Goal: Task Accomplishment & Management: Manage account settings

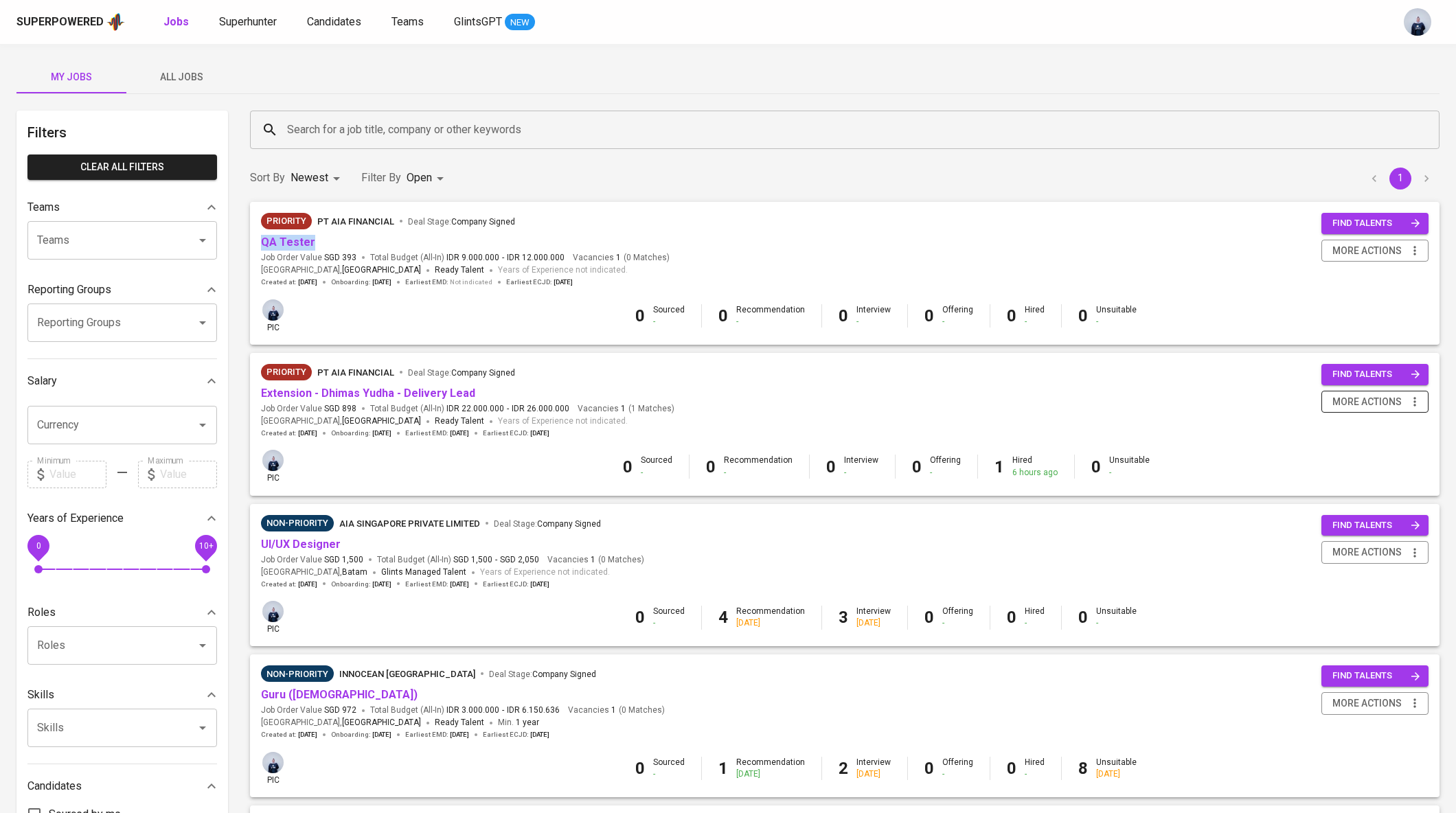
click at [1369, 397] on span "more actions" at bounding box center [1366, 402] width 69 height 17
click at [1339, 502] on div "Close Job" at bounding box center [1357, 499] width 121 height 14
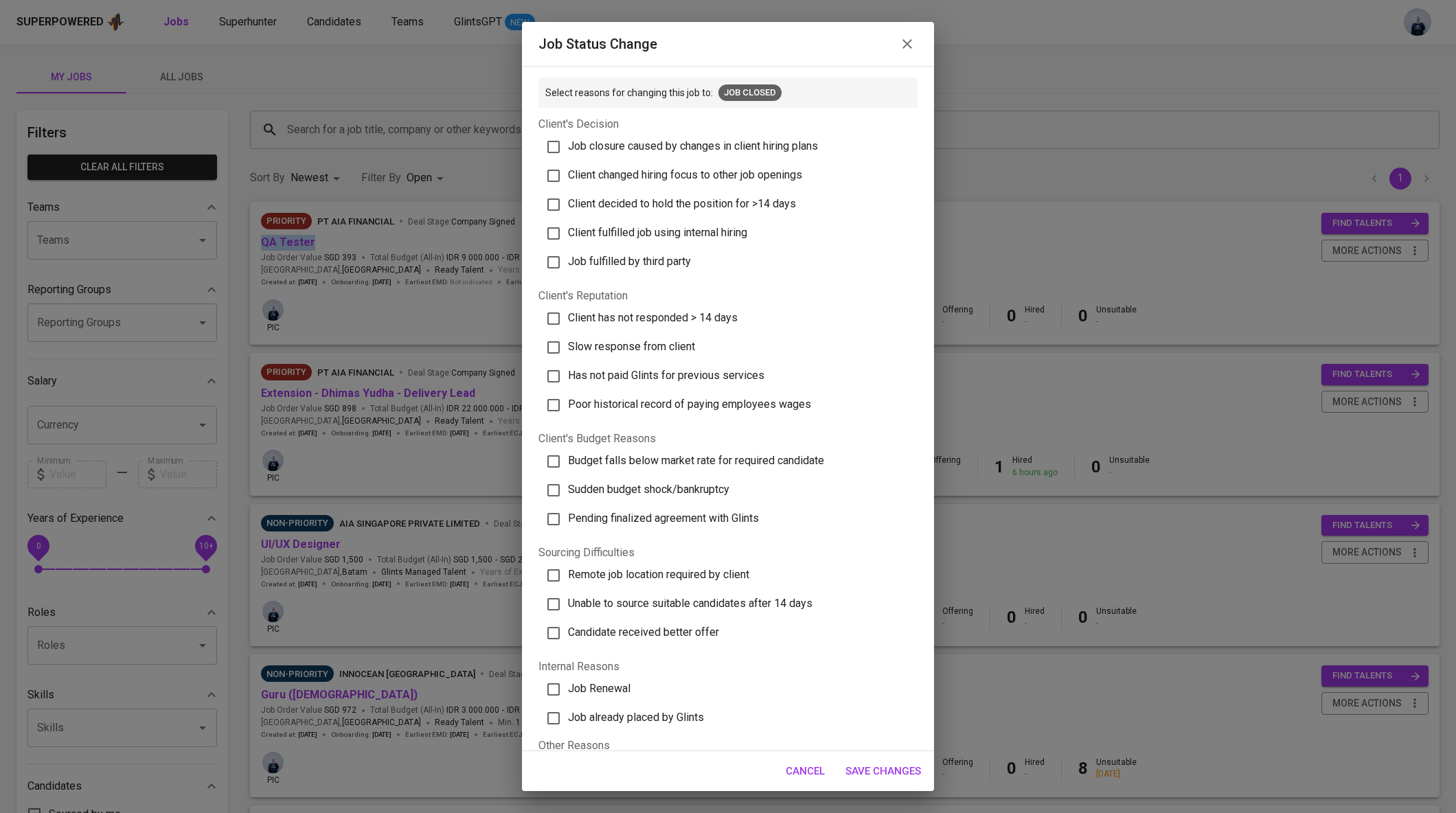
scroll to position [97, 0]
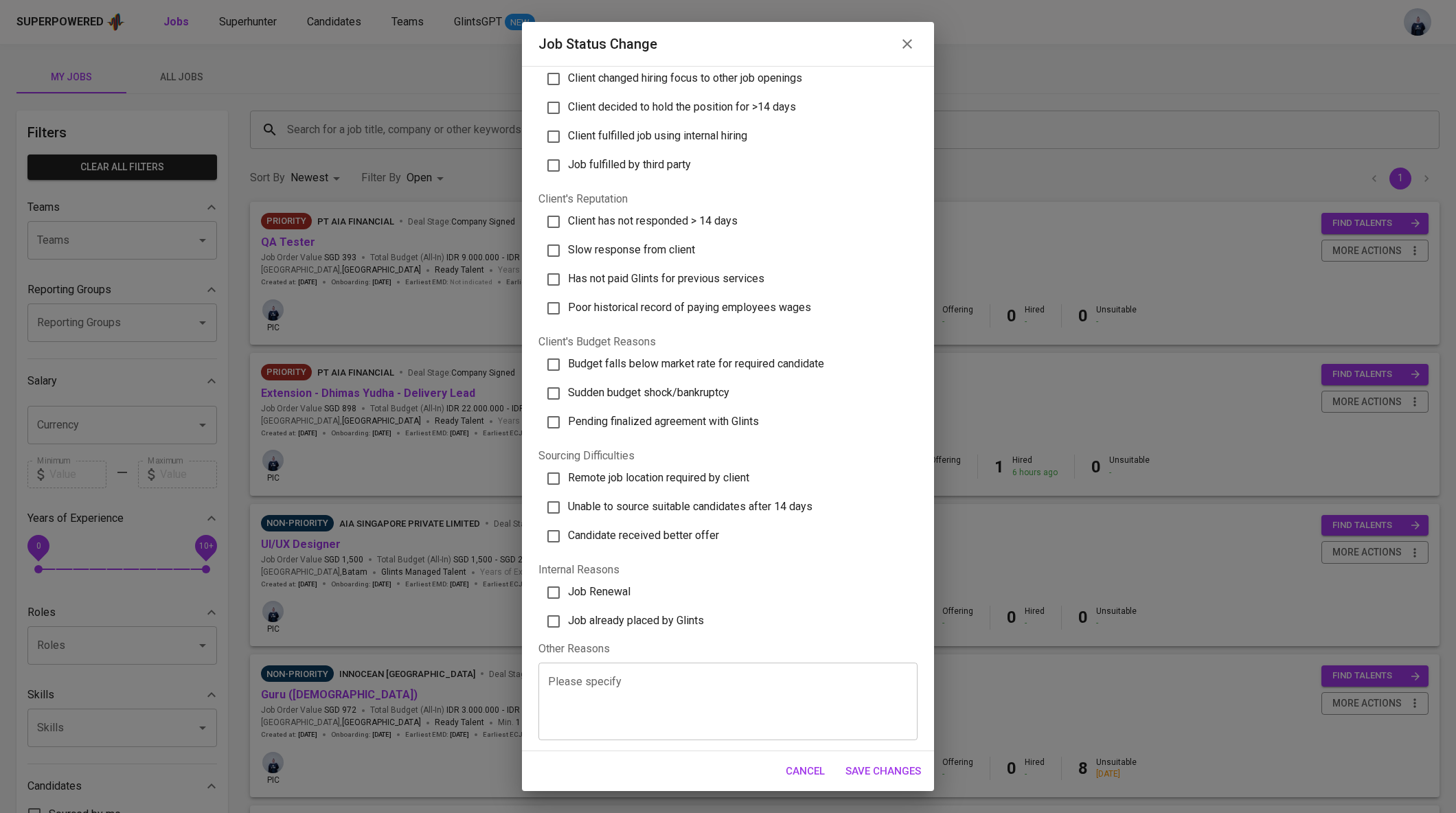
click at [683, 618] on span "Job already placed by Glints" at bounding box center [637, 621] width 136 height 13
click at [568, 618] on input "Job already placed by Glints" at bounding box center [553, 622] width 28 height 28
checkbox input "true"
click at [896, 766] on span "Save Changes" at bounding box center [883, 771] width 76 height 18
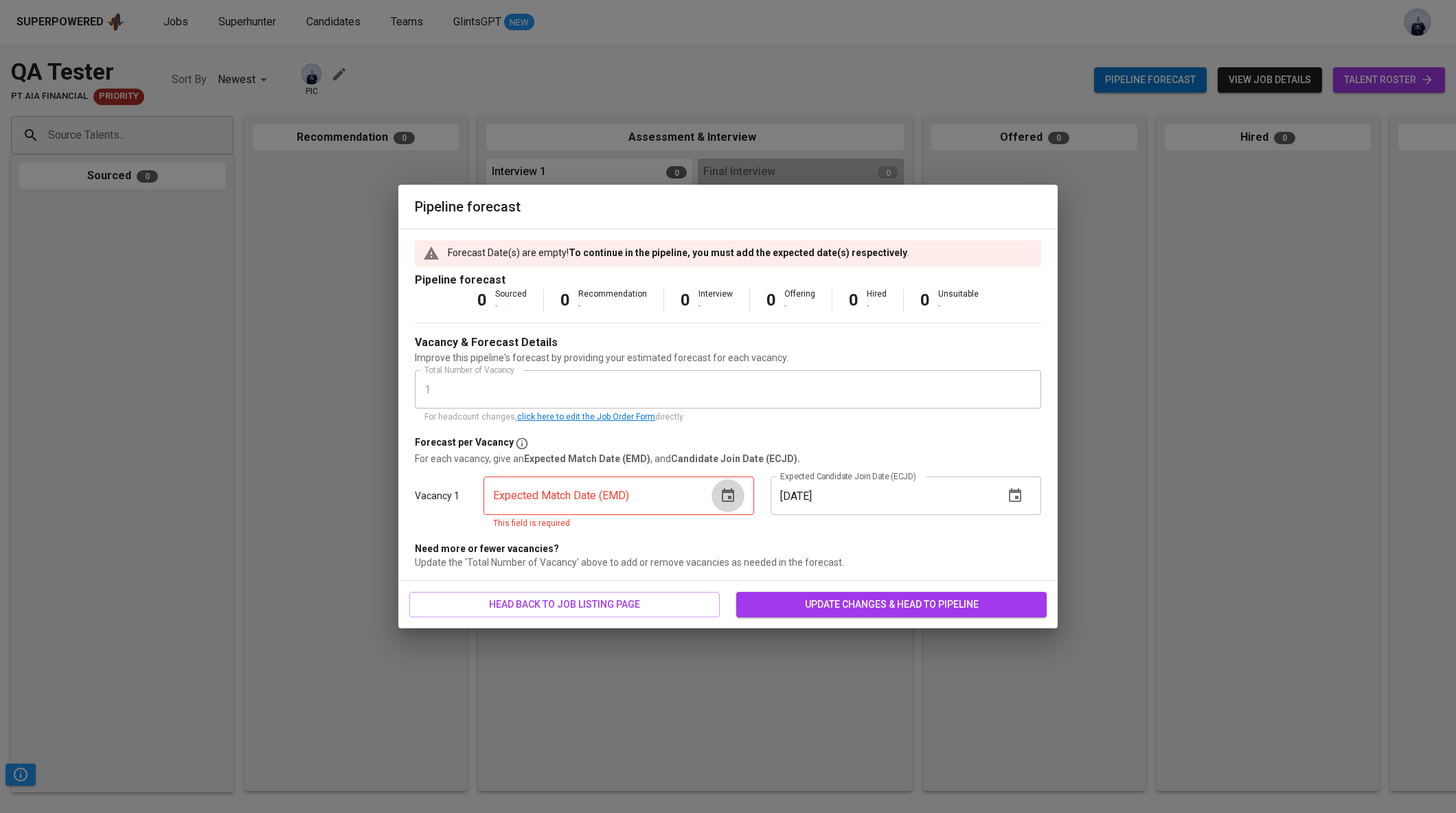
click at [721, 497] on icon "button" at bounding box center [728, 496] width 16 height 16
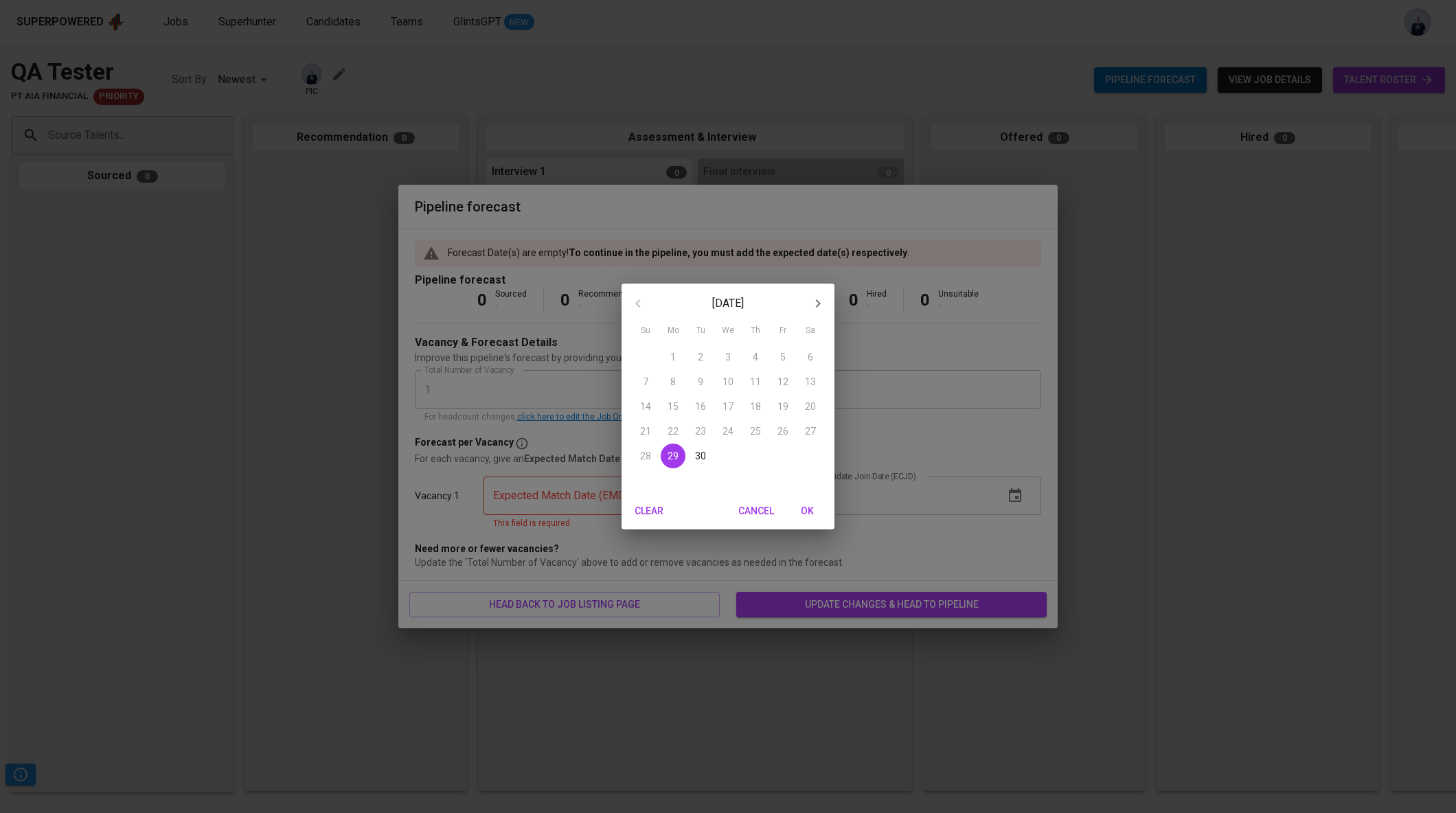
click at [700, 456] on p "30" at bounding box center [701, 456] width 11 height 13
type input "09/30/2025"
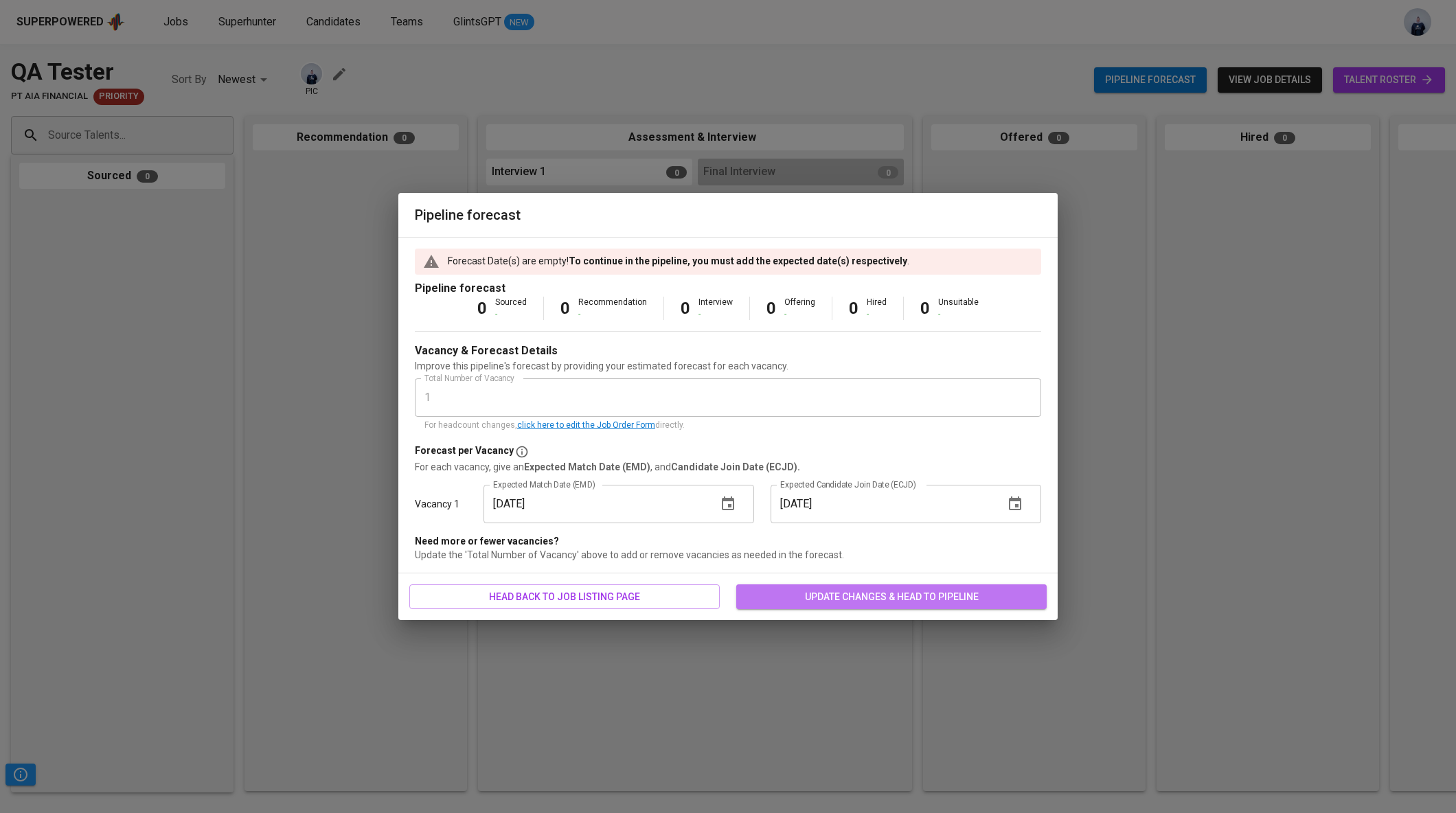
click at [845, 598] on span "update changes & head to pipeline" at bounding box center [891, 597] width 288 height 17
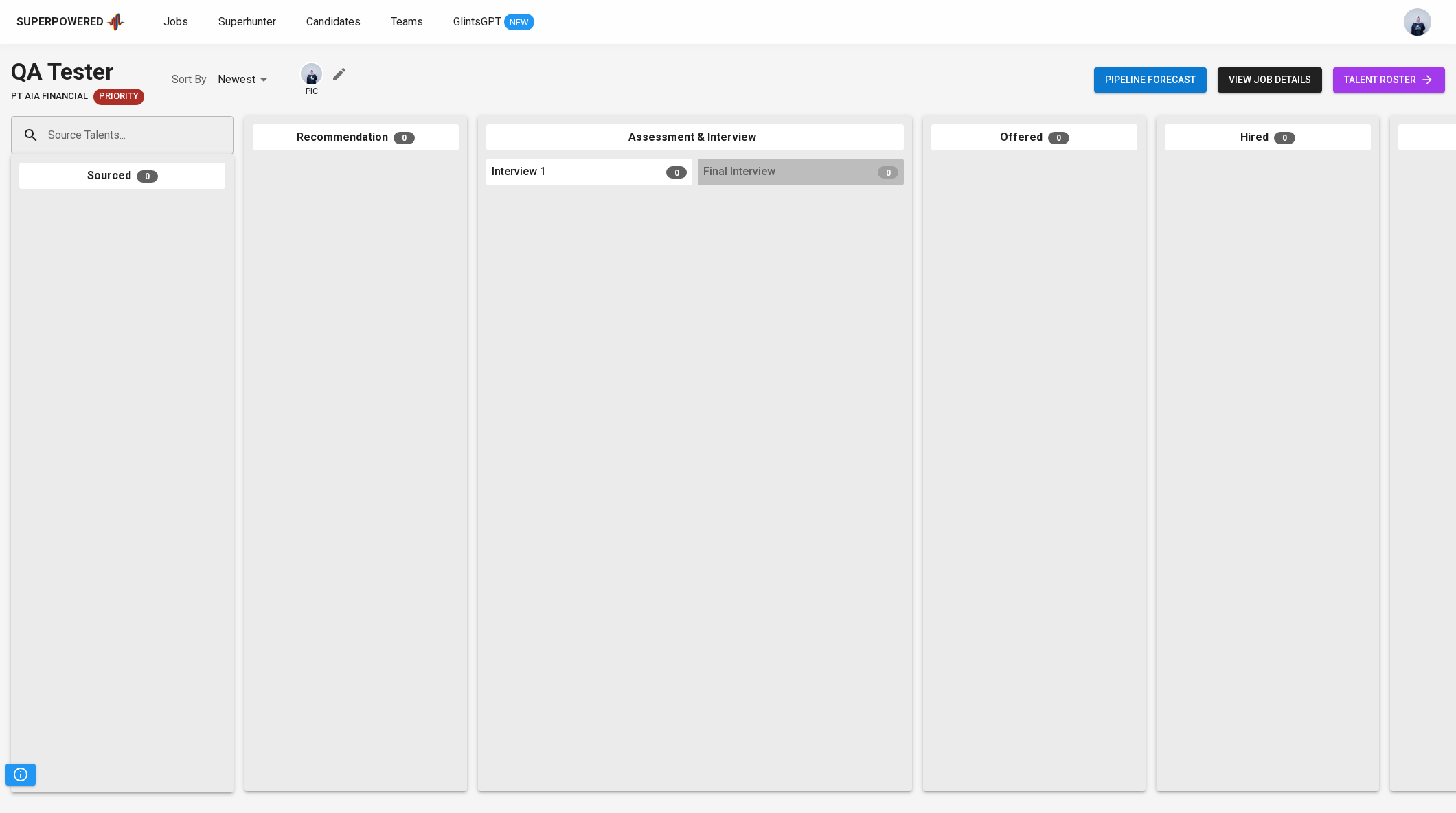
click at [333, 71] on icon "button" at bounding box center [338, 74] width 16 height 16
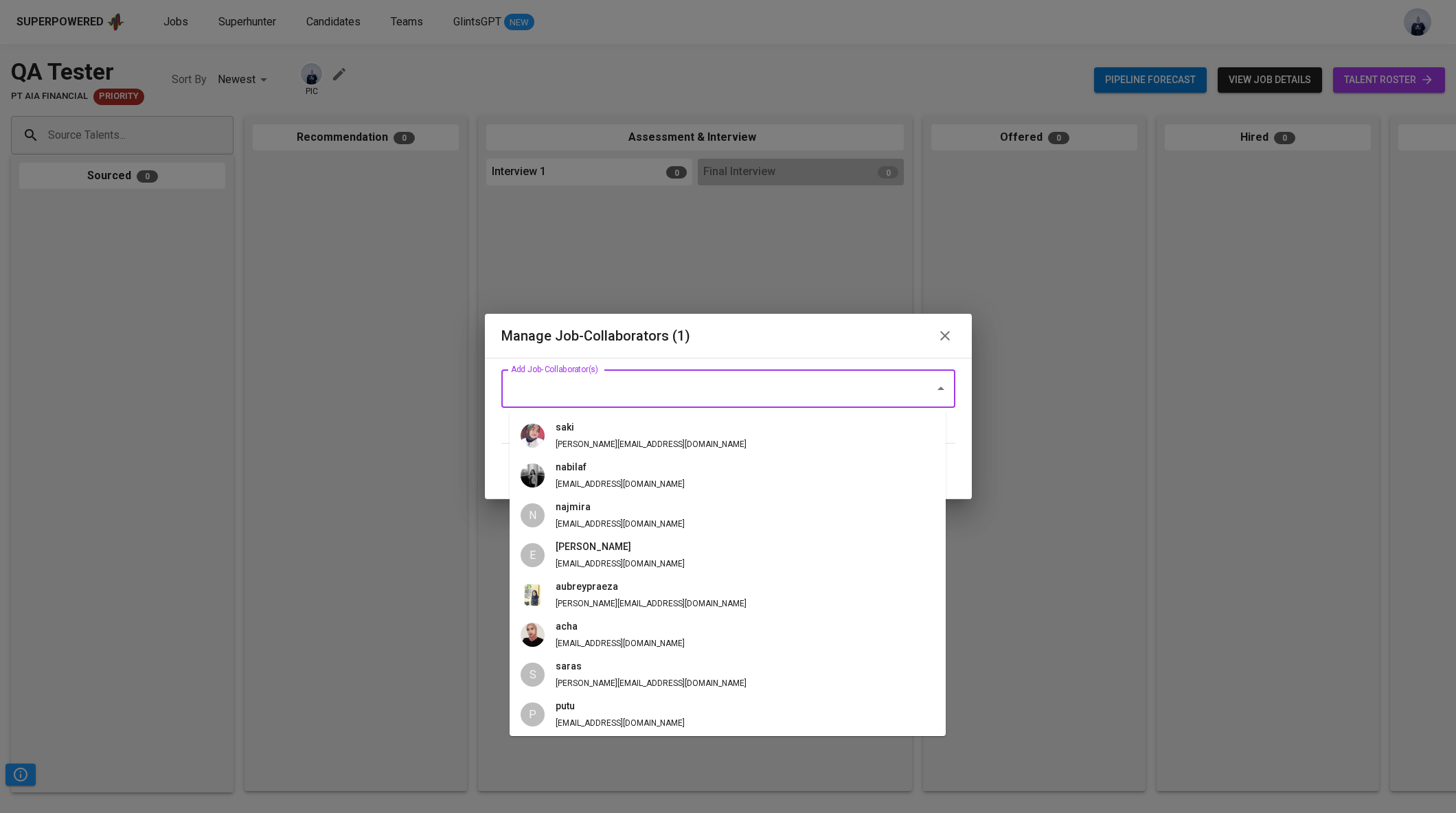
click at [651, 381] on input "Add Job-Collaborator(s)" at bounding box center [710, 389] width 404 height 27
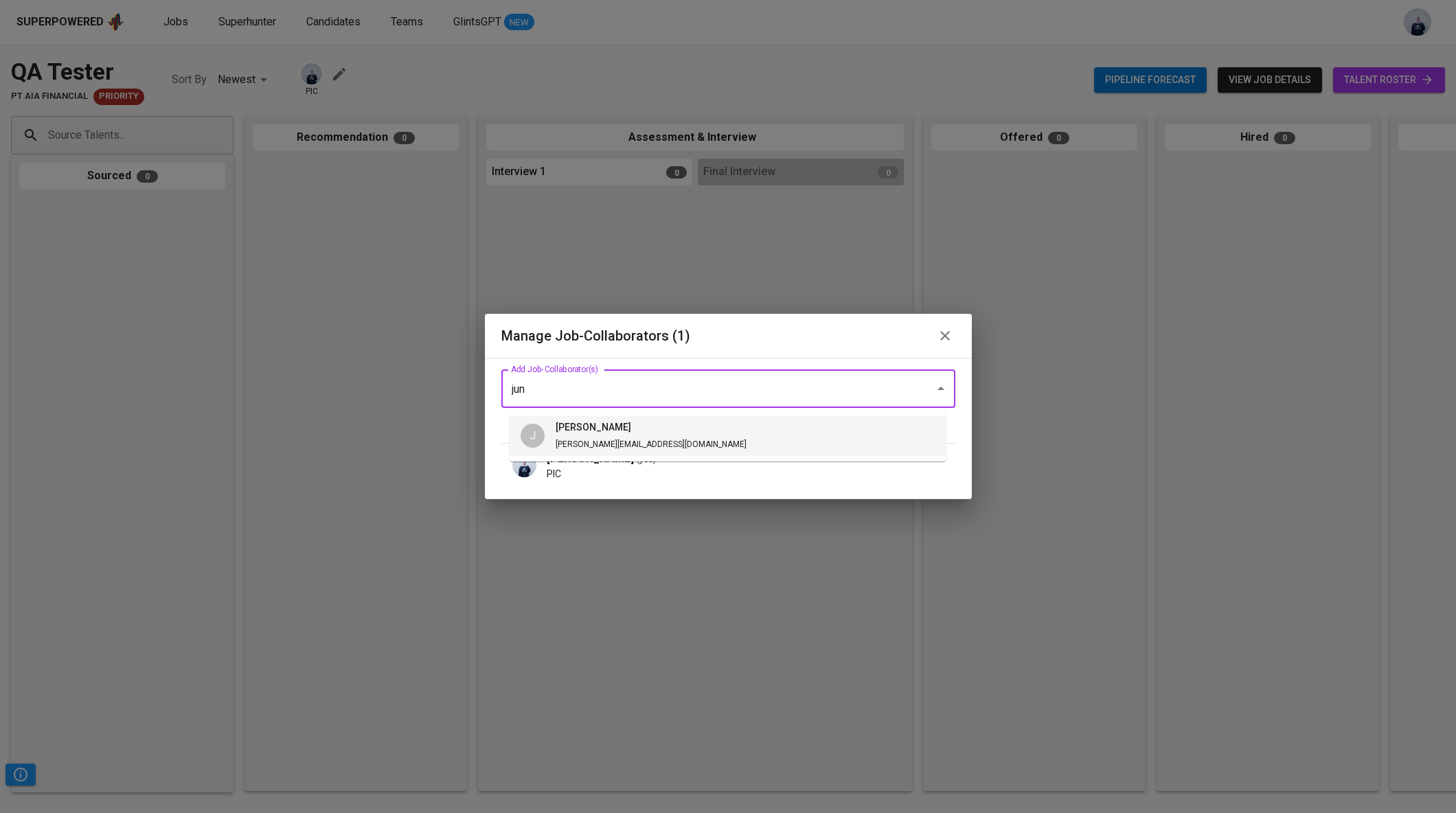
click at [650, 437] on li "J junice [EMAIL_ADDRESS][DOMAIN_NAME]" at bounding box center [728, 436] width 436 height 40
type input "jun"
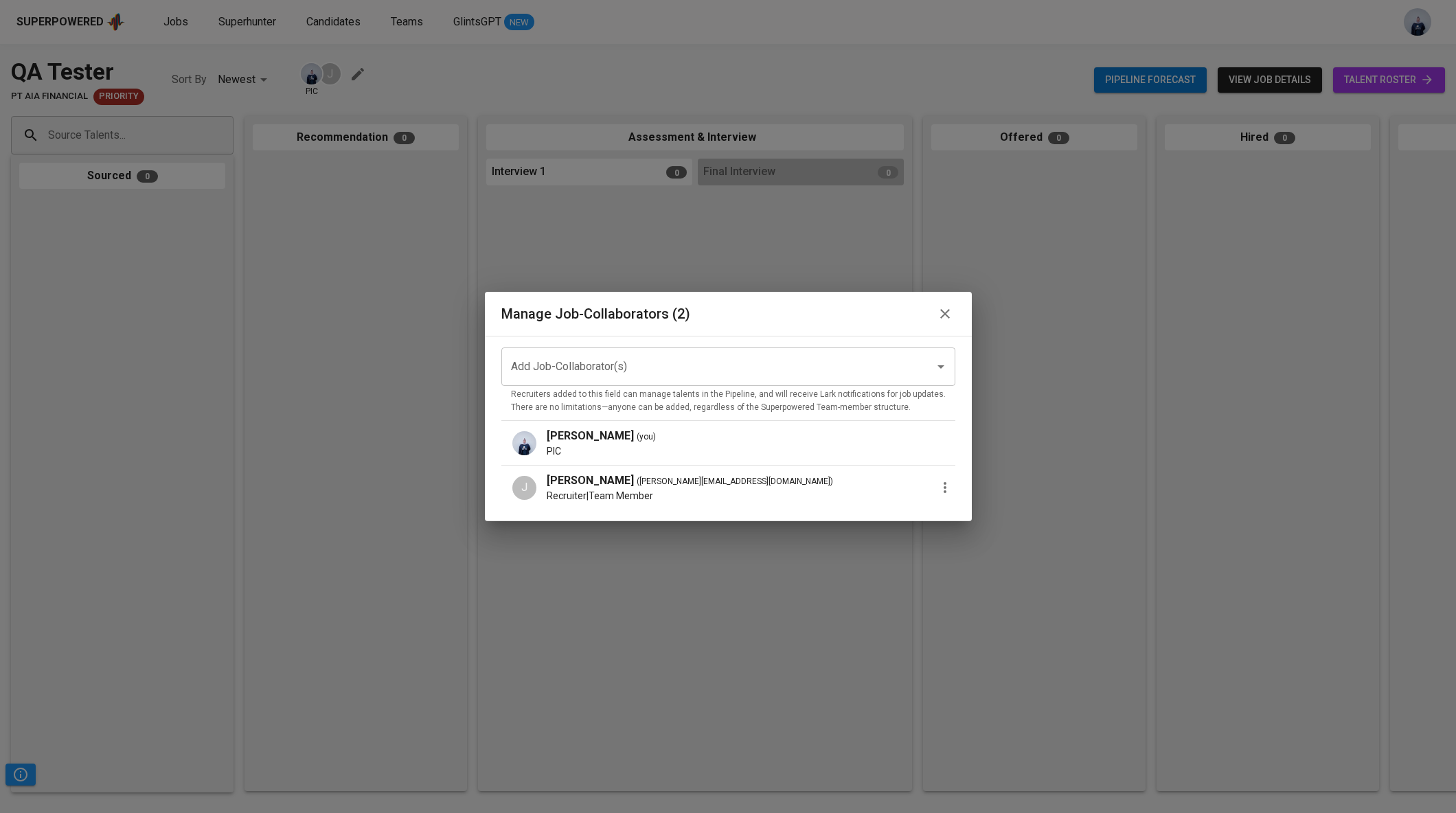
click at [937, 486] on icon "button" at bounding box center [944, 487] width 16 height 16
click at [979, 496] on p "Promote to PIC" at bounding box center [999, 495] width 75 height 16
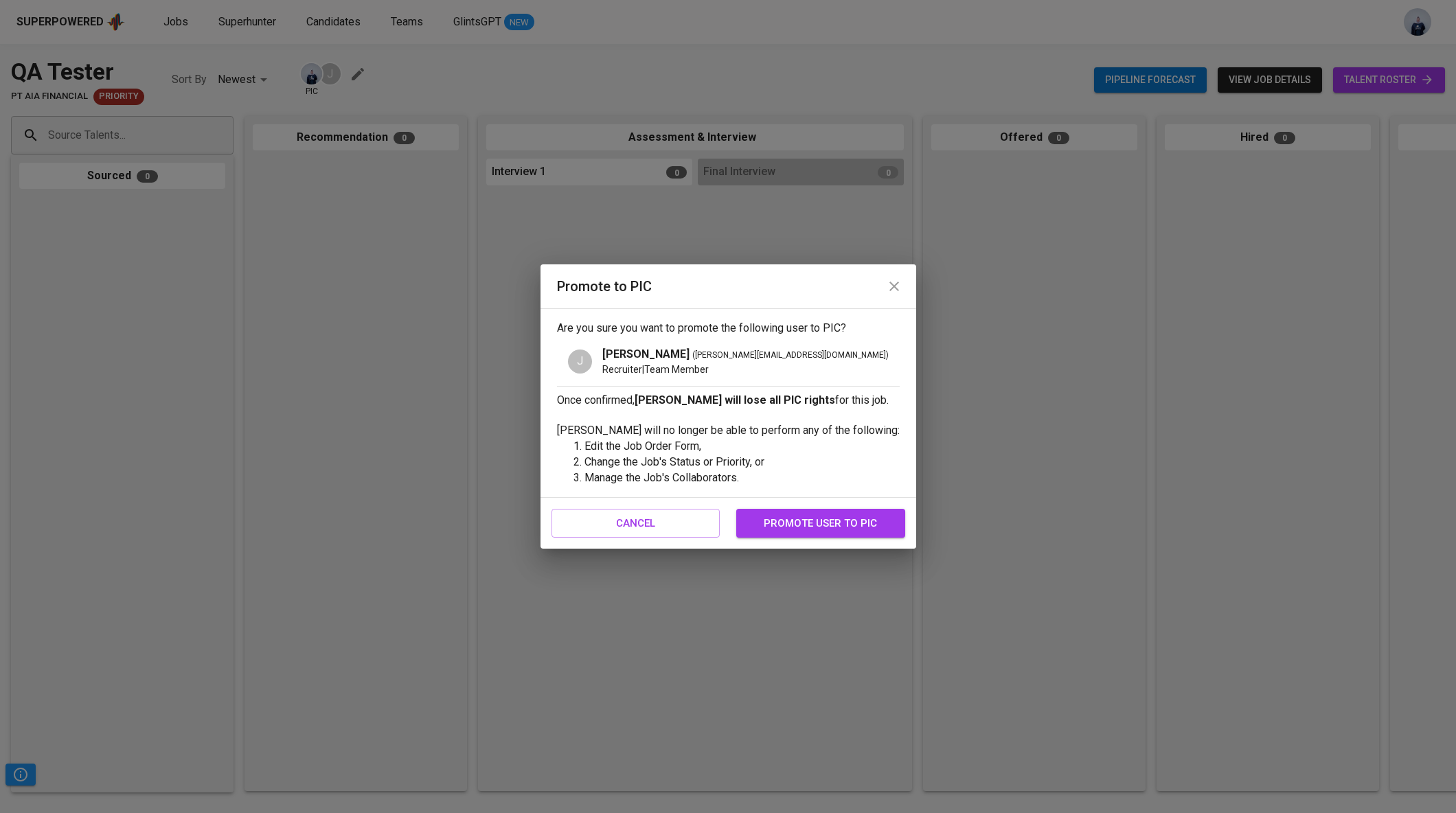
click at [848, 515] on span "promote user to pic" at bounding box center [820, 523] width 138 height 18
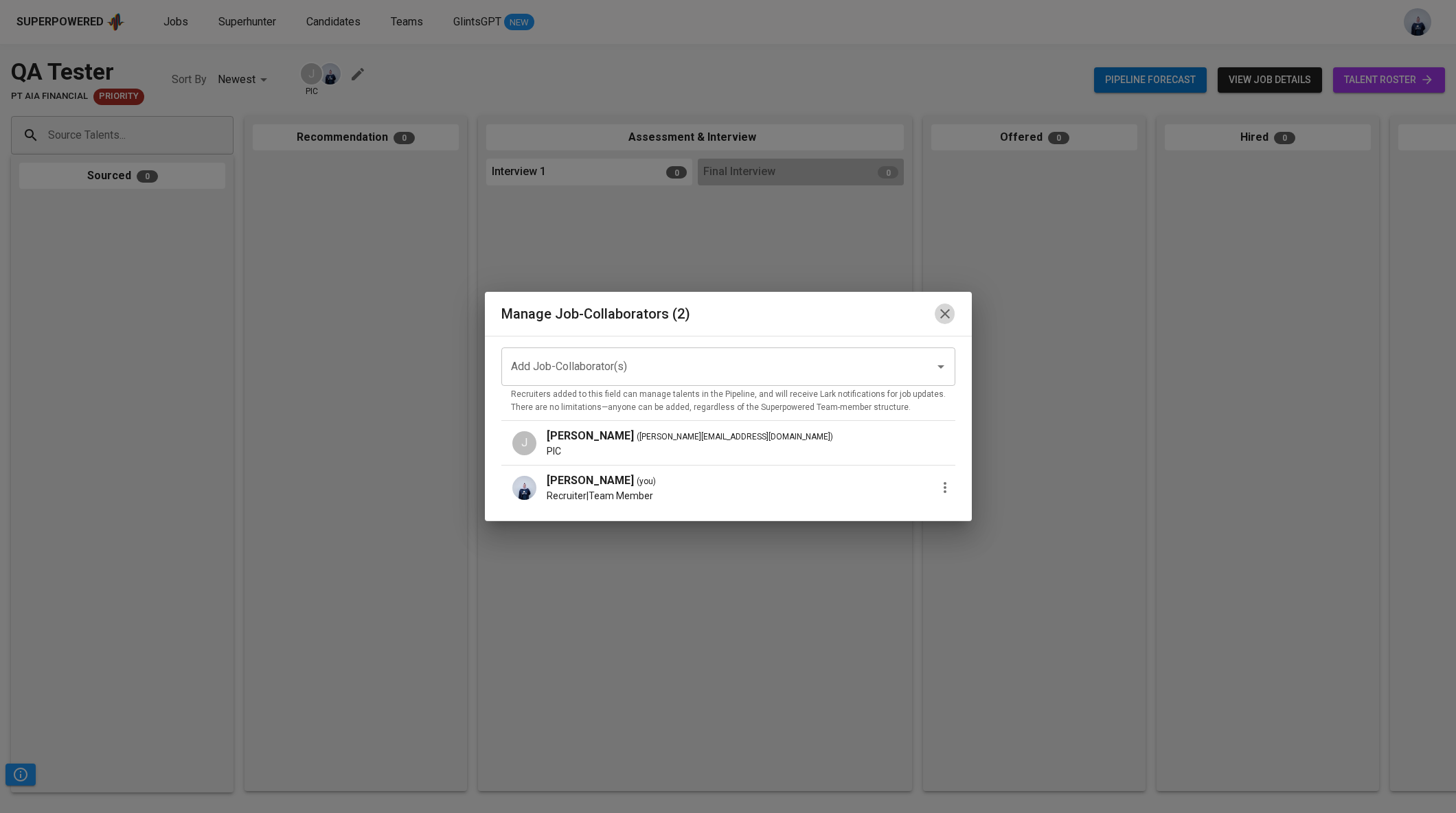
click at [940, 309] on icon "button" at bounding box center [944, 314] width 16 height 16
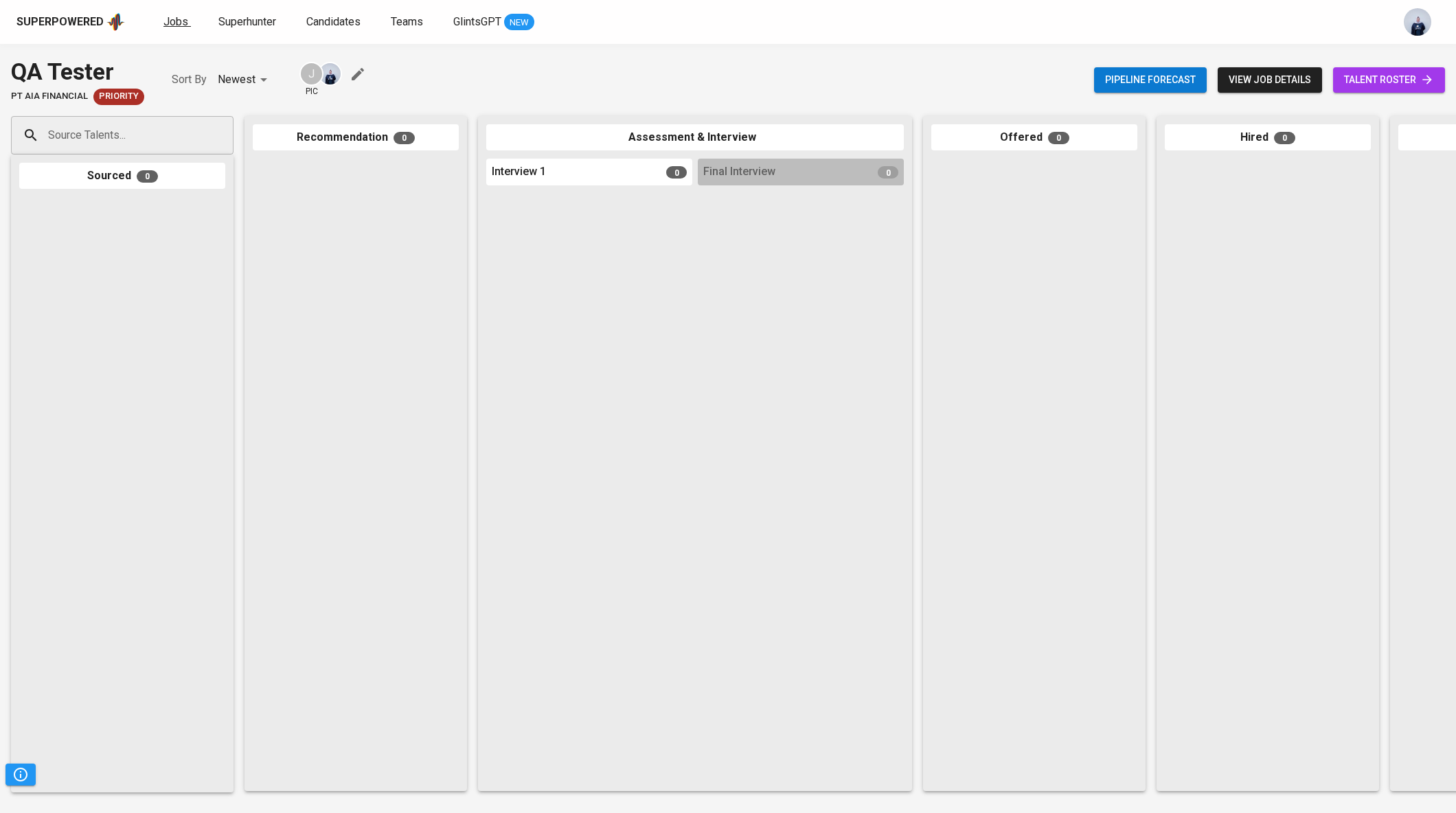
click at [171, 25] on span "Jobs" at bounding box center [176, 22] width 25 height 13
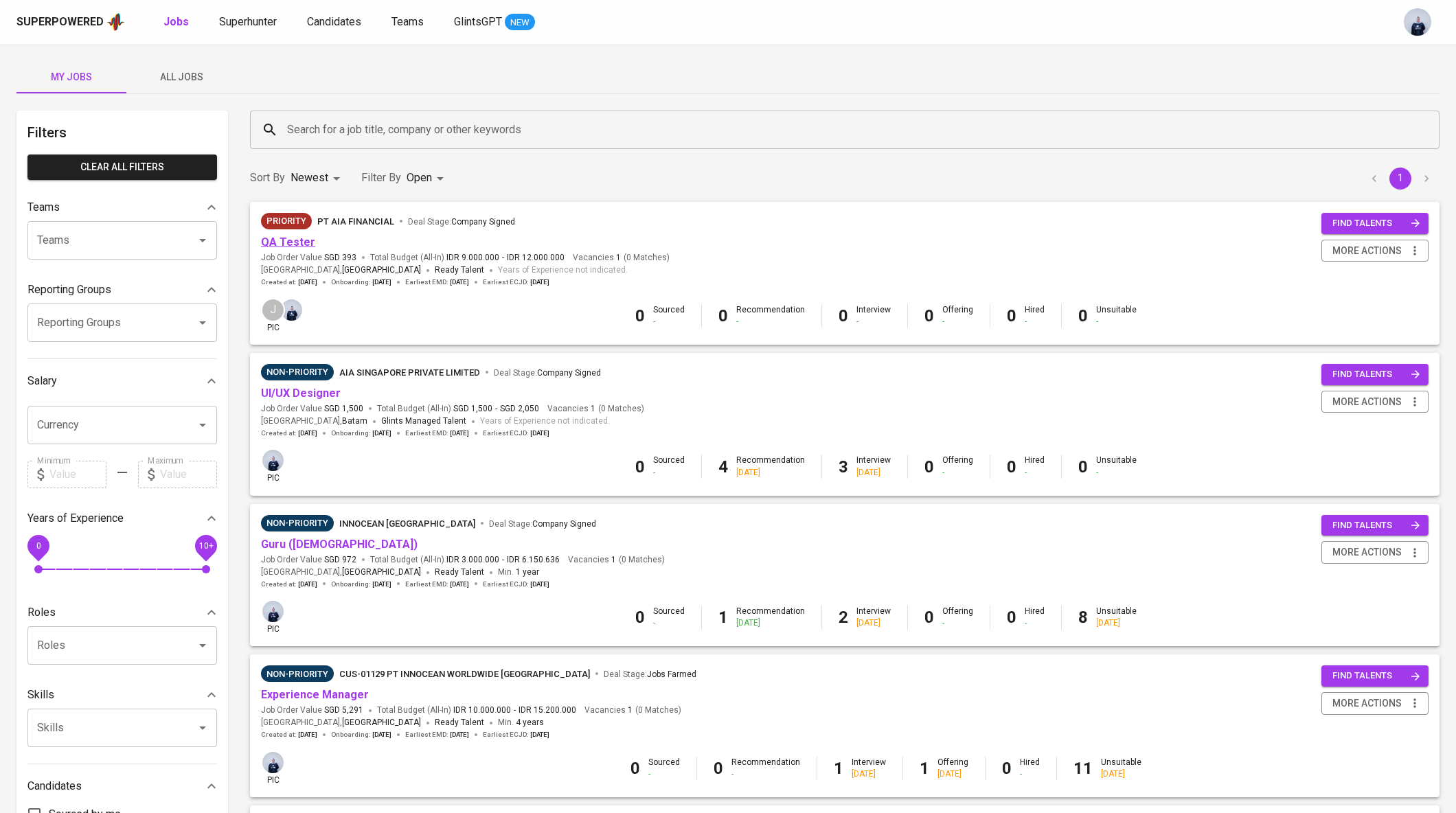
click at [302, 246] on link "QA Tester" at bounding box center [287, 243] width 54 height 13
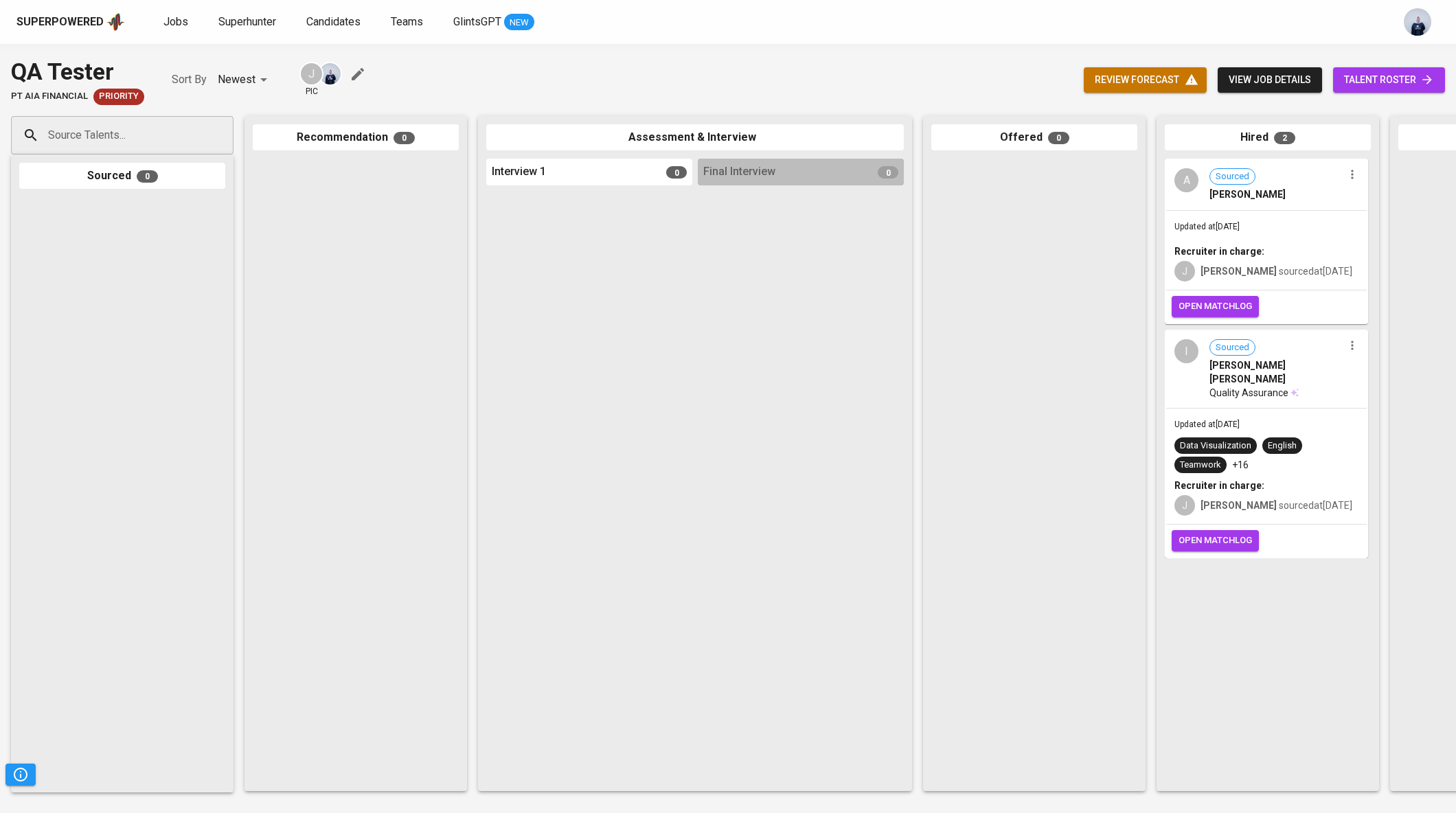
click at [350, 74] on icon "button" at bounding box center [357, 74] width 16 height 16
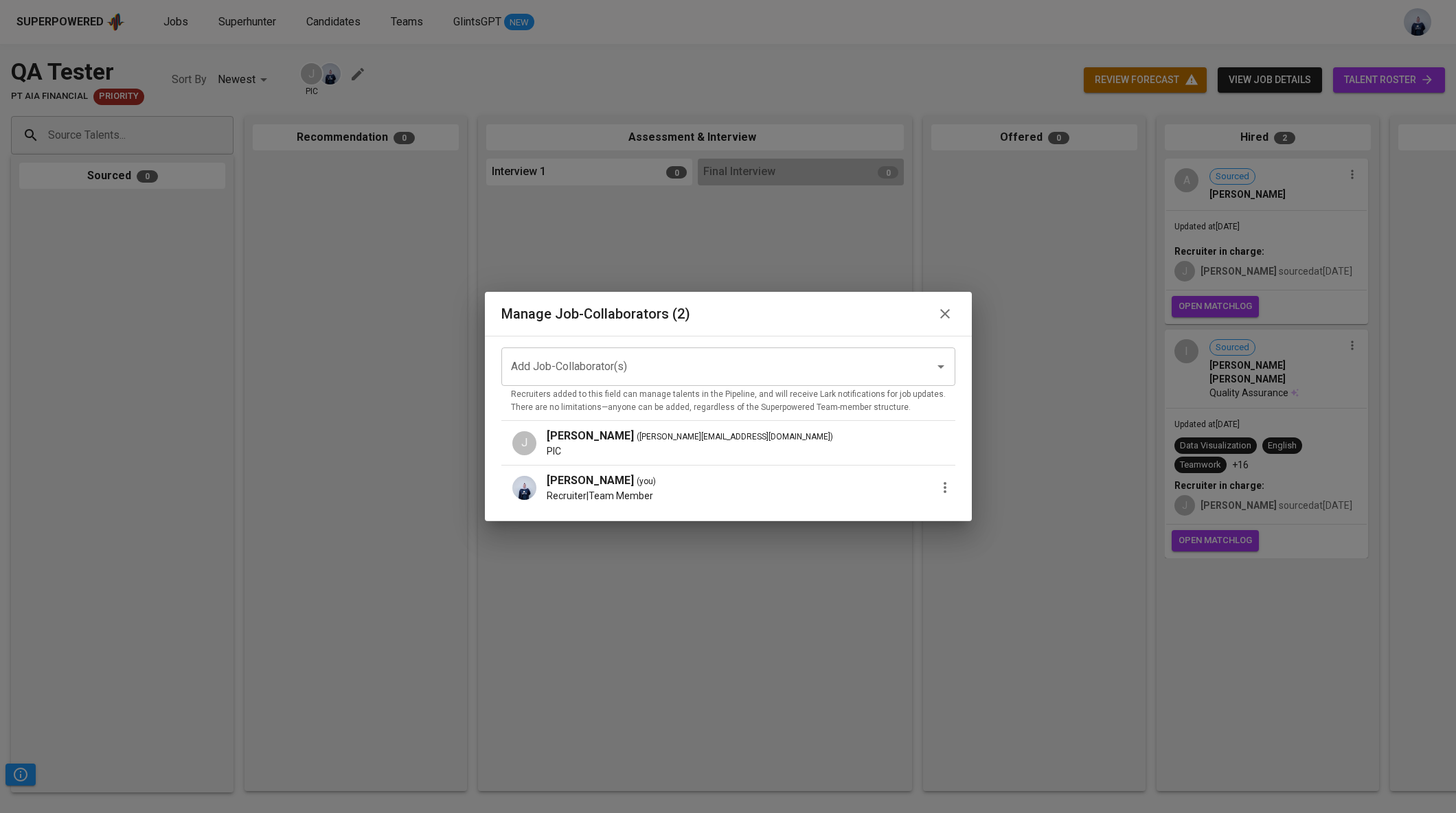
click at [944, 493] on icon "button" at bounding box center [944, 488] width 3 height 11
click at [1002, 526] on span "Remove Collaborator" at bounding box center [1013, 519] width 101 height 16
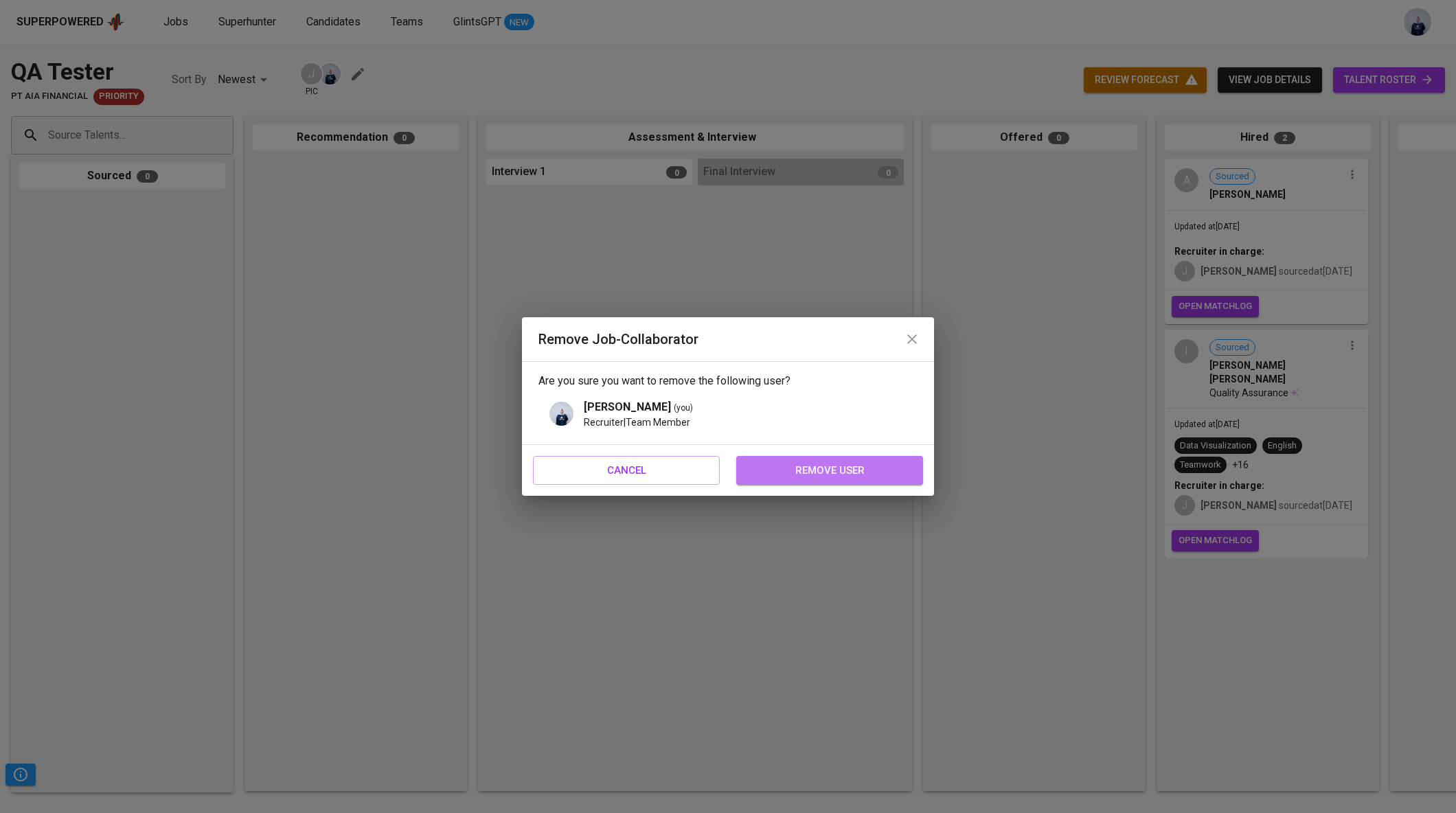
click at [841, 467] on span "remove user" at bounding box center [829, 470] width 156 height 18
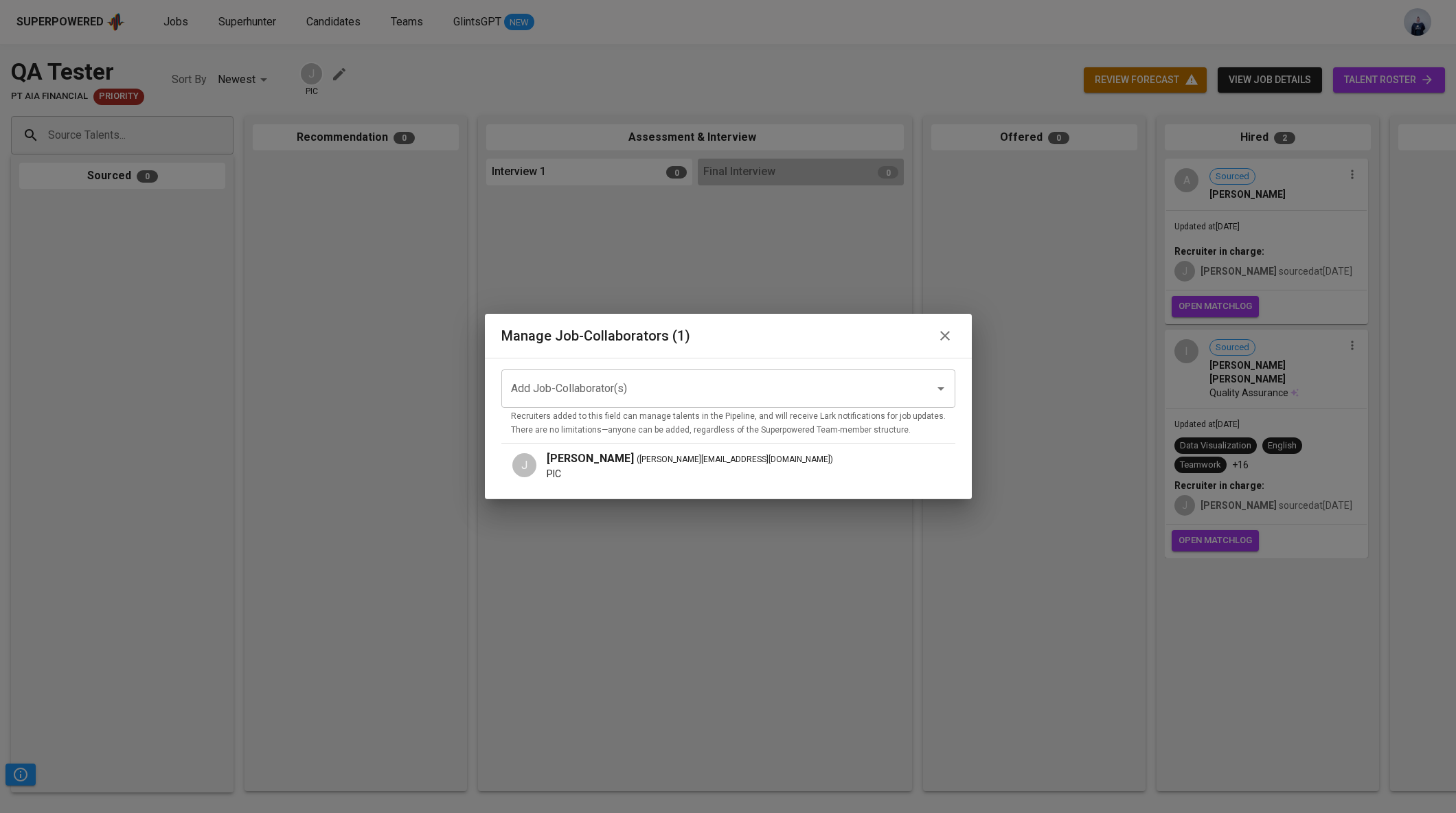
click at [940, 335] on icon "button" at bounding box center [944, 335] width 9 height 9
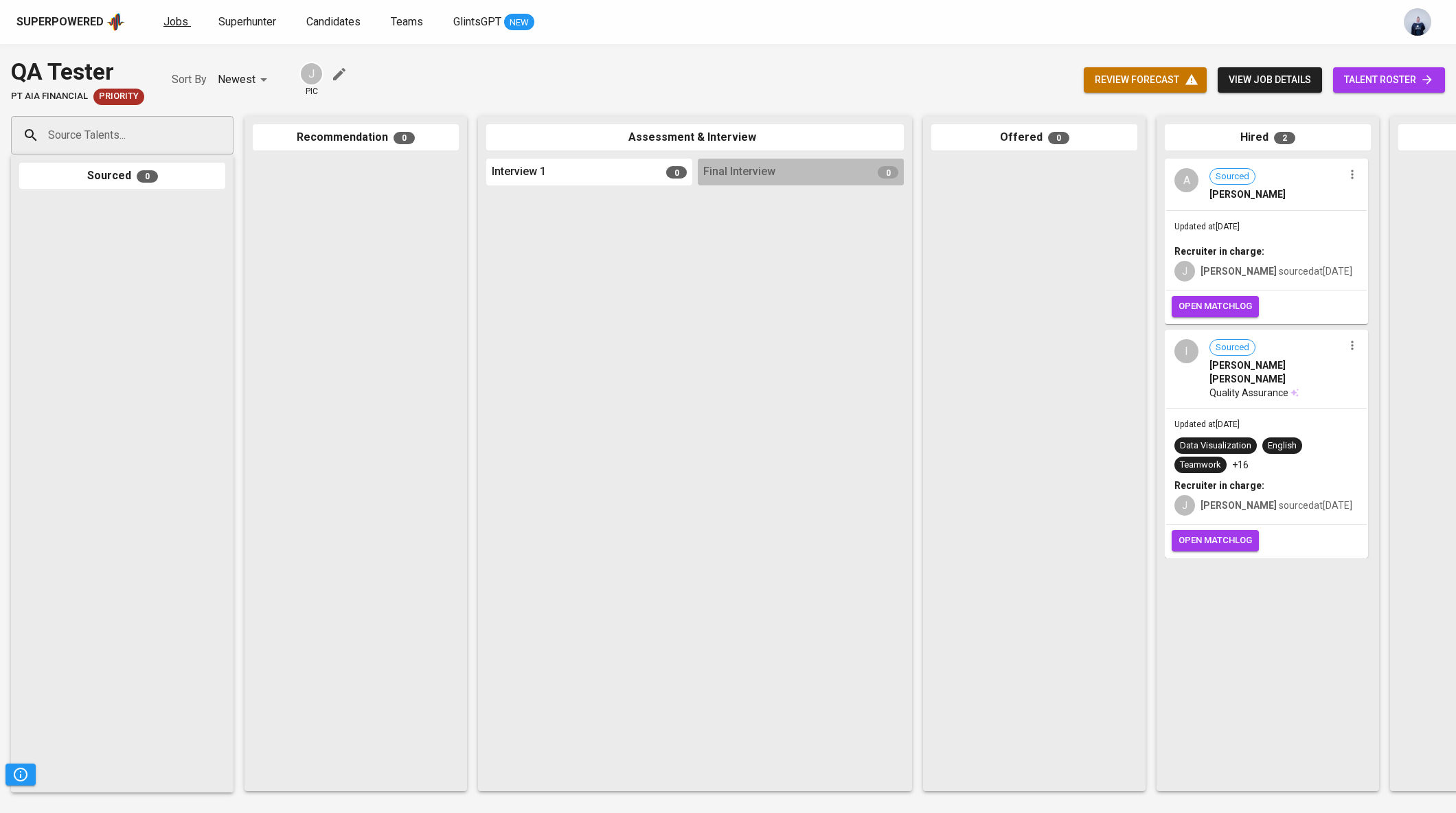
click at [179, 26] on span "Jobs" at bounding box center [176, 22] width 25 height 13
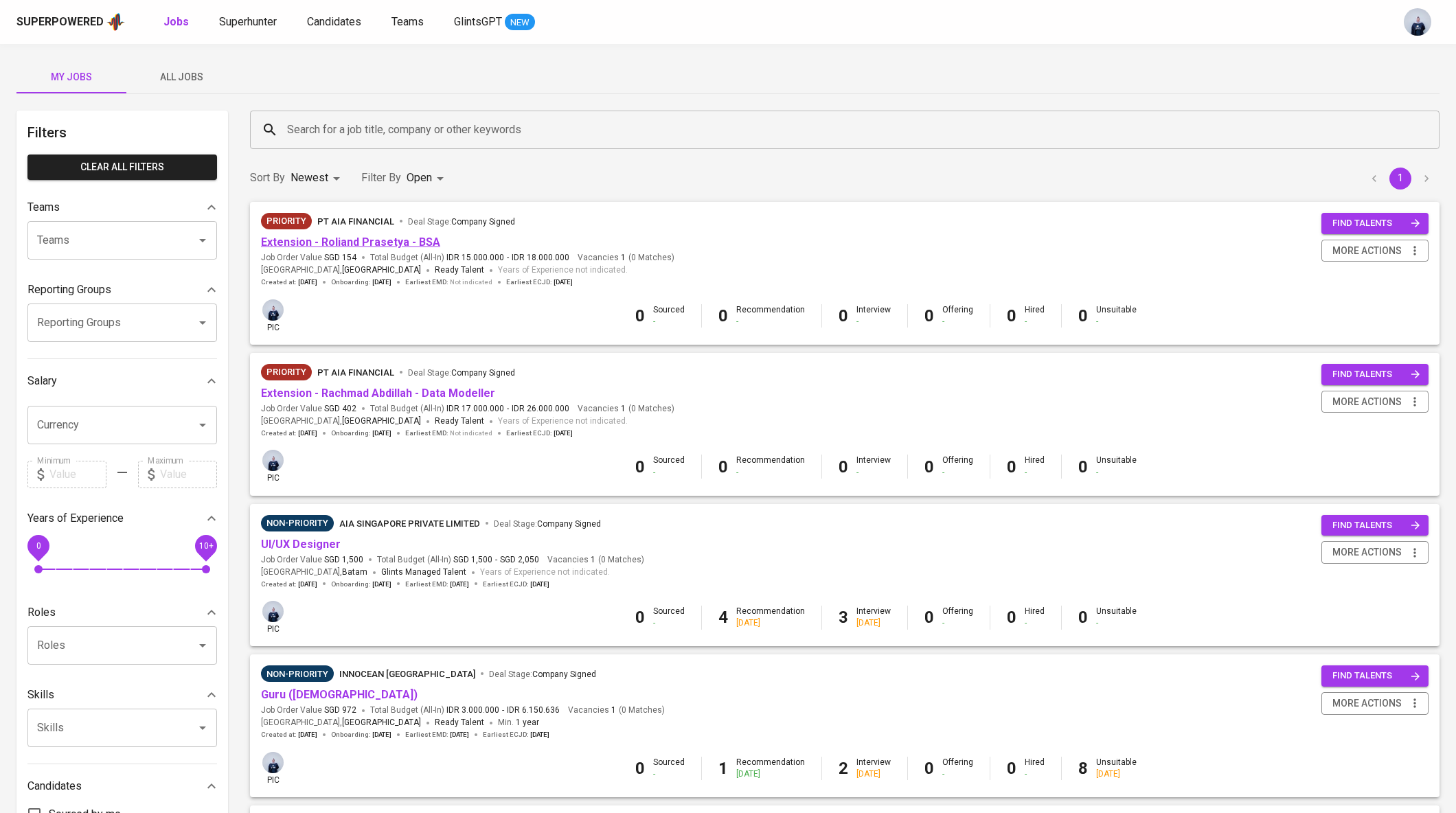
click at [340, 244] on link "Extension - Roliand Prasetya - BSA" at bounding box center [350, 243] width 179 height 13
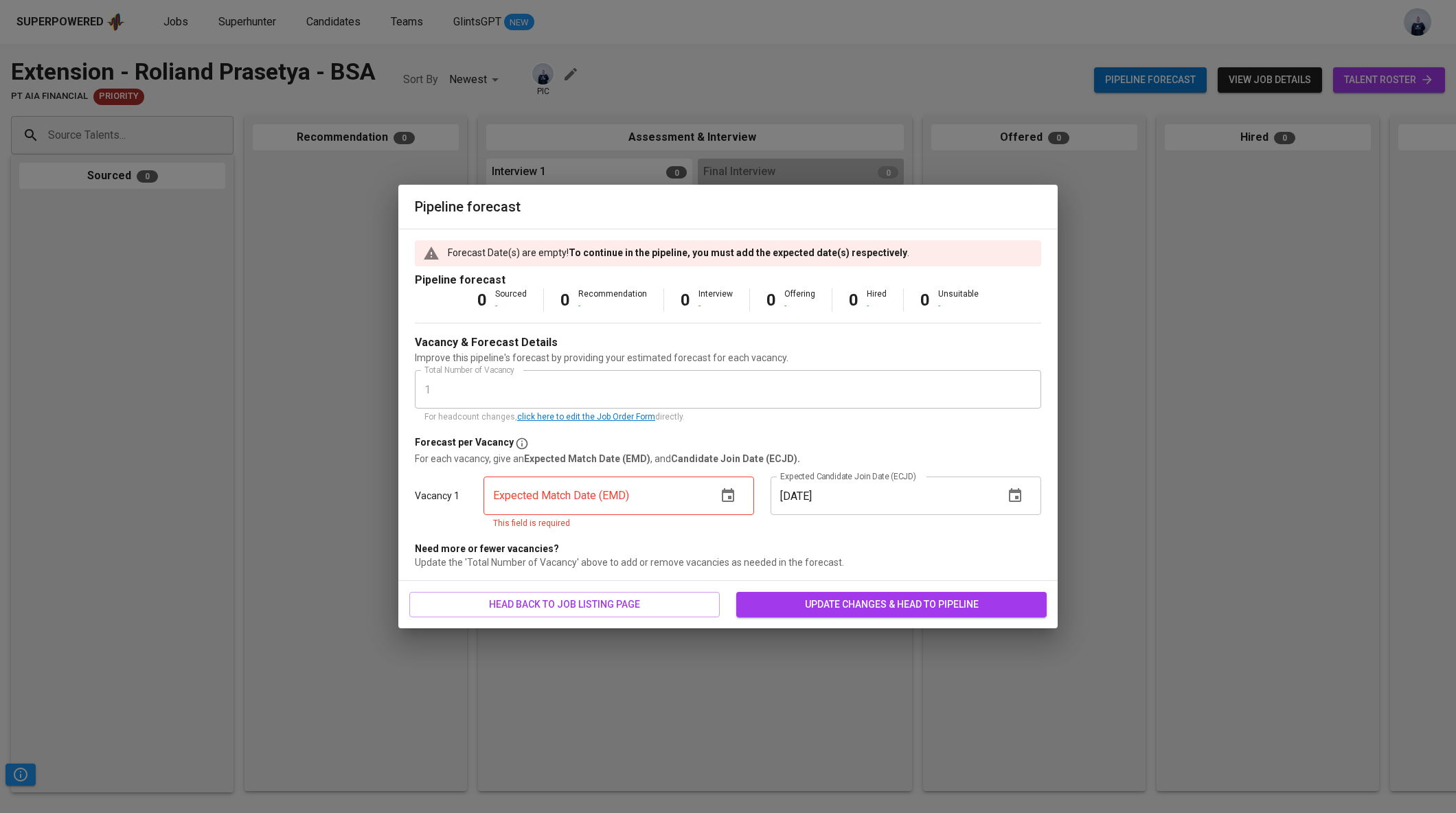
click at [731, 494] on icon "button" at bounding box center [728, 496] width 16 height 16
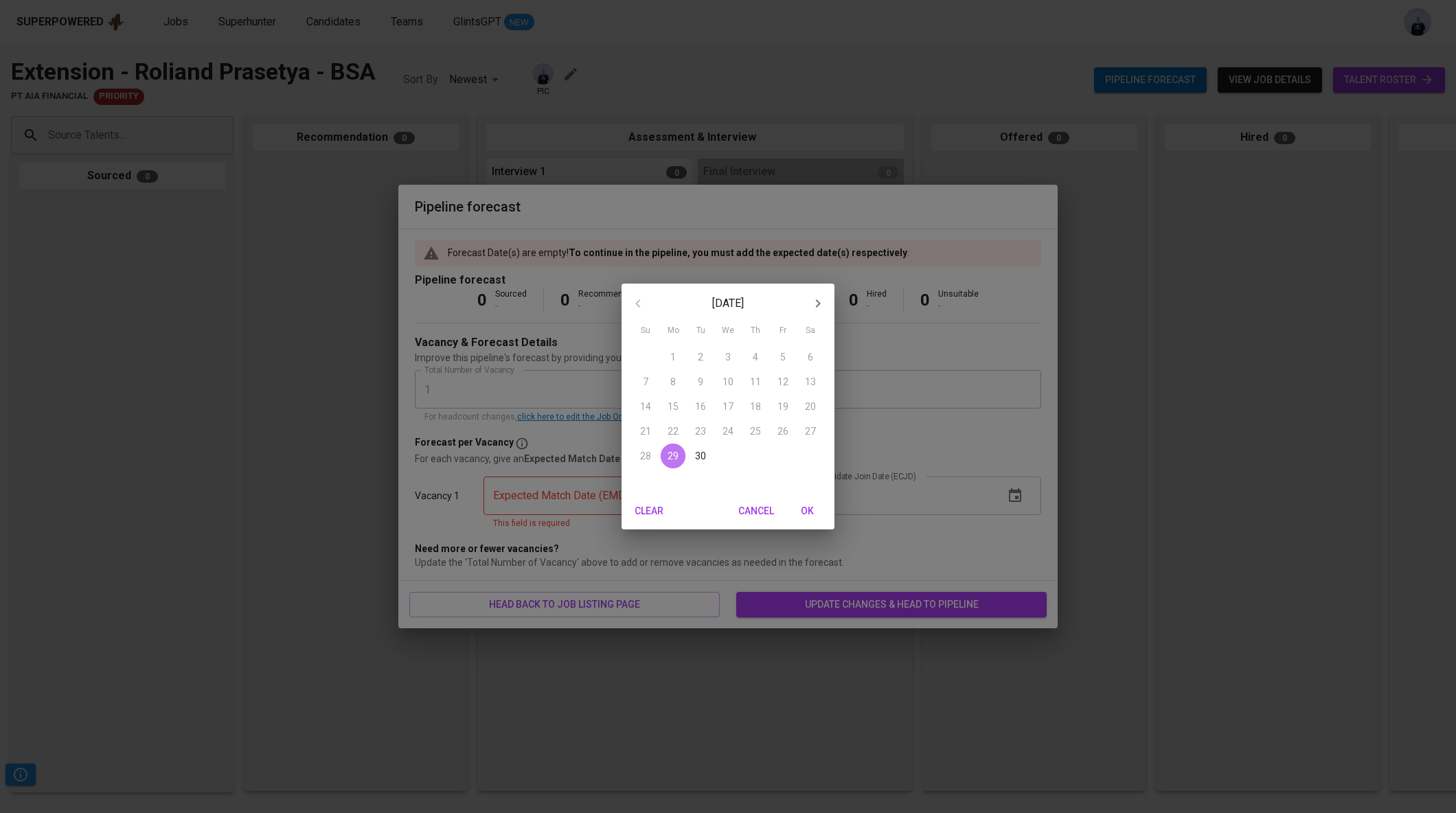
click at [678, 456] on span "29" at bounding box center [673, 456] width 25 height 13
type input "[DATE]"
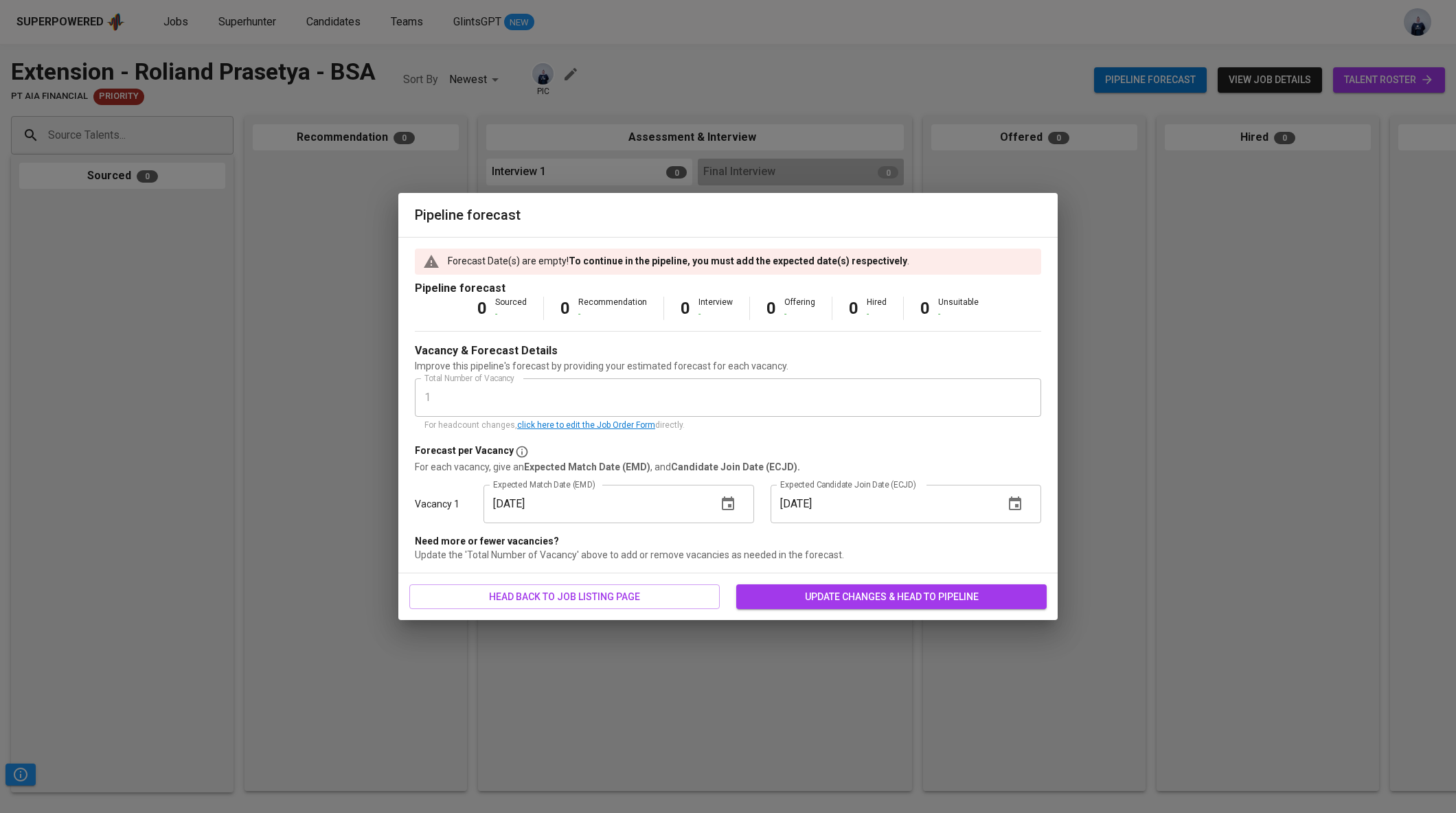
click at [867, 499] on input "[DATE]" at bounding box center [881, 504] width 223 height 39
click at [825, 590] on span "update changes & head to pipeline" at bounding box center [891, 597] width 288 height 17
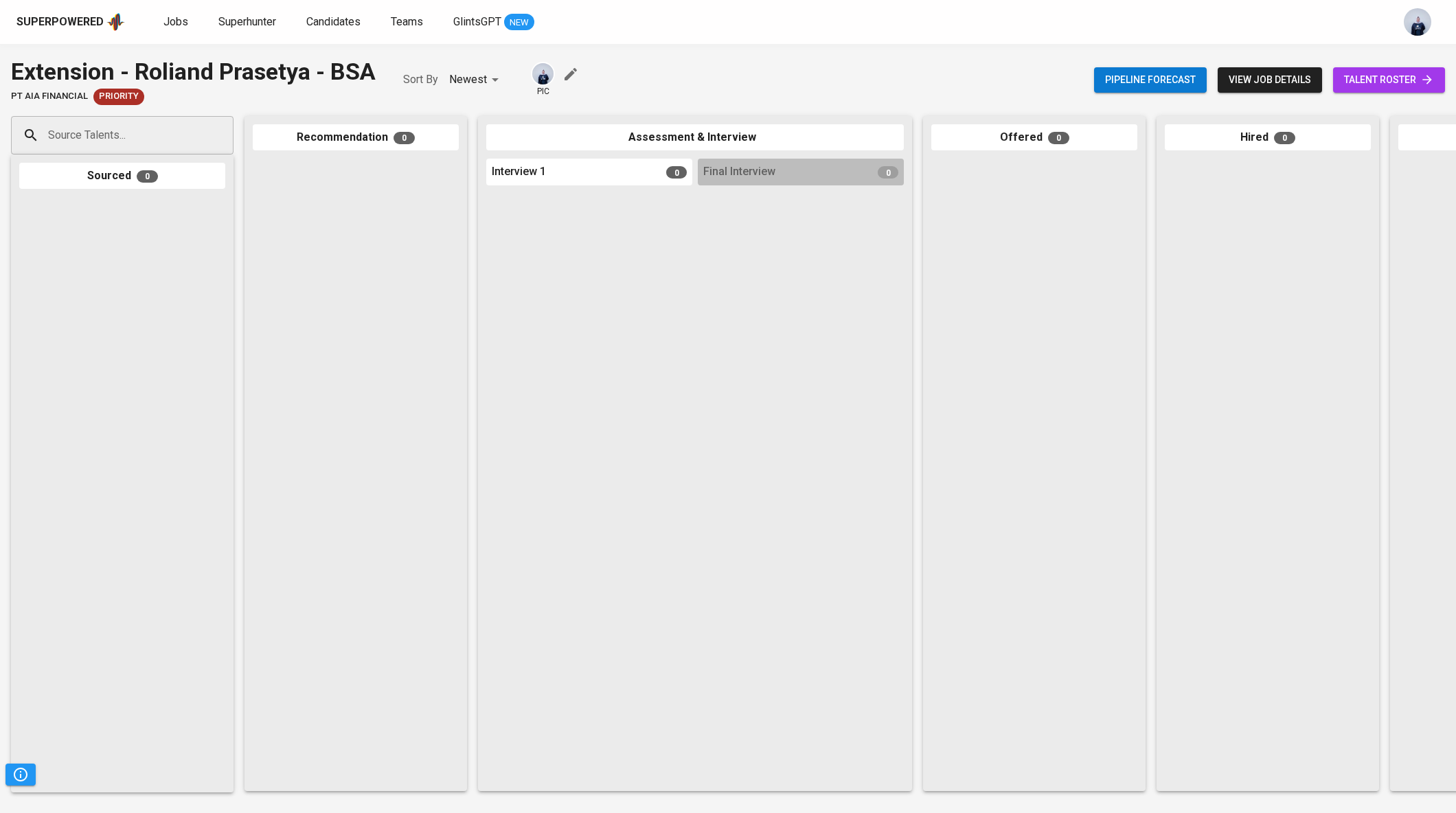
click at [579, 74] on icon "button" at bounding box center [570, 74] width 16 height 16
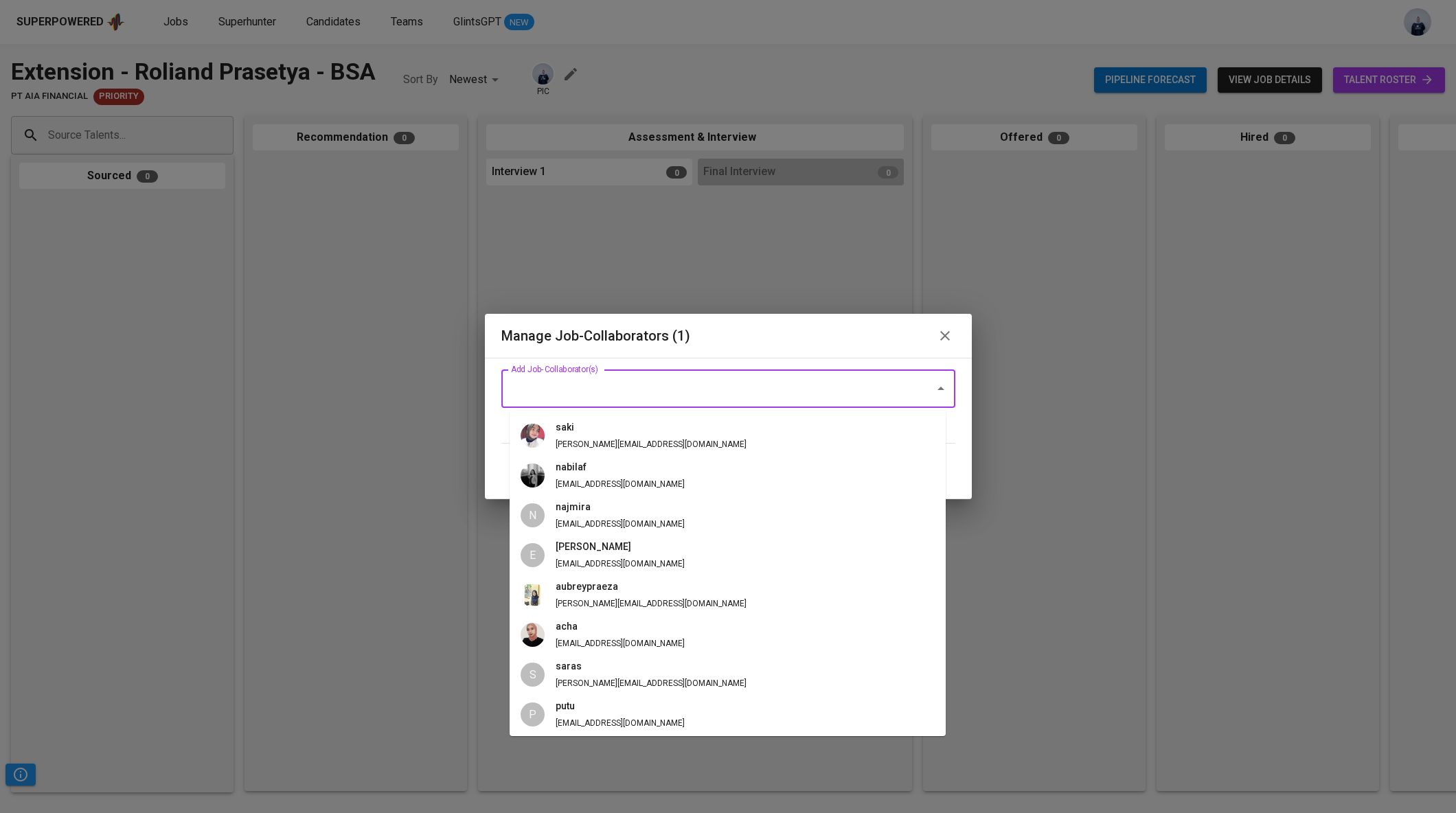
click at [648, 391] on input "Add Job-Collaborator(s)" at bounding box center [710, 389] width 404 height 27
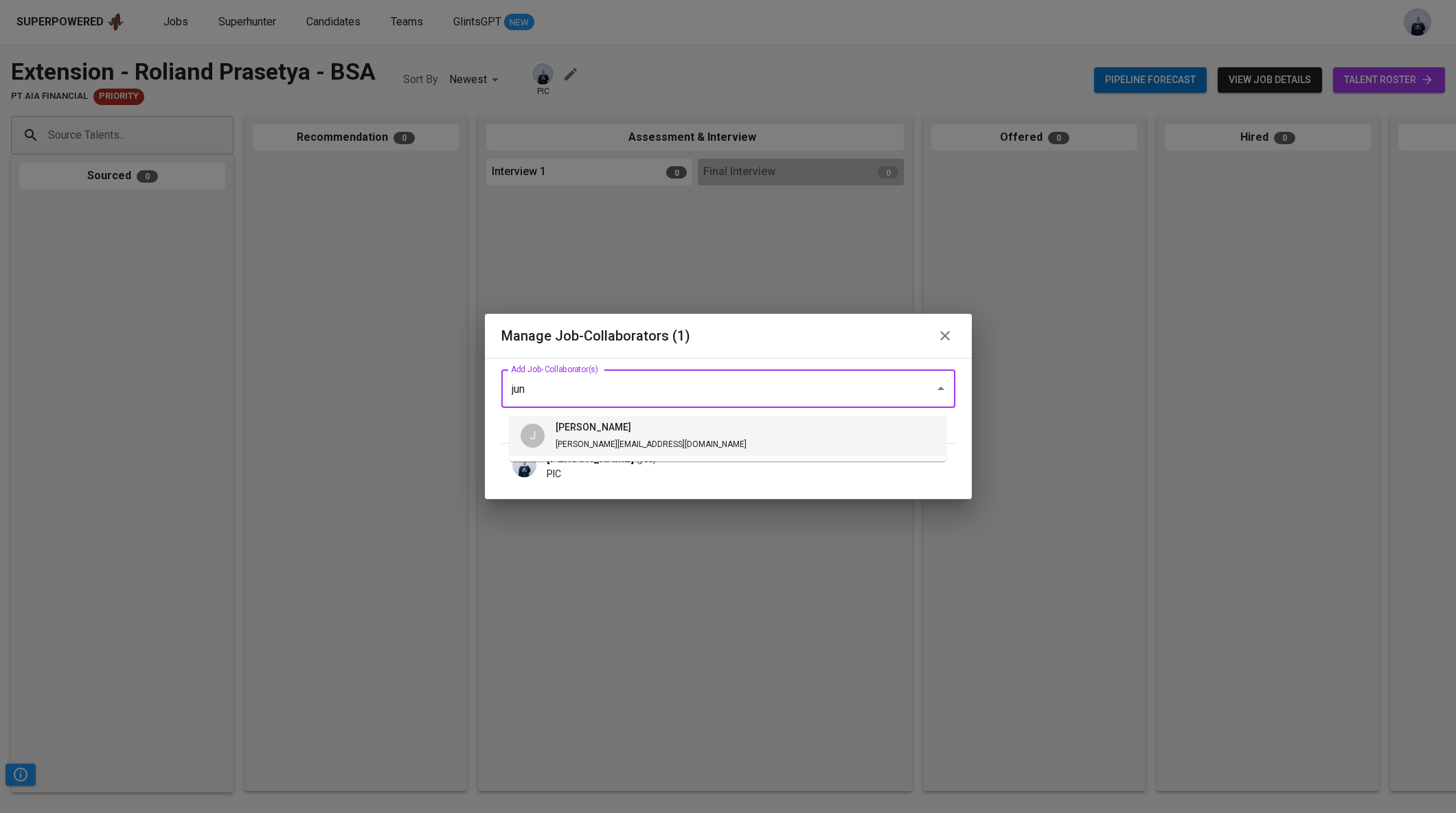
click at [700, 434] on li "J junice [EMAIL_ADDRESS][DOMAIN_NAME]" at bounding box center [728, 436] width 436 height 40
type input "jun"
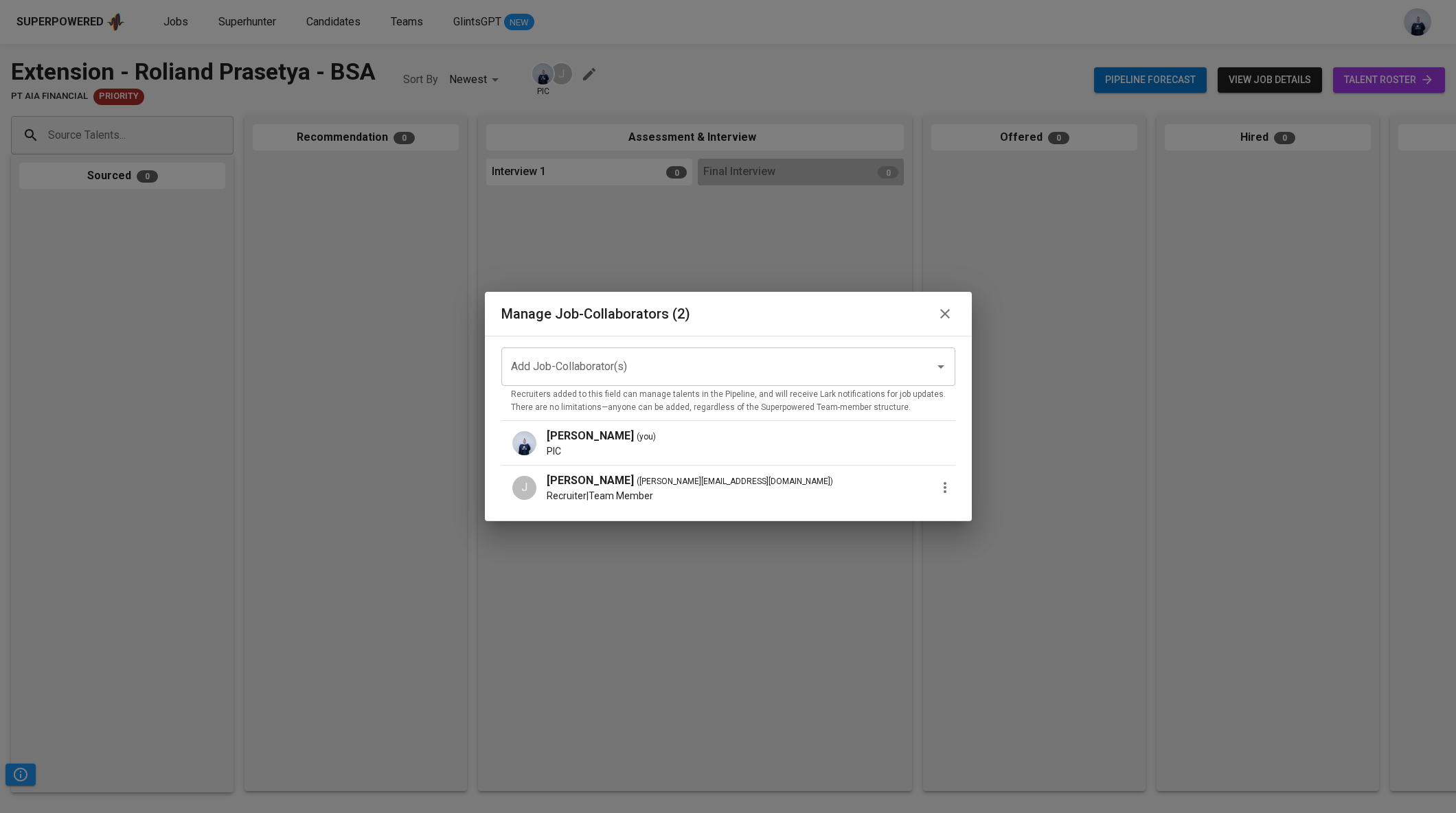
click at [937, 481] on icon "button" at bounding box center [944, 487] width 16 height 16
drag, startPoint x: 982, startPoint y: 521, endPoint x: 979, endPoint y: 490, distance: 31.1
click at [979, 490] on ul "Promote to PIC Remove Collaborator" at bounding box center [1014, 508] width 123 height 61
click at [979, 490] on p "Promote to PIC" at bounding box center [999, 495] width 75 height 16
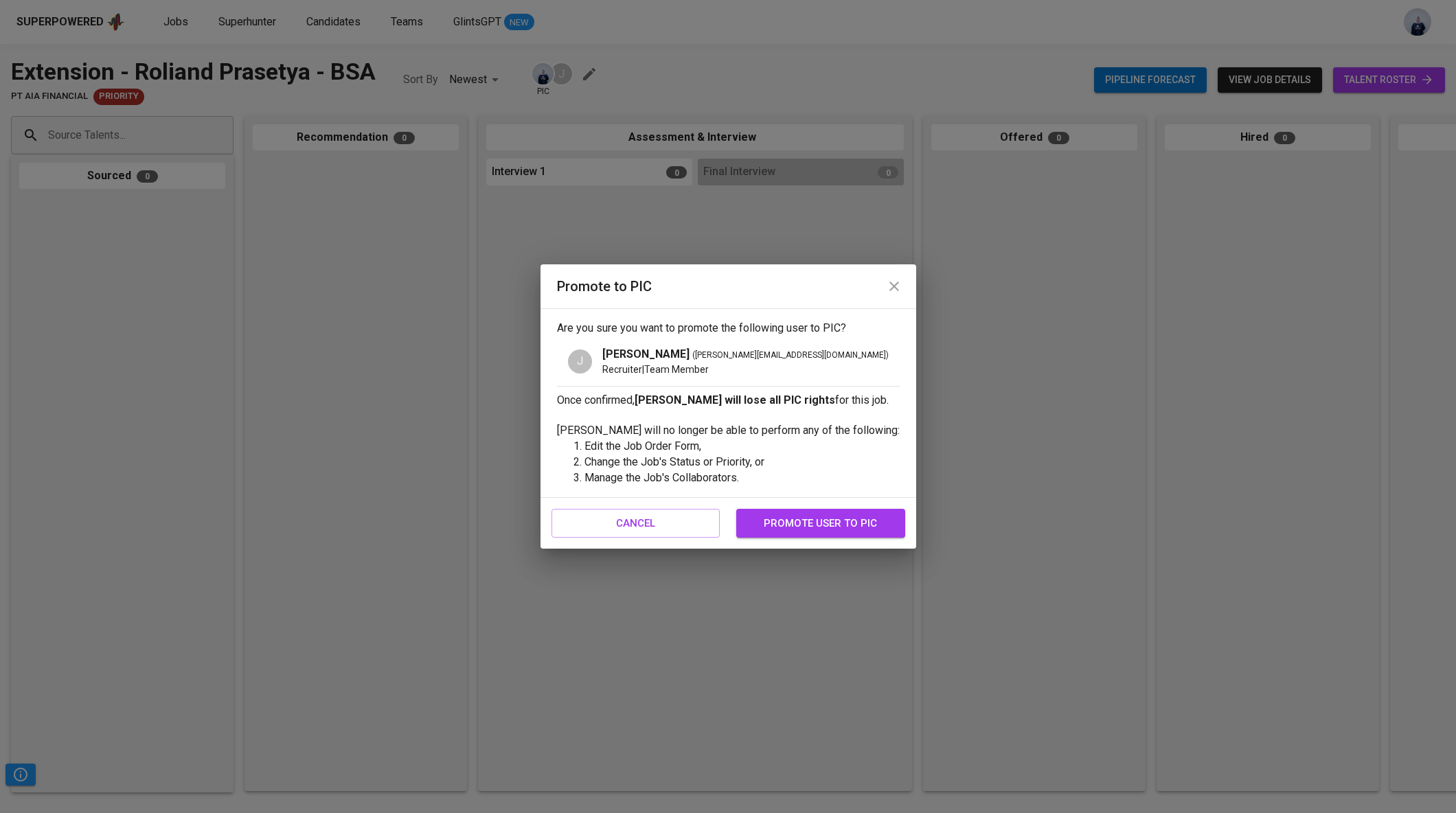
click at [868, 515] on span "promote user to pic" at bounding box center [820, 523] width 138 height 18
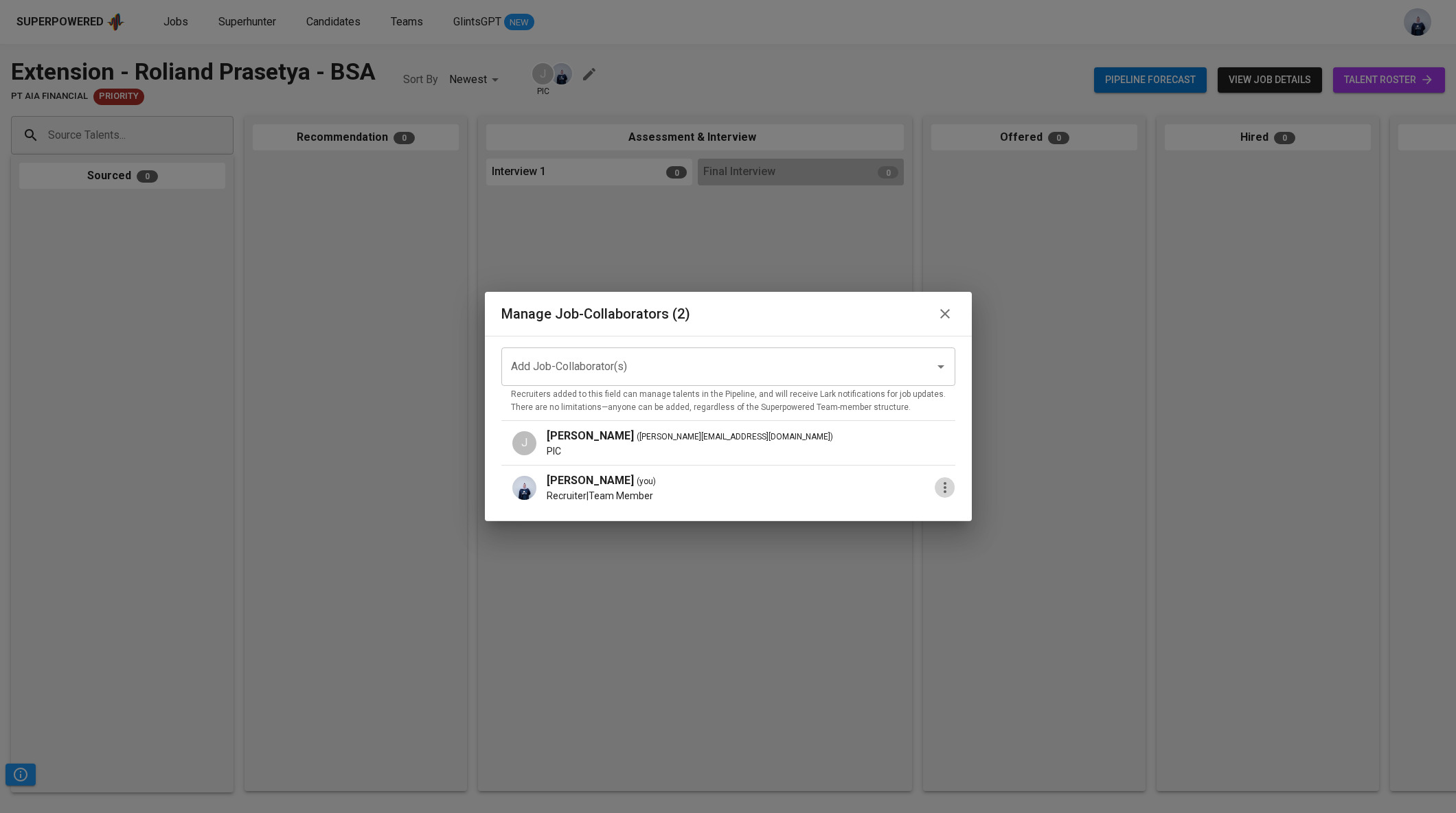
click at [939, 491] on icon "button" at bounding box center [944, 487] width 16 height 16
click at [978, 524] on span "Remove Collaborator" at bounding box center [1013, 519] width 101 height 16
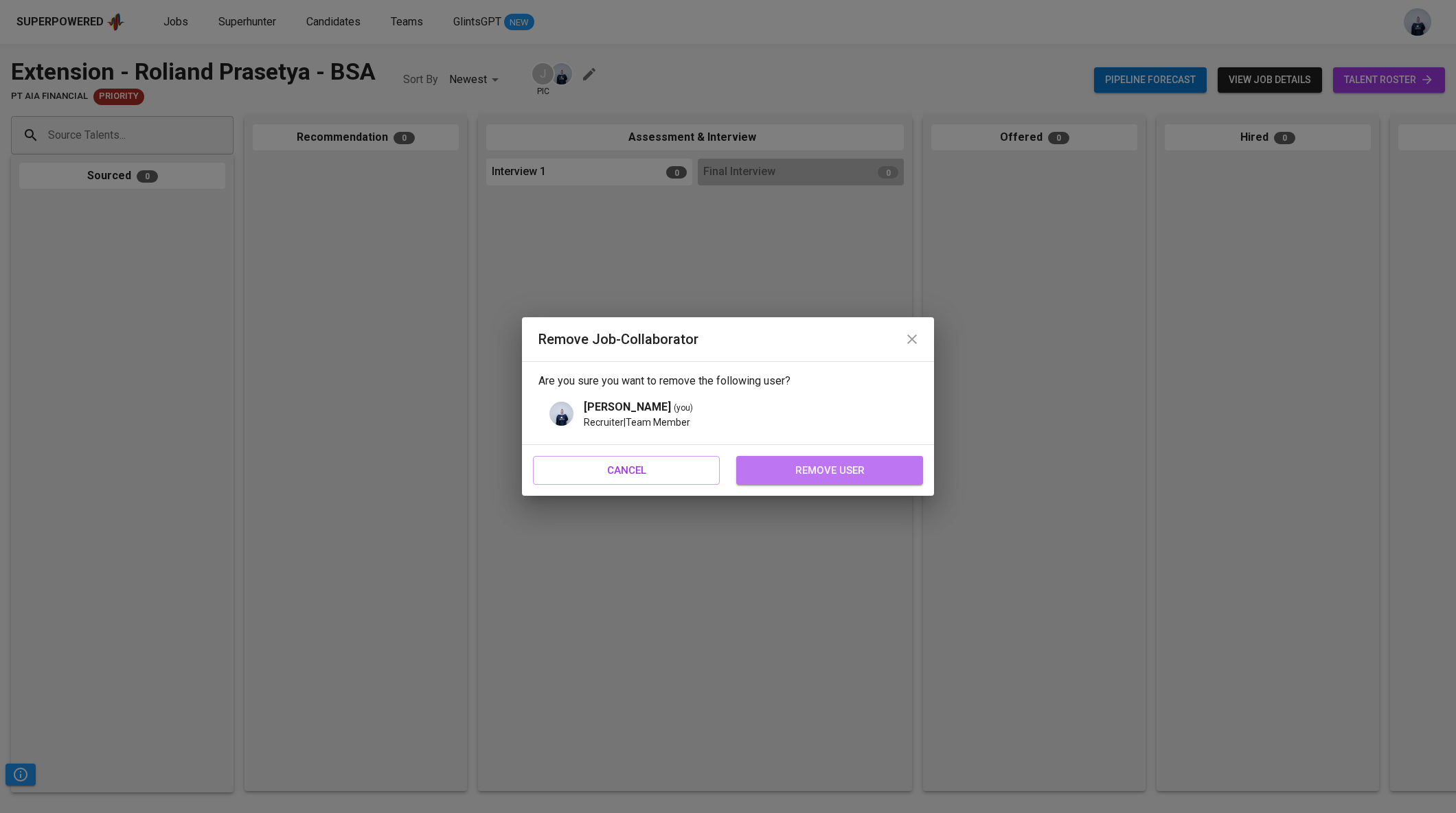
click at [795, 476] on span "remove user" at bounding box center [829, 470] width 156 height 18
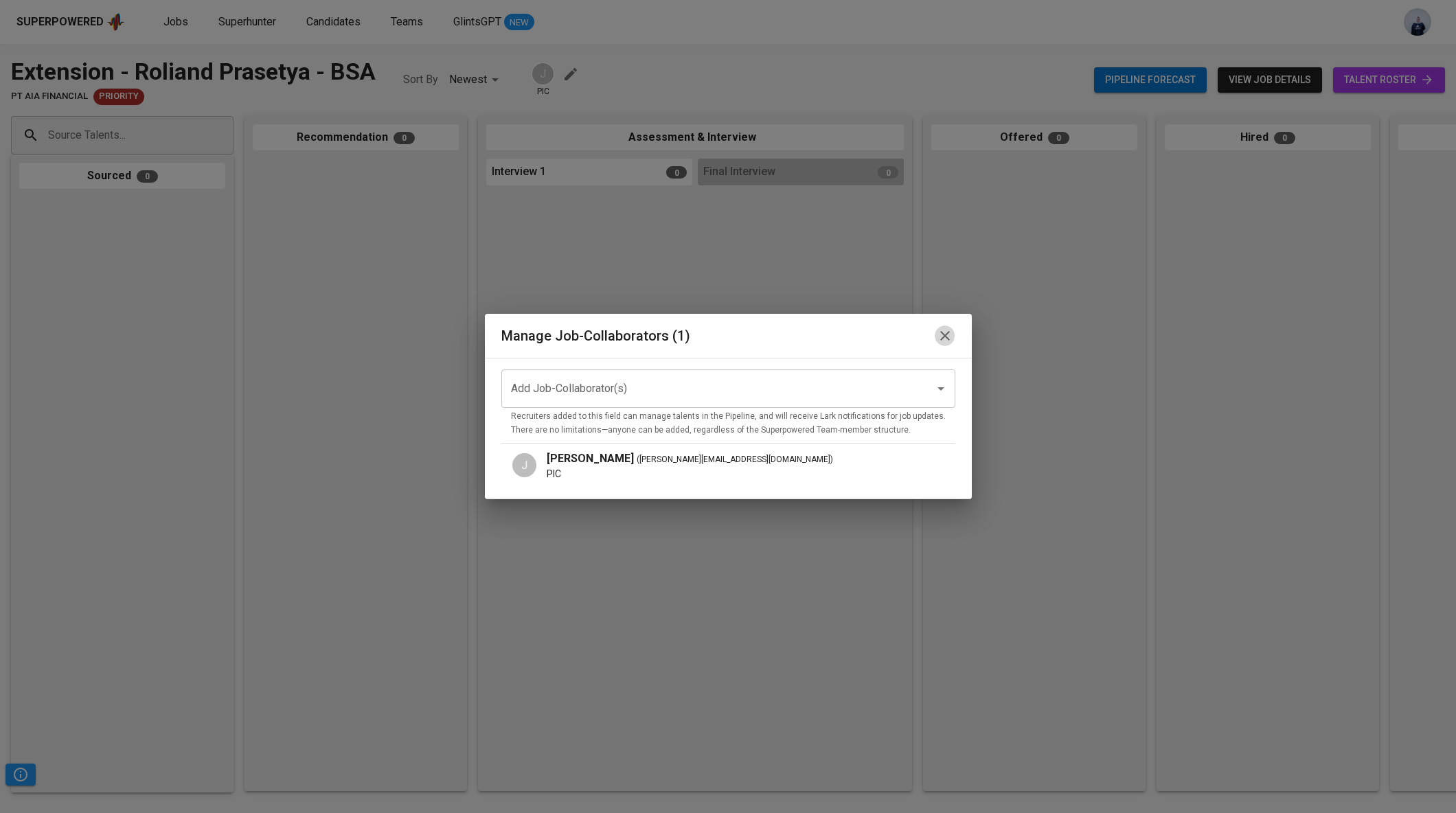
click at [937, 335] on icon "button" at bounding box center [944, 335] width 16 height 16
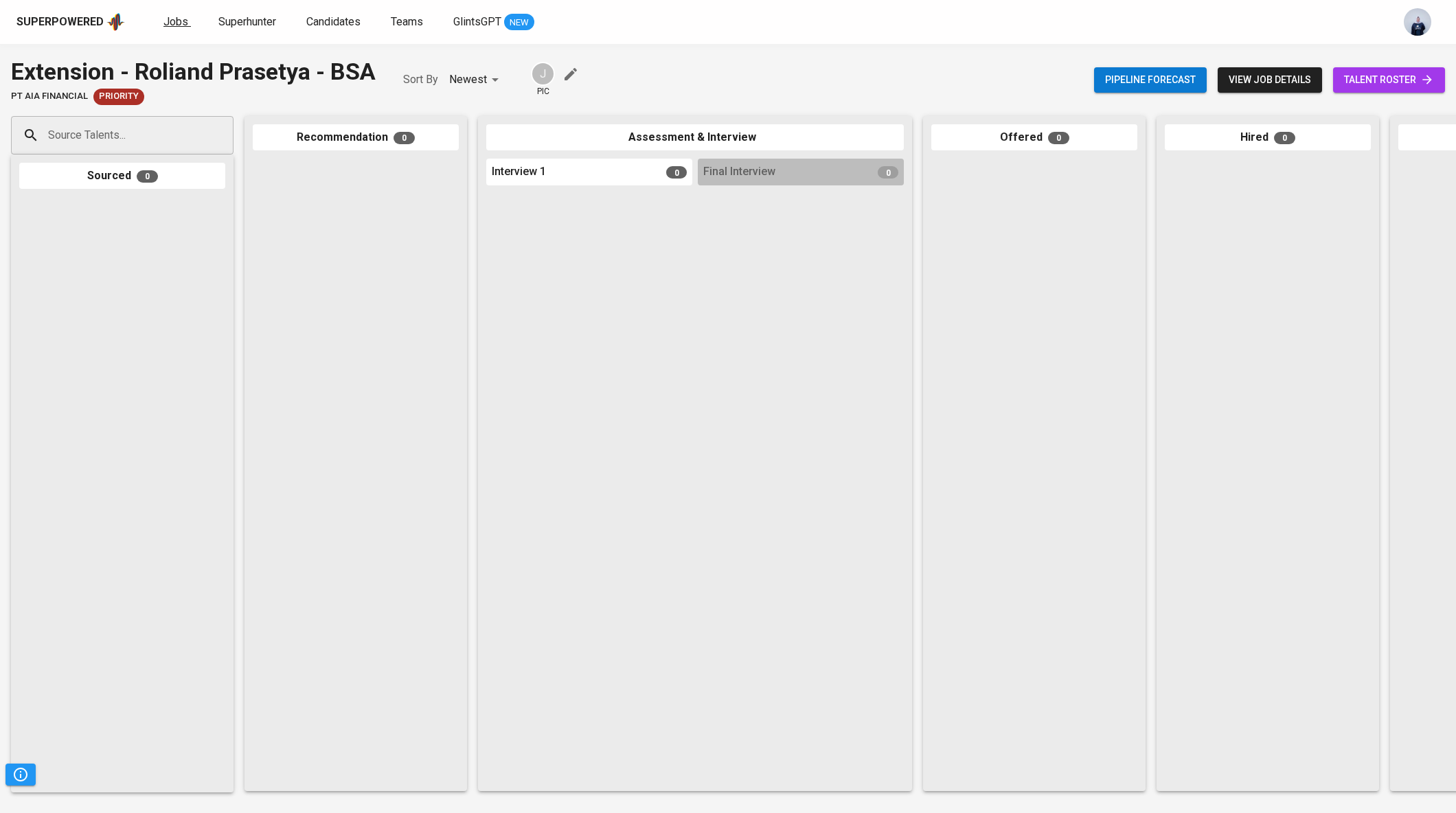
click at [171, 24] on span "Jobs" at bounding box center [176, 22] width 25 height 13
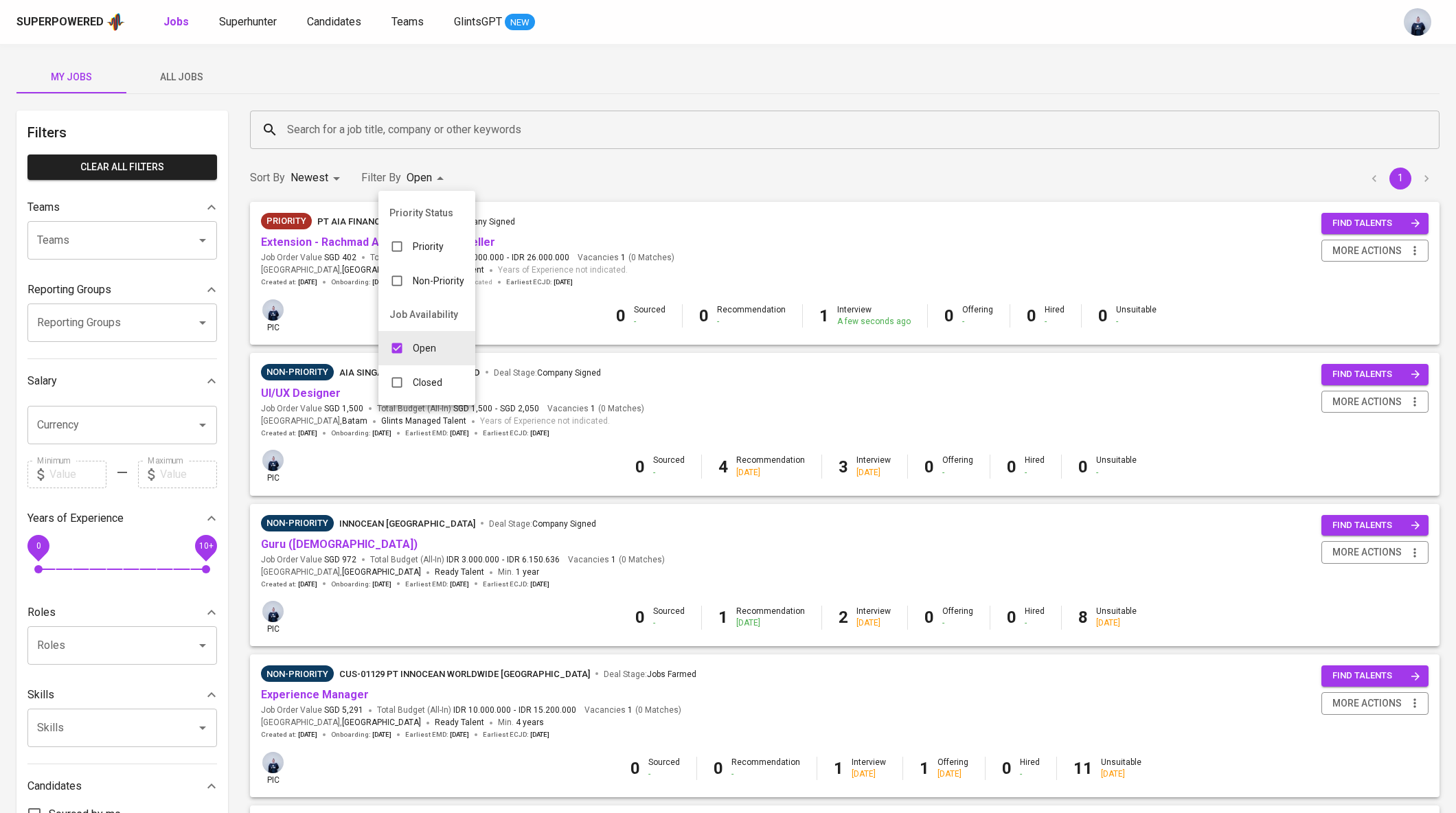
click at [412, 172] on body "Superpowered Jobs Superhunter Candidates Teams GlintsGPT NEW My Jobs All Jobs F…" at bounding box center [728, 519] width 1456 height 1039
click at [419, 343] on p "Open" at bounding box center [424, 348] width 24 height 13
checkbox input "false"
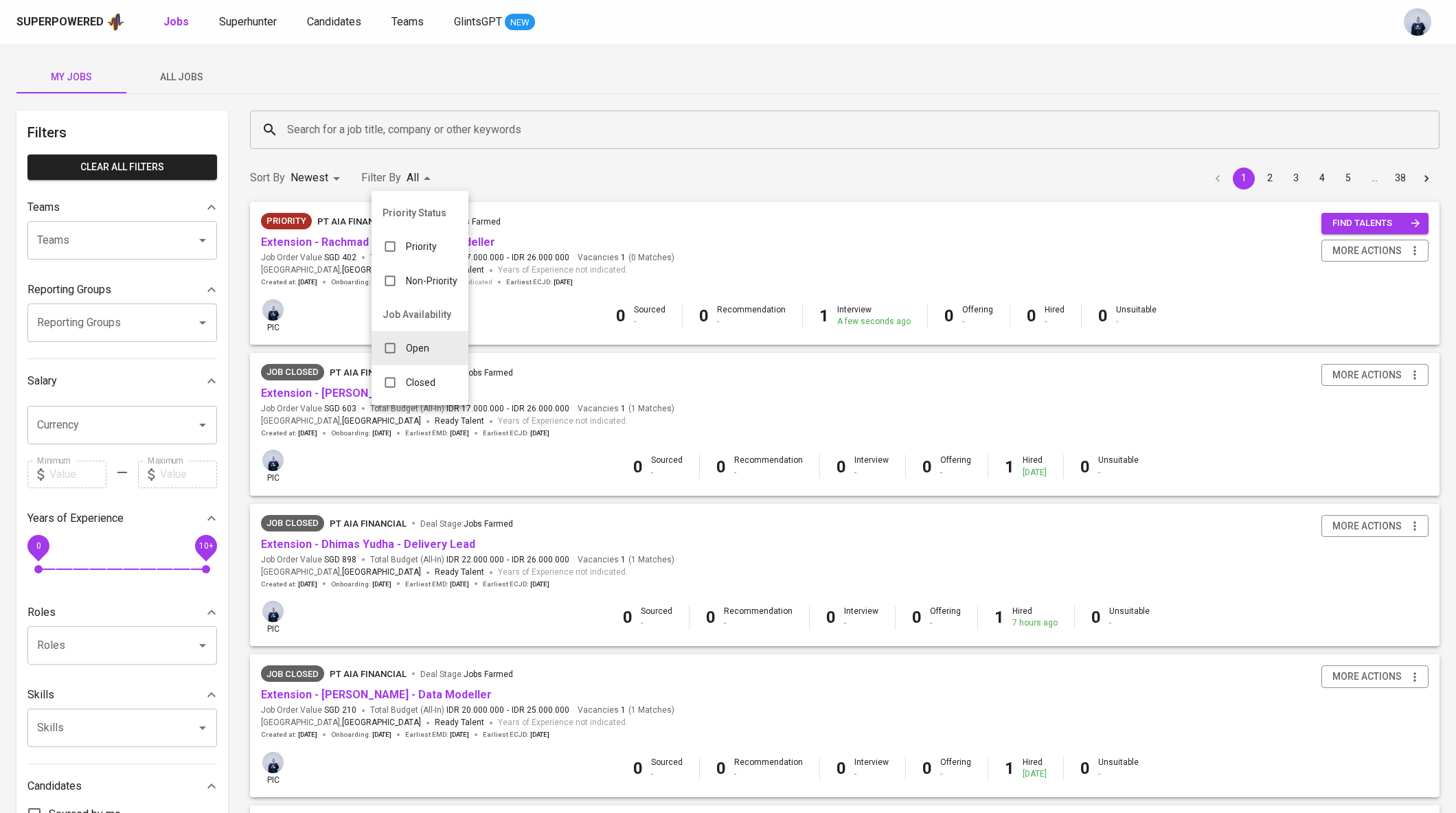
click at [418, 381] on p "Closed" at bounding box center [420, 383] width 29 height 13
type input "CLOSE"
checkbox input "true"
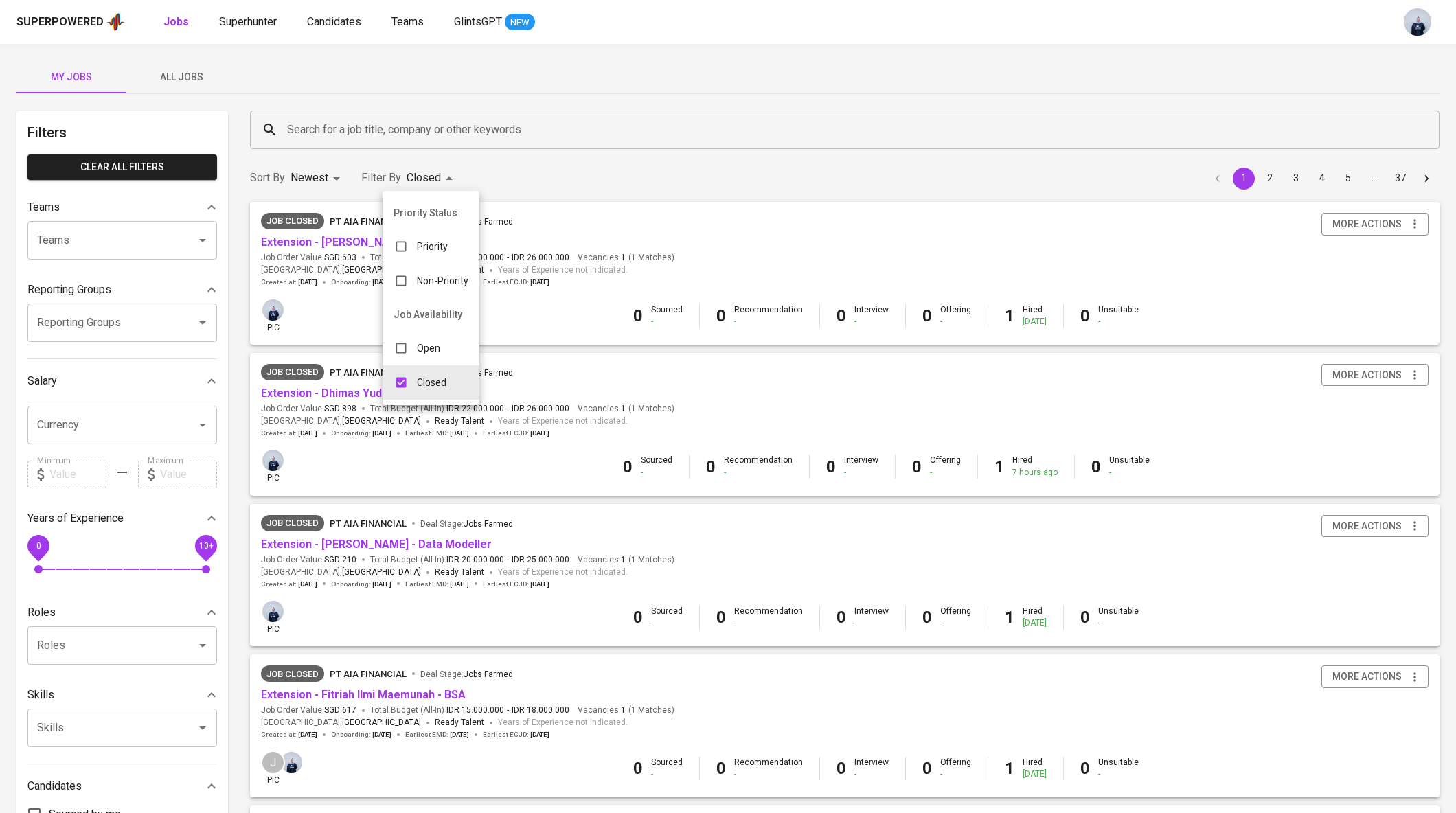
click at [358, 119] on div at bounding box center [728, 406] width 1456 height 813
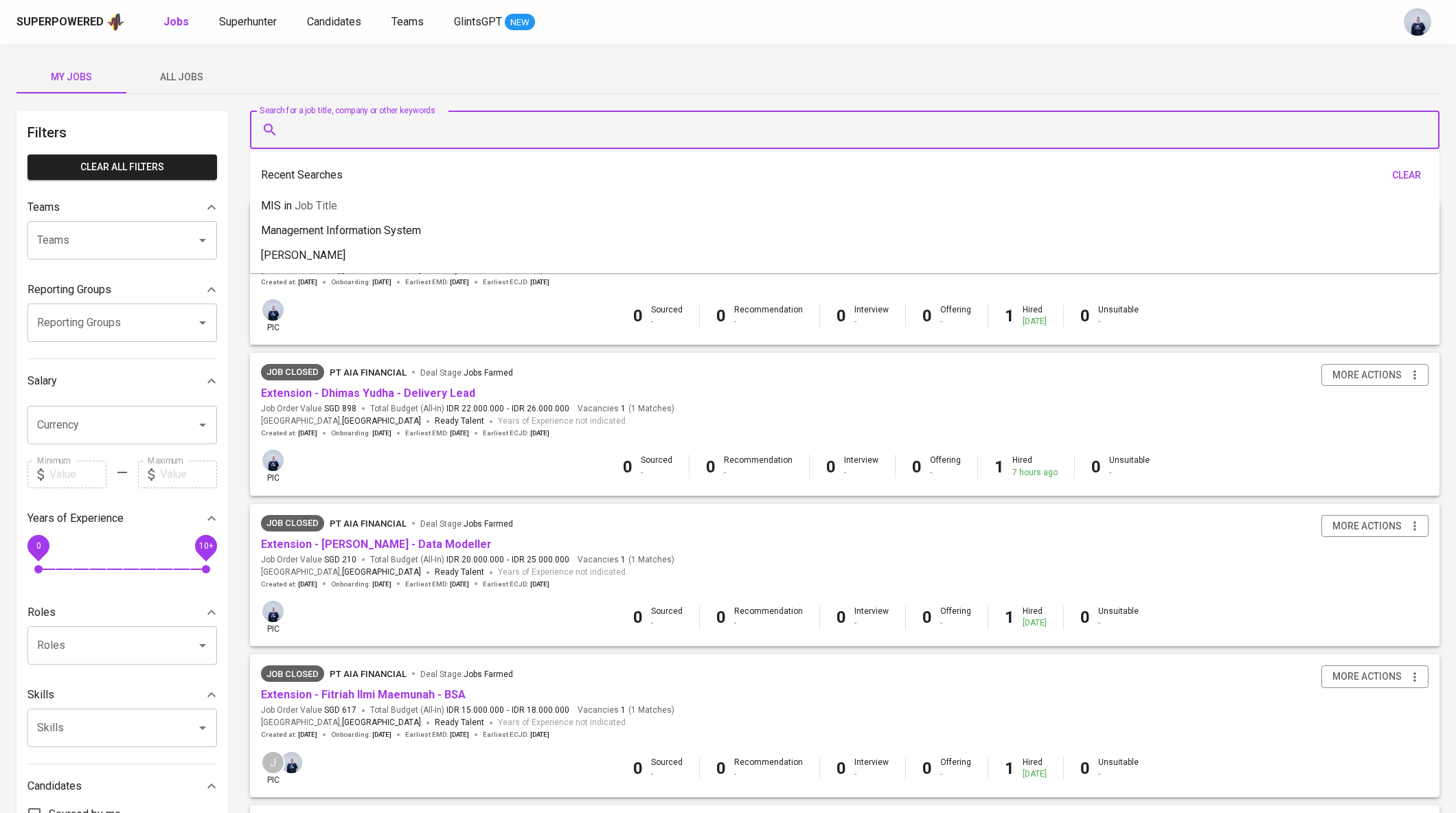
click at [308, 131] on input "Search for a job title, company or other keywords" at bounding box center [848, 130] width 1129 height 27
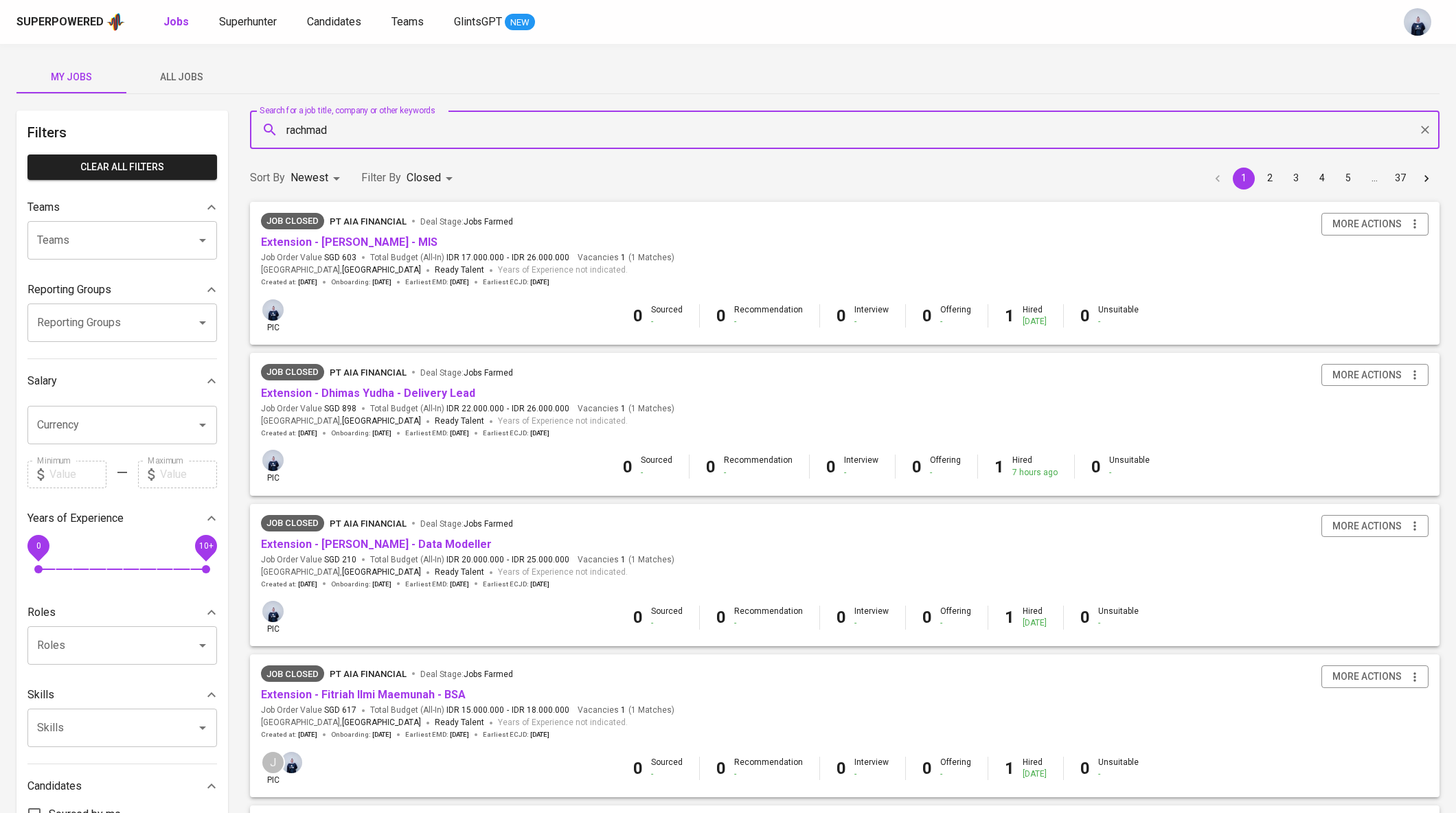
type input "rachmad"
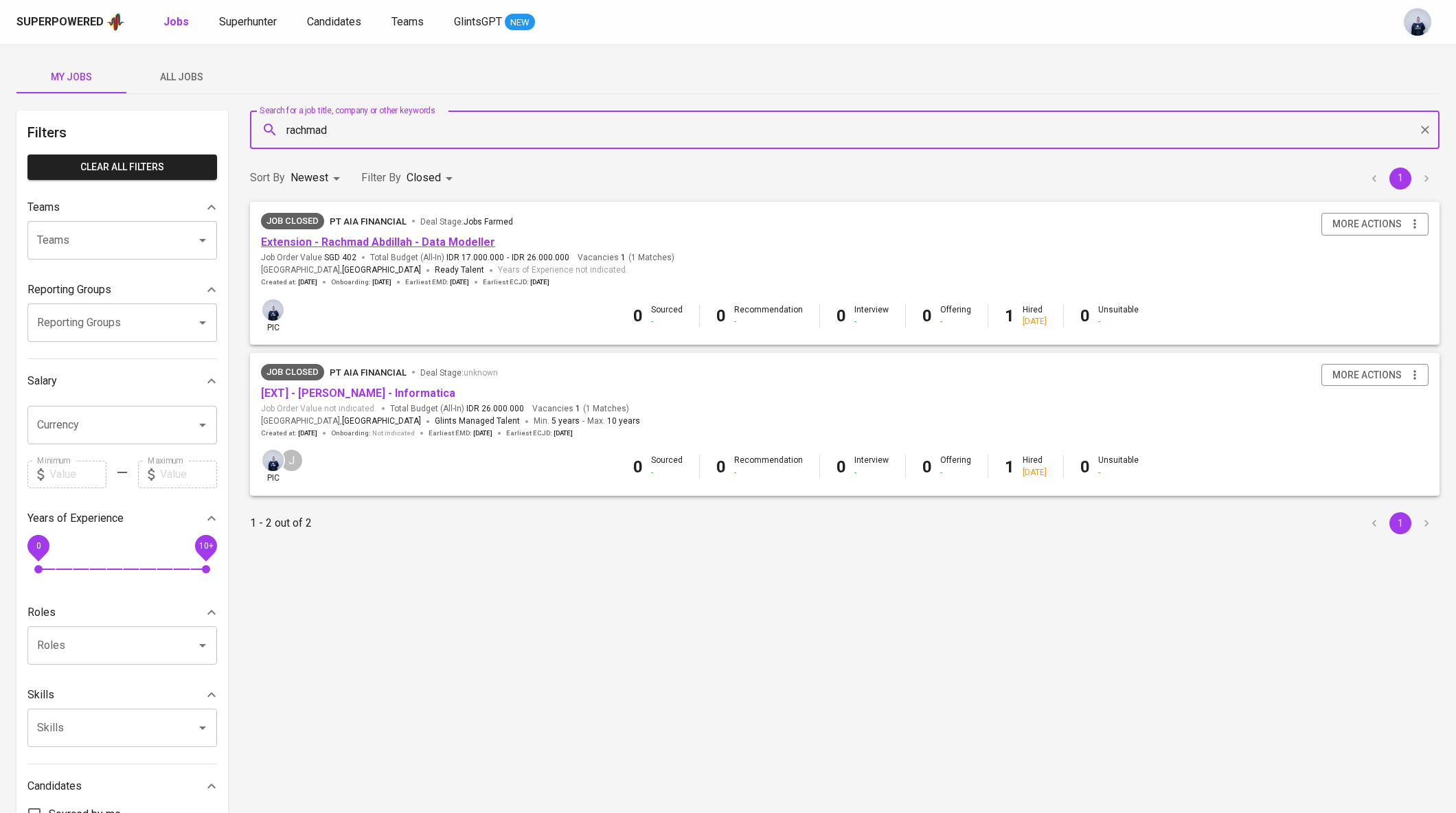
click at [370, 241] on link "Extension - Rachmad Abdillah - Data Modeller" at bounding box center [377, 243] width 234 height 13
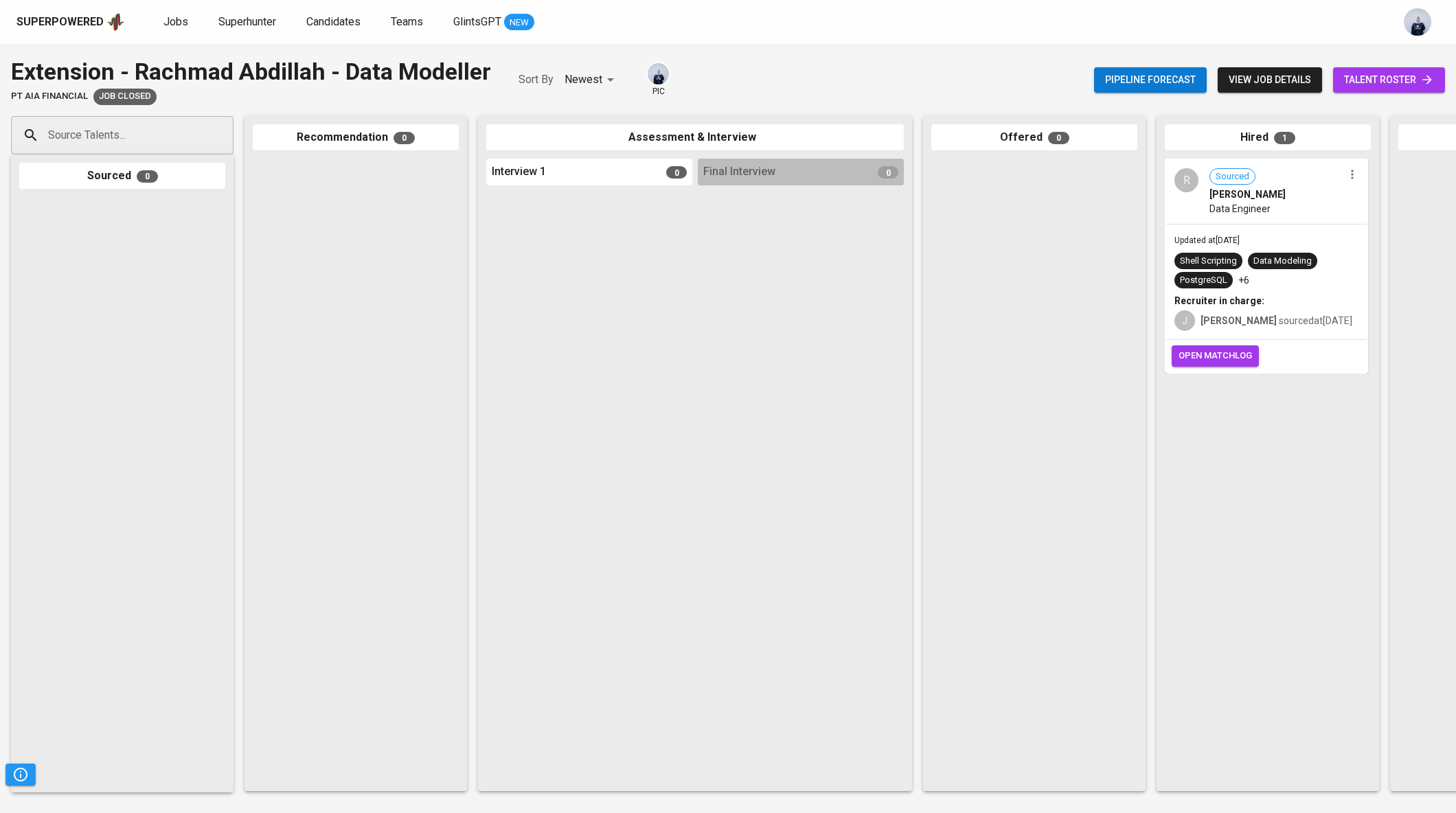
click at [1293, 228] on div "Updated at Jul 17, 2025 Shell Scripting Data Modeling PostgreSQL +6 Recruiter i…" at bounding box center [1267, 282] width 201 height 116
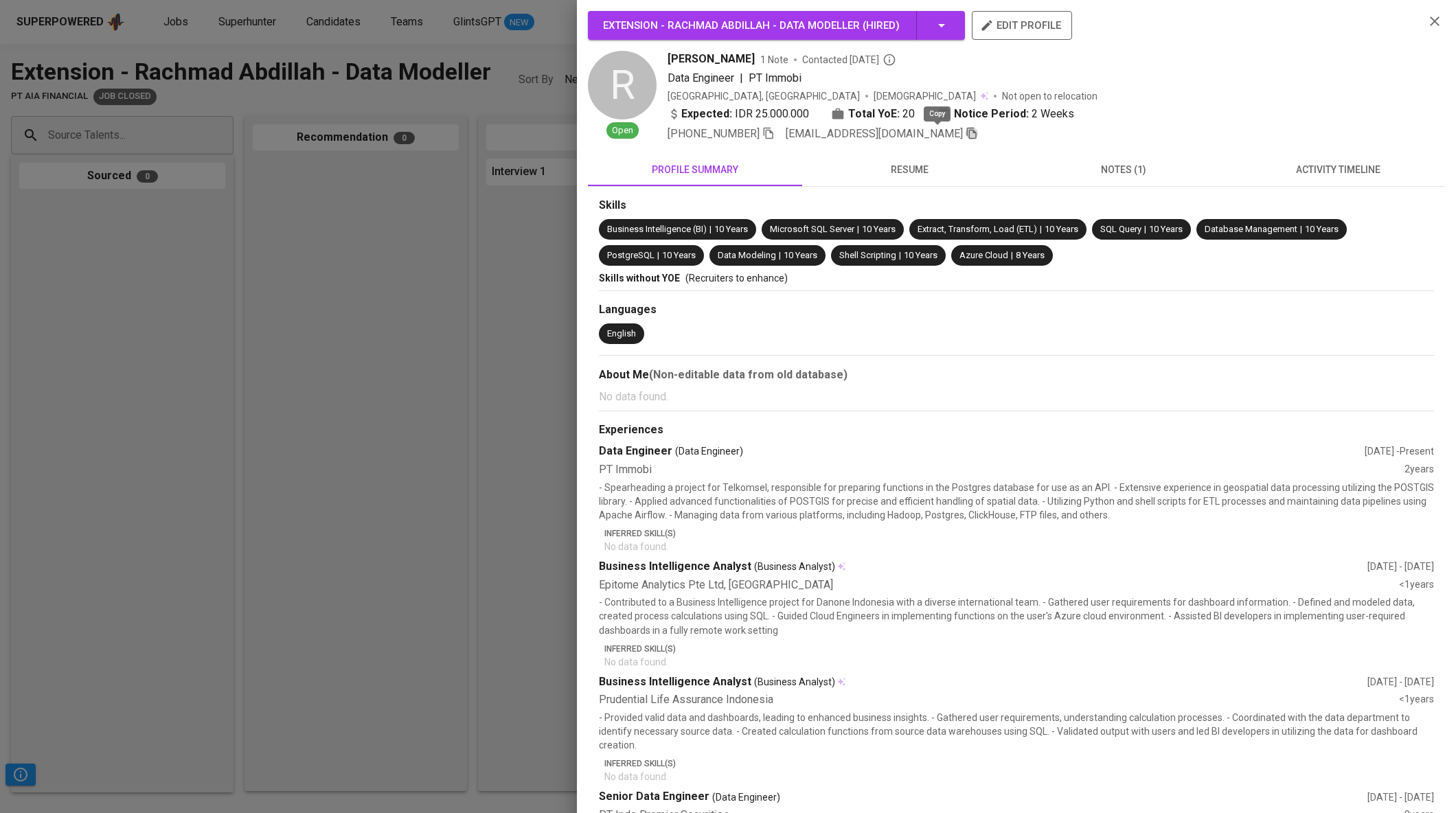
click at [967, 130] on icon "button" at bounding box center [972, 134] width 9 height 11
click at [358, 87] on div at bounding box center [728, 406] width 1456 height 813
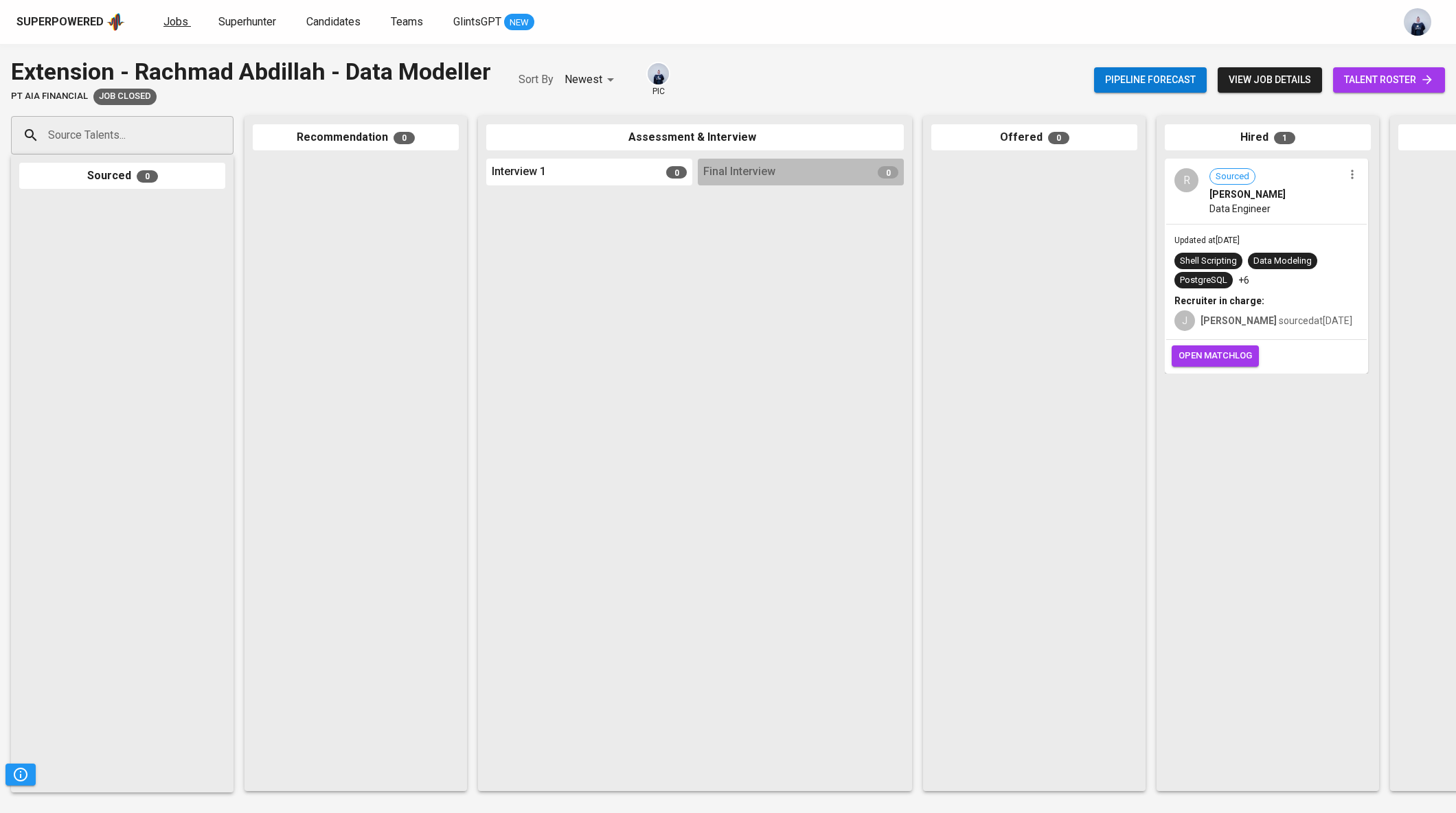
click at [171, 21] on span "Jobs" at bounding box center [176, 22] width 25 height 13
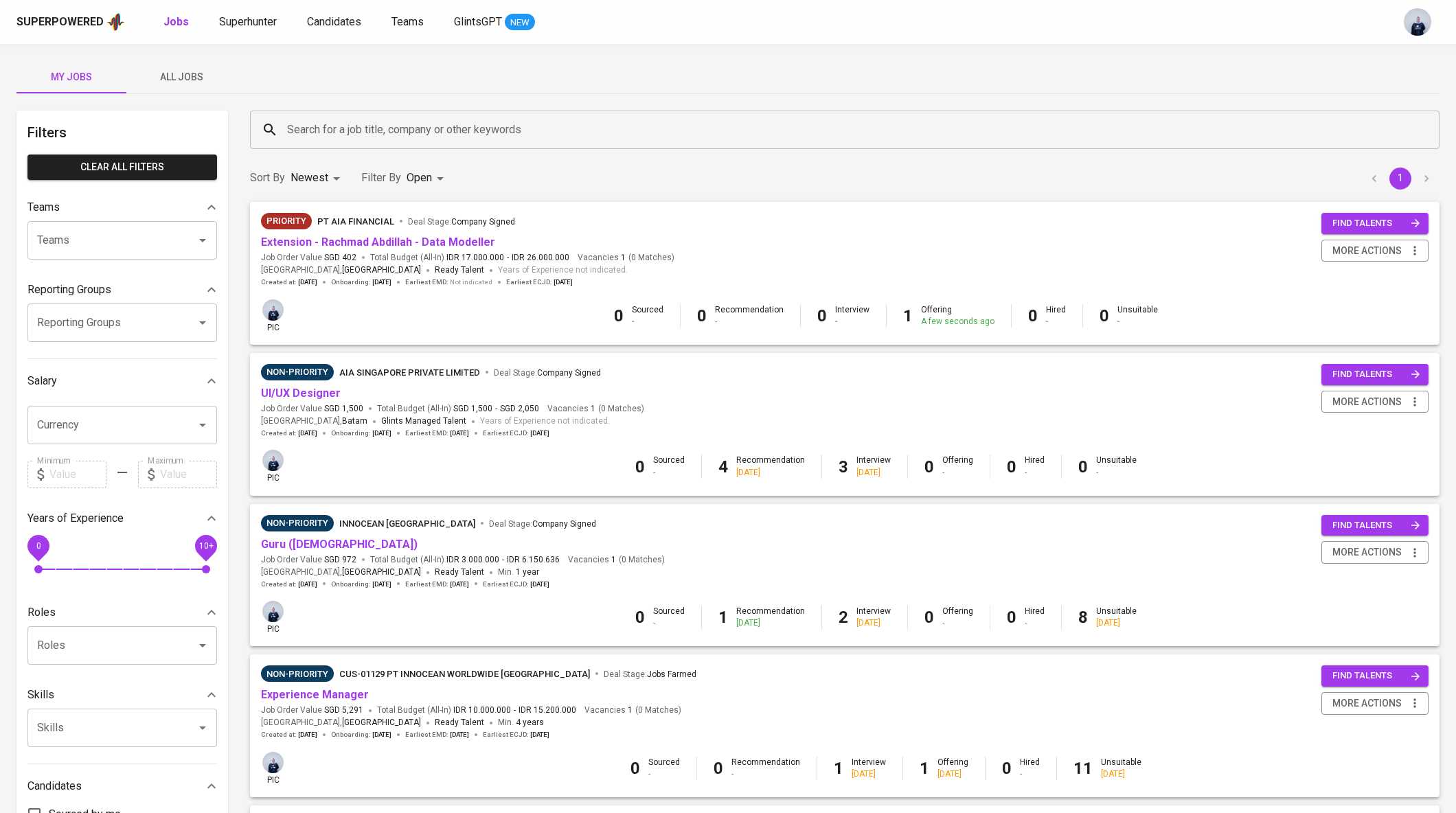
click at [428, 181] on body "Superpowered Jobs Superhunter Candidates Teams GlintsGPT NEW My Jobs All Jobs F…" at bounding box center [728, 519] width 1456 height 1039
click at [424, 349] on p "Open" at bounding box center [424, 348] width 24 height 13
checkbox input "false"
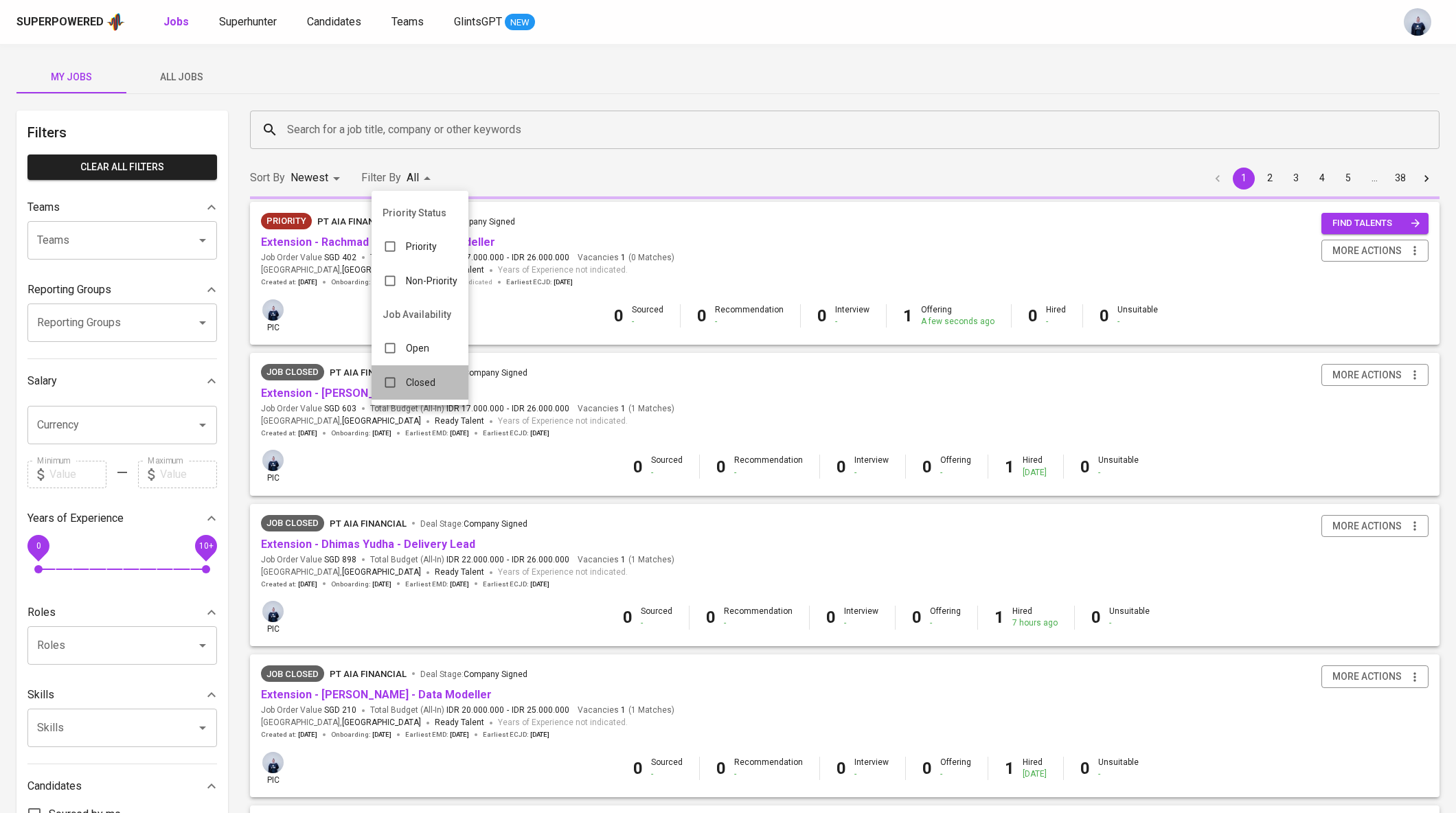
click at [423, 386] on p "Closed" at bounding box center [420, 383] width 29 height 13
type input "CLOSE"
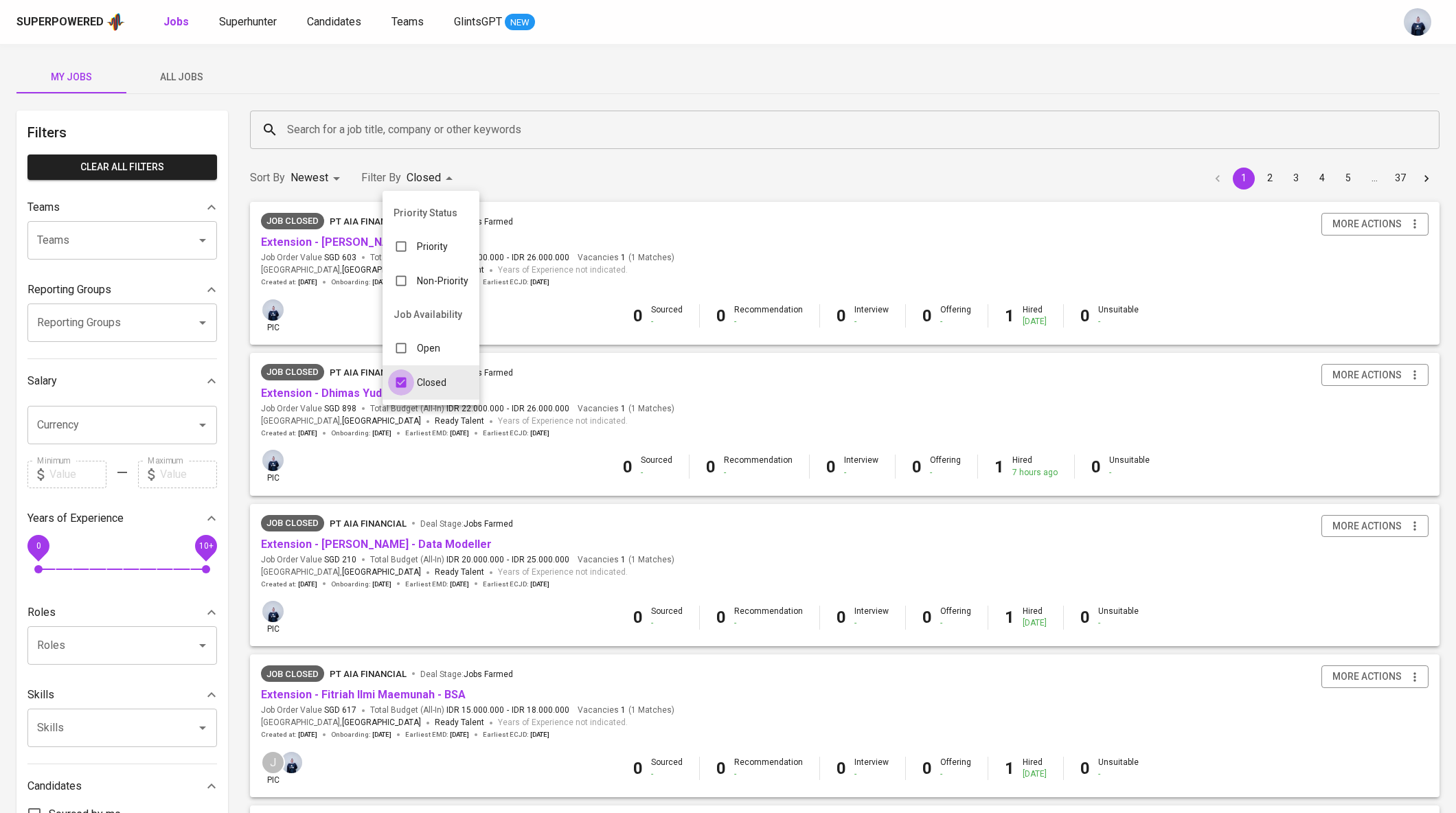
click at [413, 384] on input "checkbox" at bounding box center [402, 383] width 27 height 27
checkbox input "false"
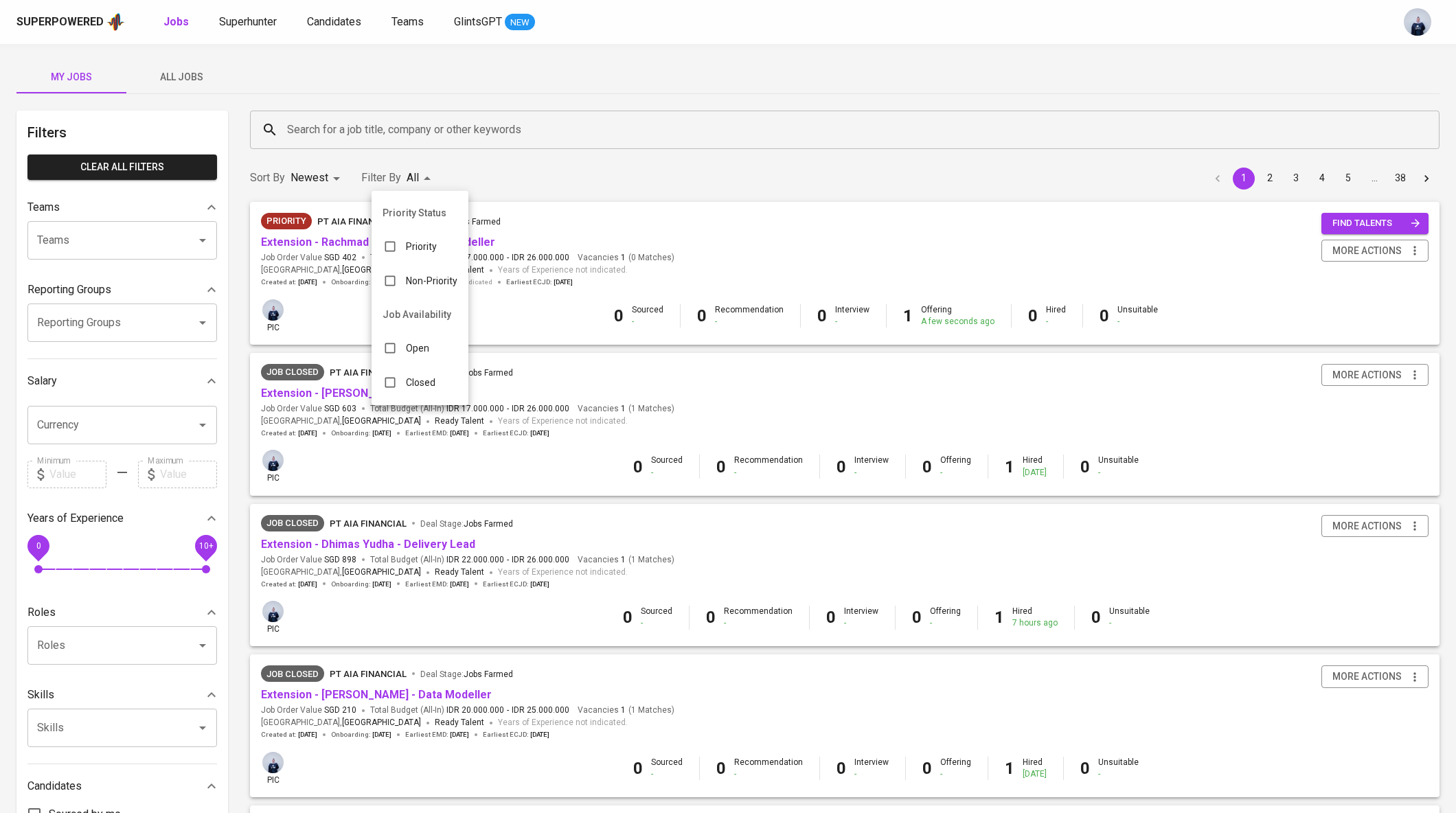
click at [195, 74] on div at bounding box center [728, 406] width 1456 height 813
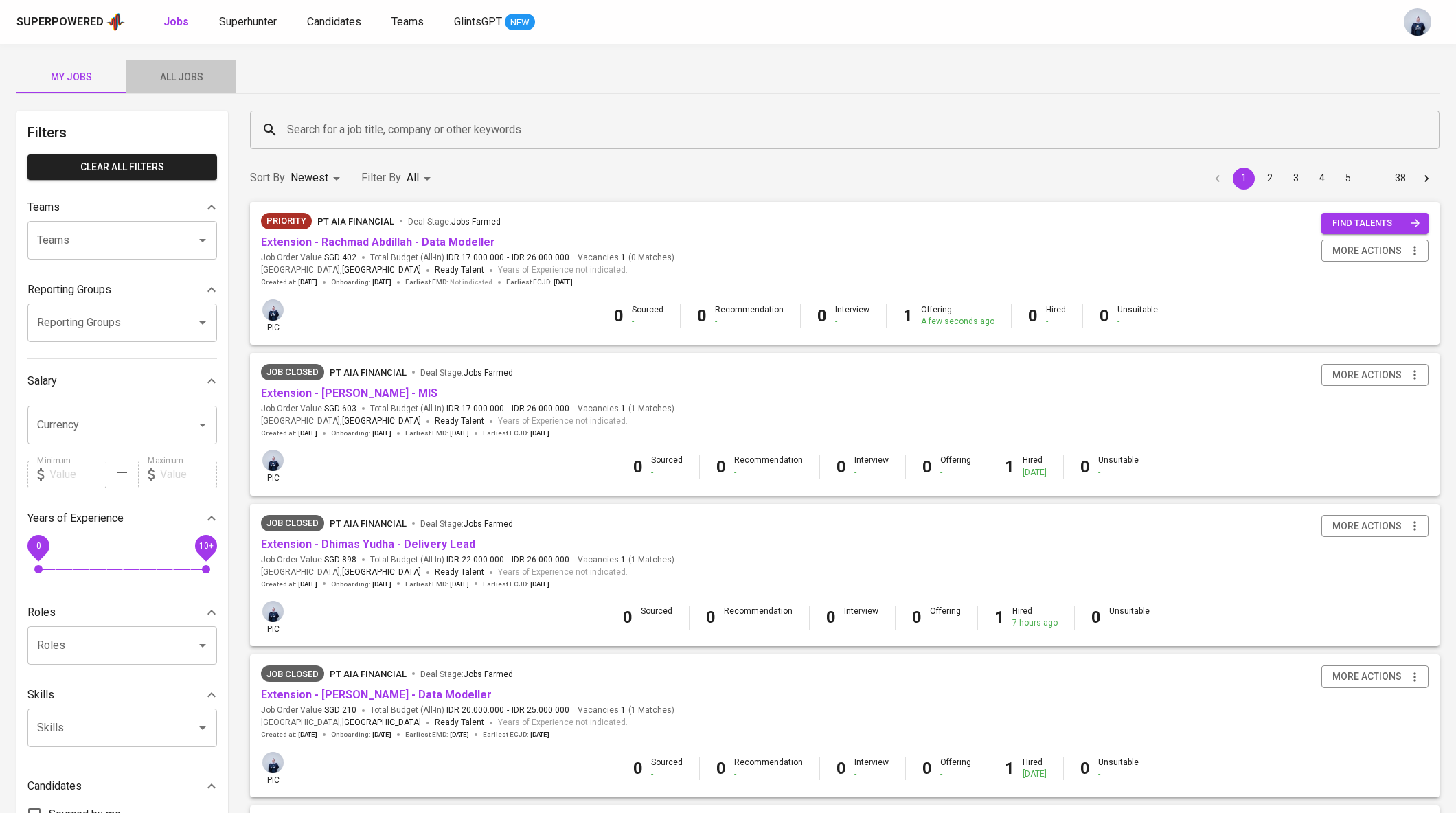
click at [186, 78] on span "All Jobs" at bounding box center [181, 77] width 94 height 17
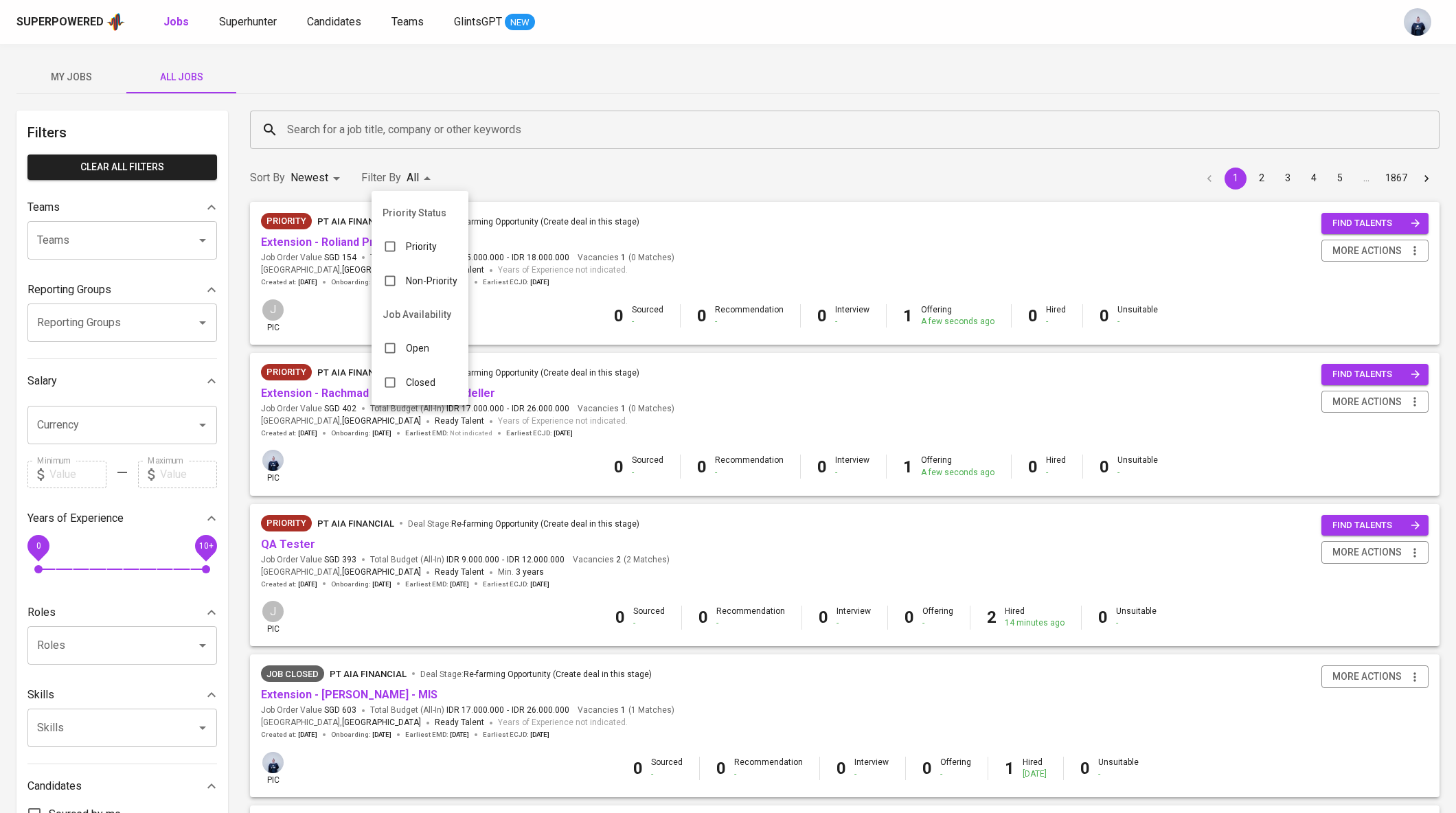
click at [417, 373] on div "Closed" at bounding box center [408, 383] width 75 height 27
type input "CLOSE"
checkbox input "true"
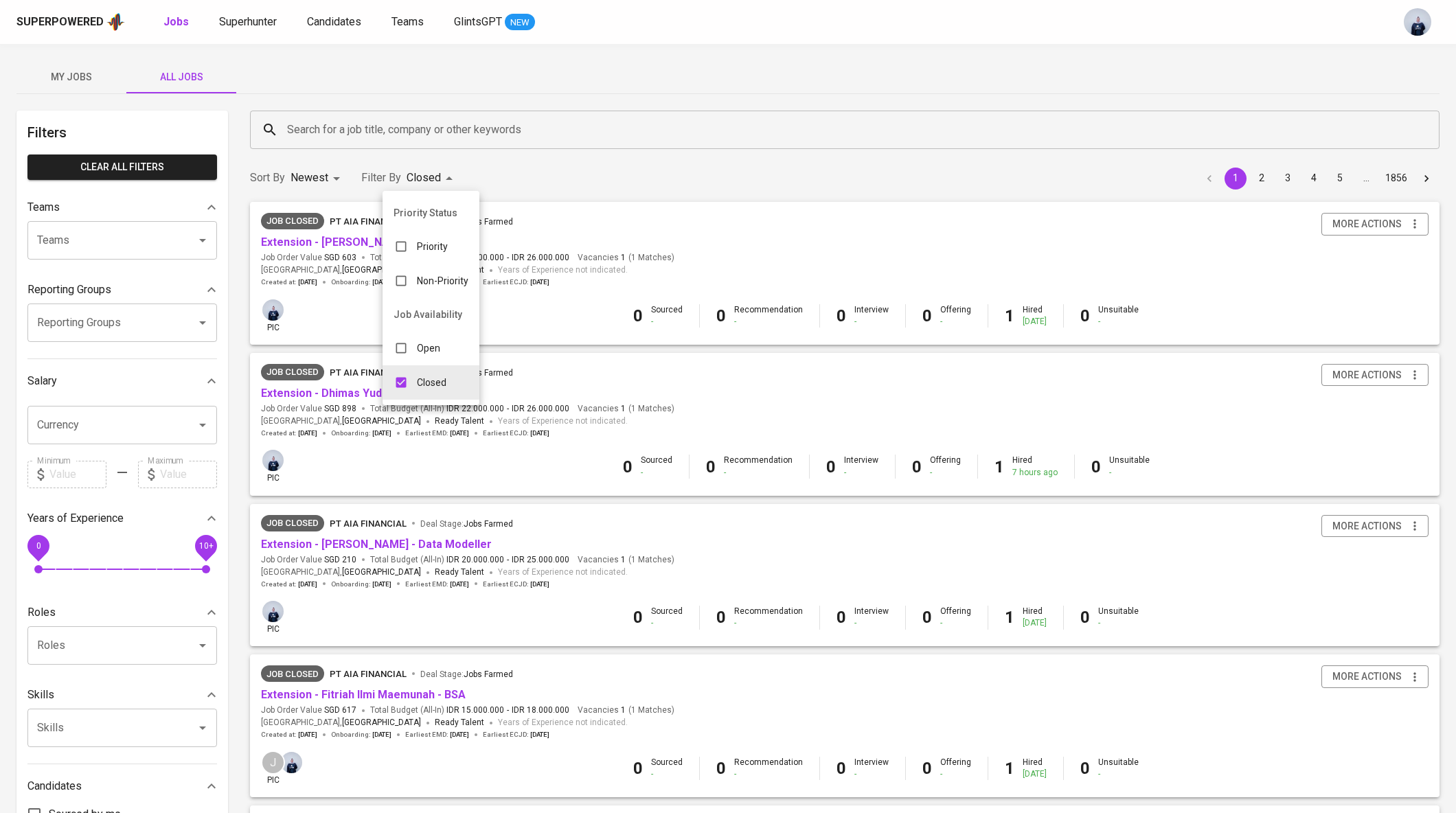
click at [463, 71] on div at bounding box center [728, 406] width 1456 height 813
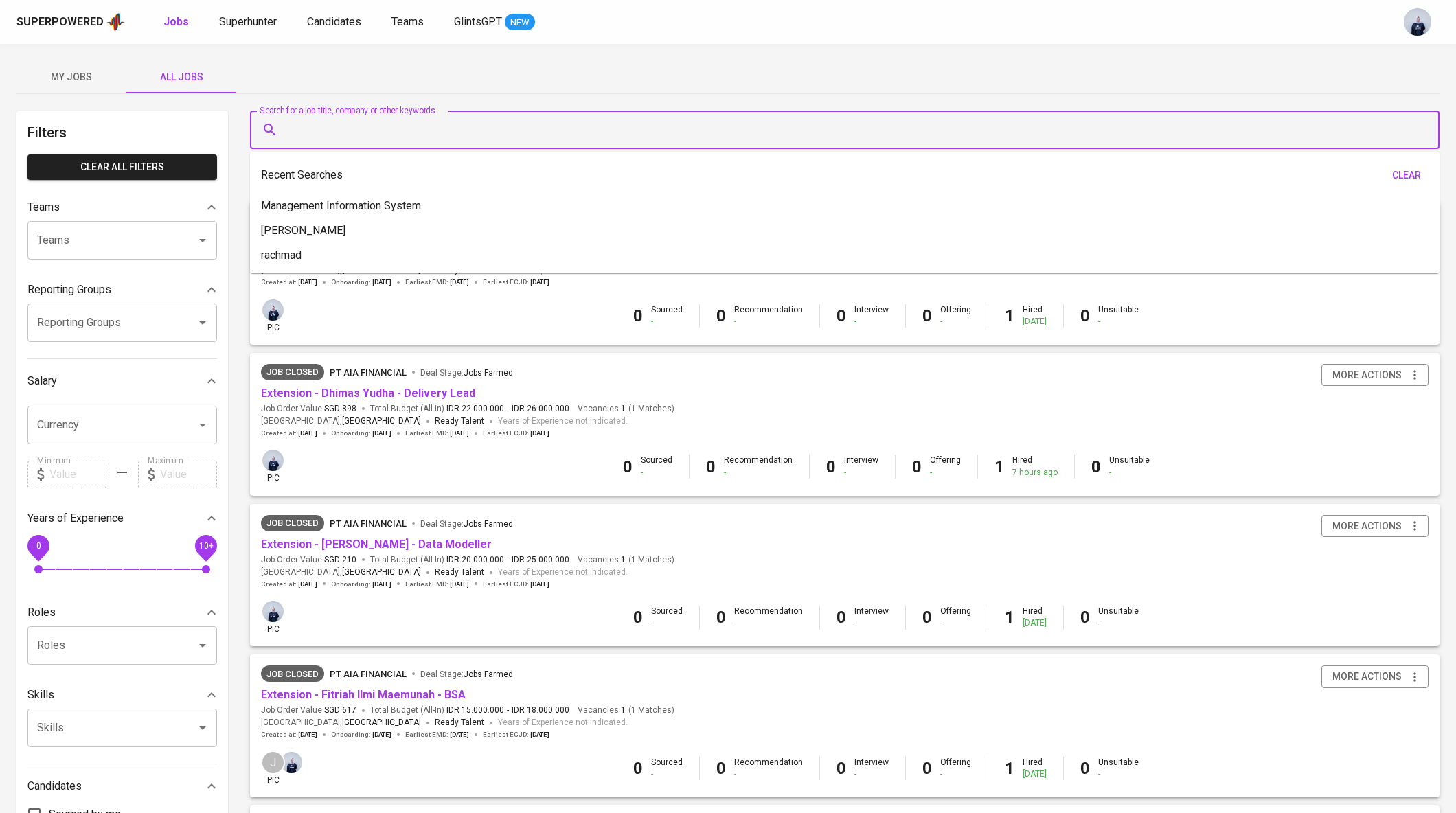
click at [396, 126] on input "Search for a job title, company or other keywords" at bounding box center [848, 130] width 1129 height 27
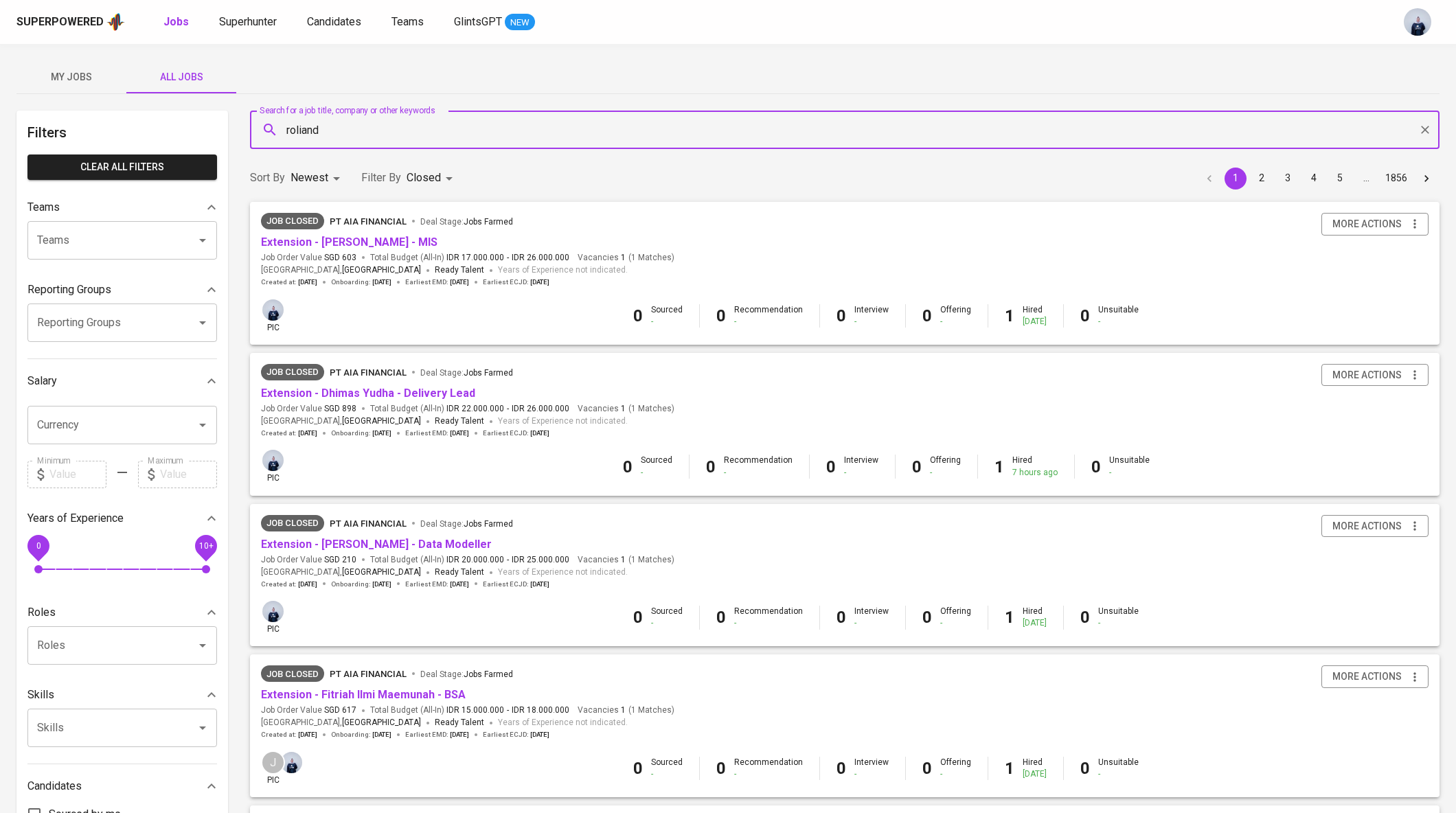
type input "roliand"
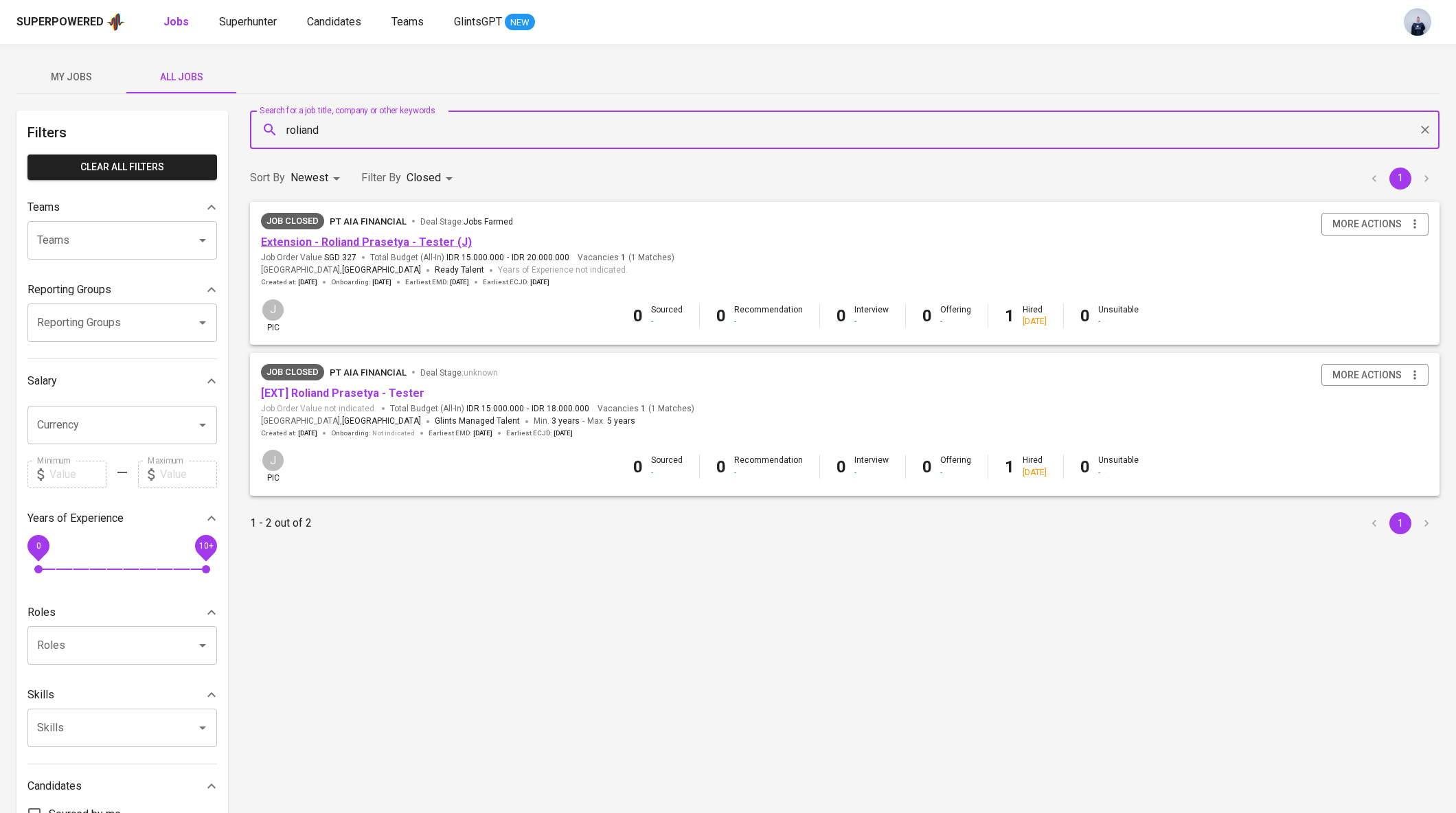
click at [436, 239] on link "Extension - Roliand Prasetya - Tester (J)" at bounding box center [366, 243] width 211 height 13
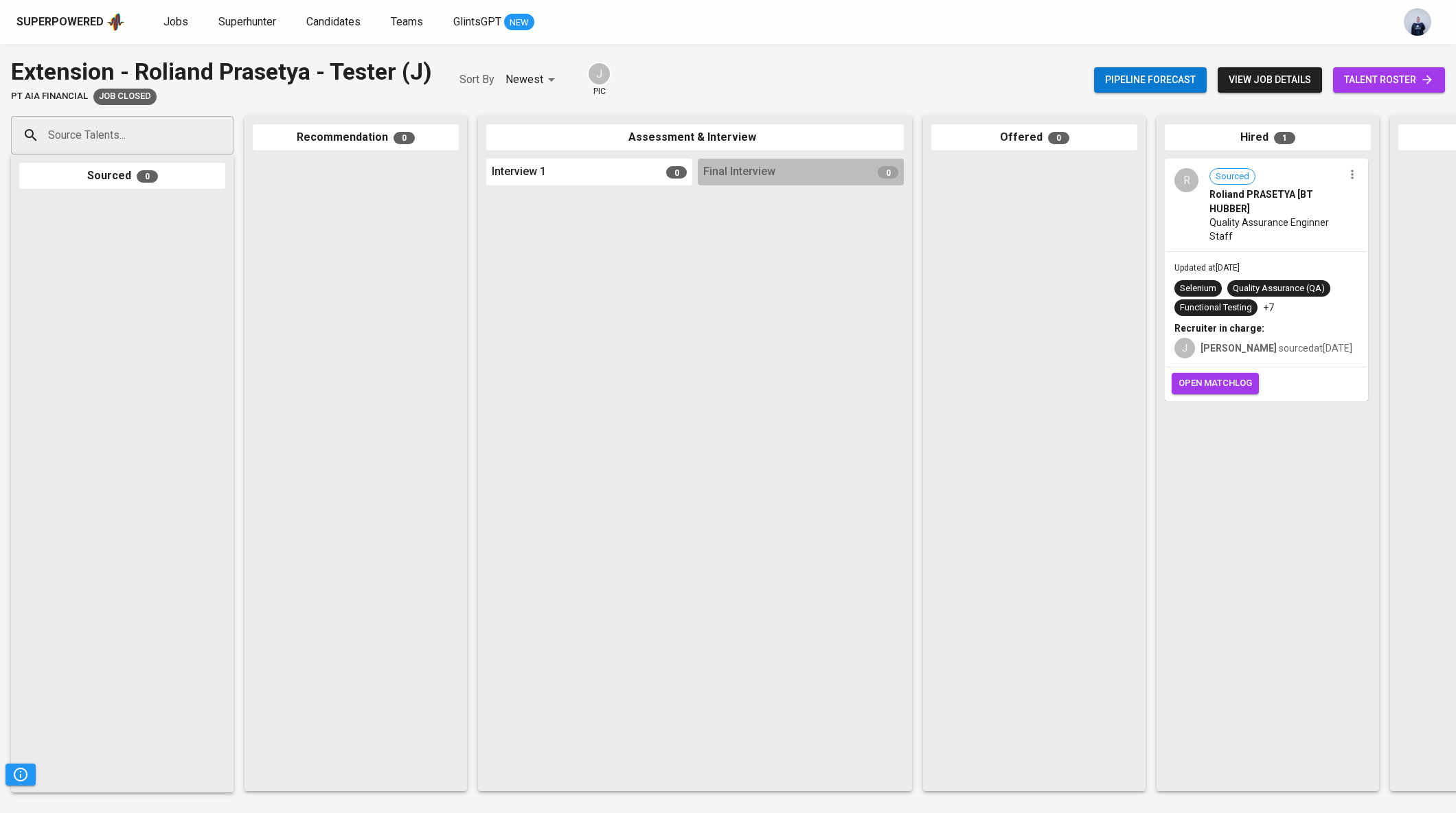
click at [1297, 267] on div "Updated at Jul 10, 2025 Selenium Quality Assurance (QA) Functional Testing +7 R…" at bounding box center [1267, 310] width 201 height 116
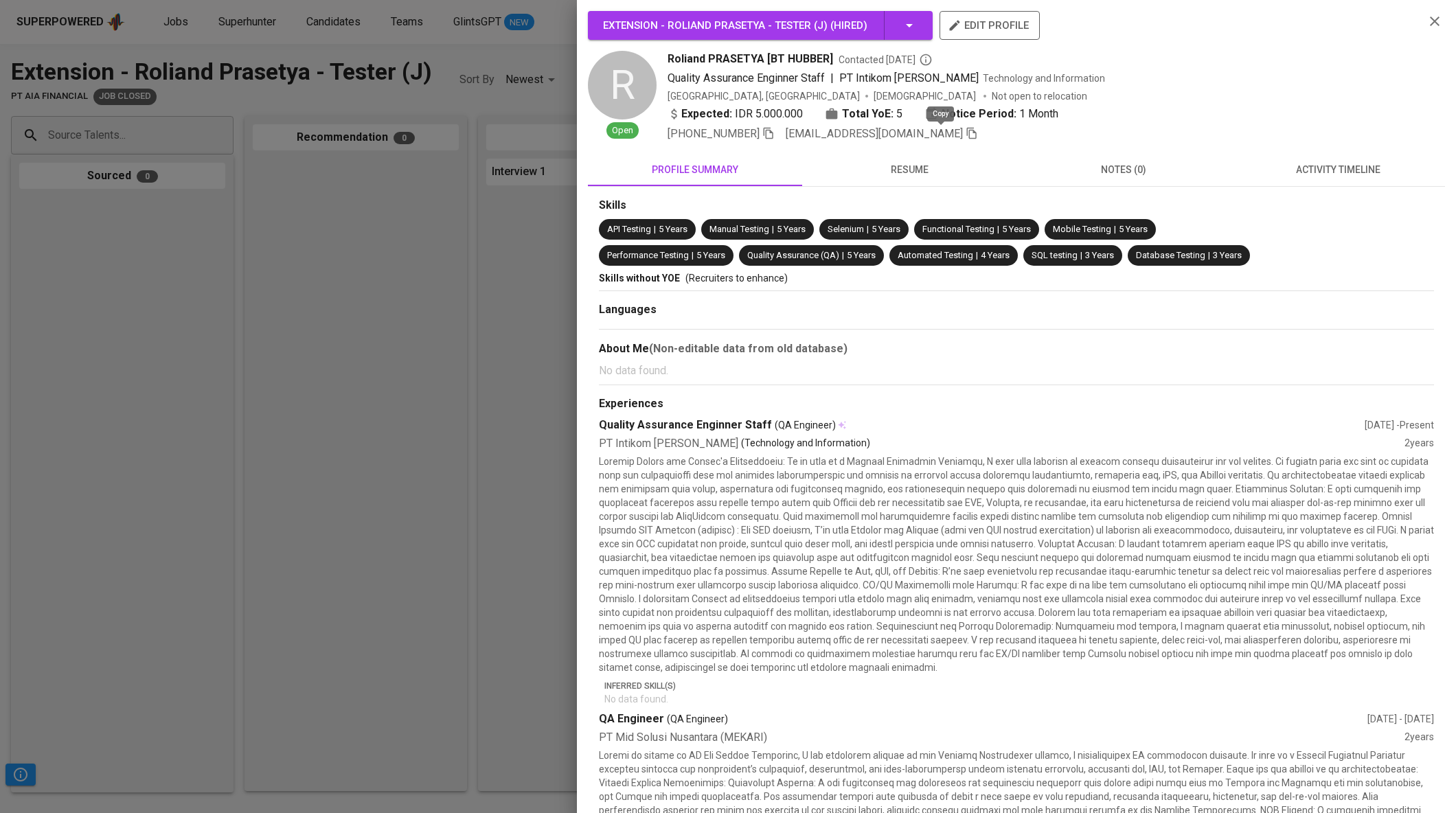
click at [965, 137] on icon "button" at bounding box center [971, 133] width 12 height 12
click at [191, 45] on div at bounding box center [728, 406] width 1456 height 813
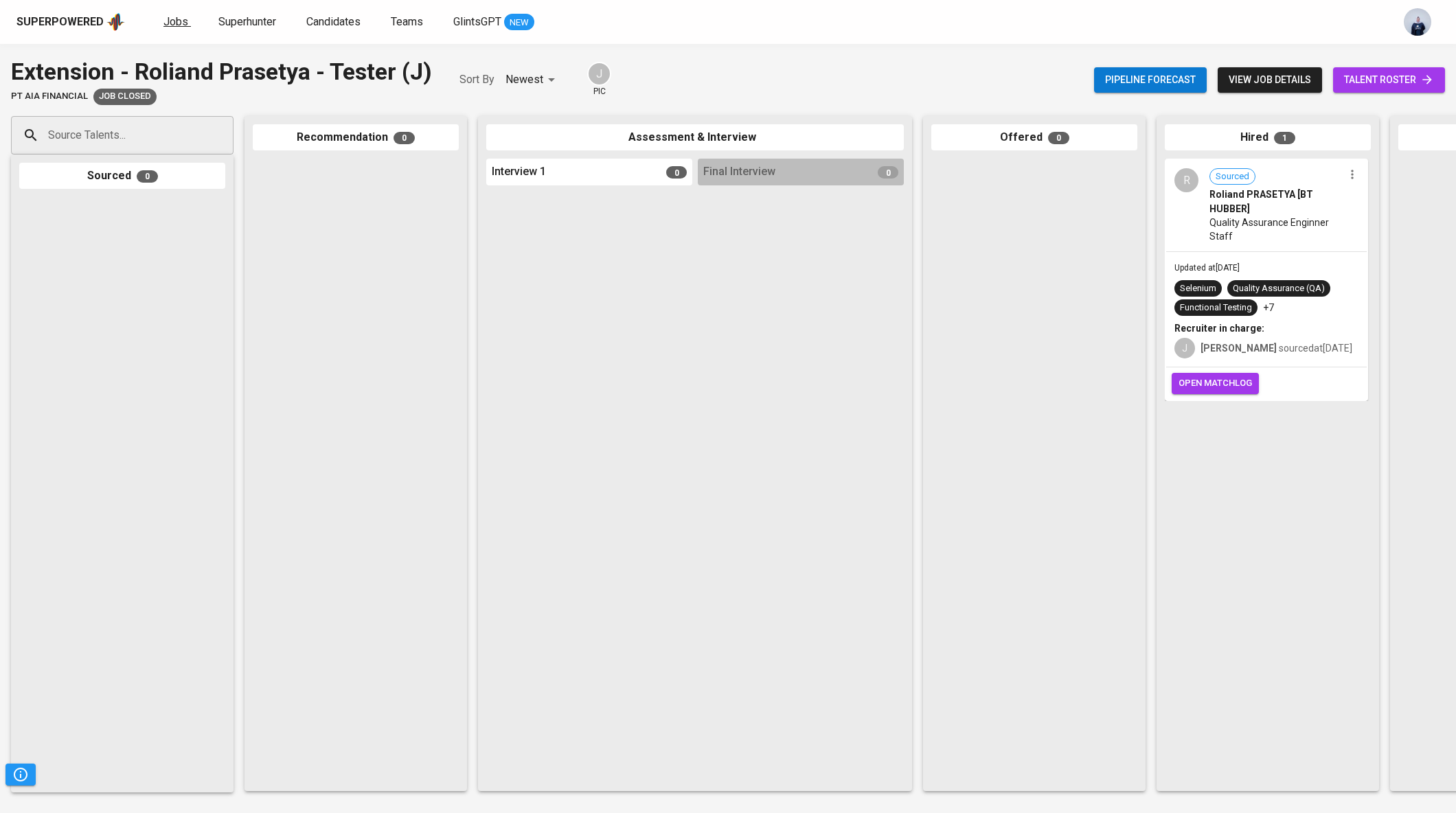
click at [180, 26] on span "Jobs" at bounding box center [176, 22] width 25 height 13
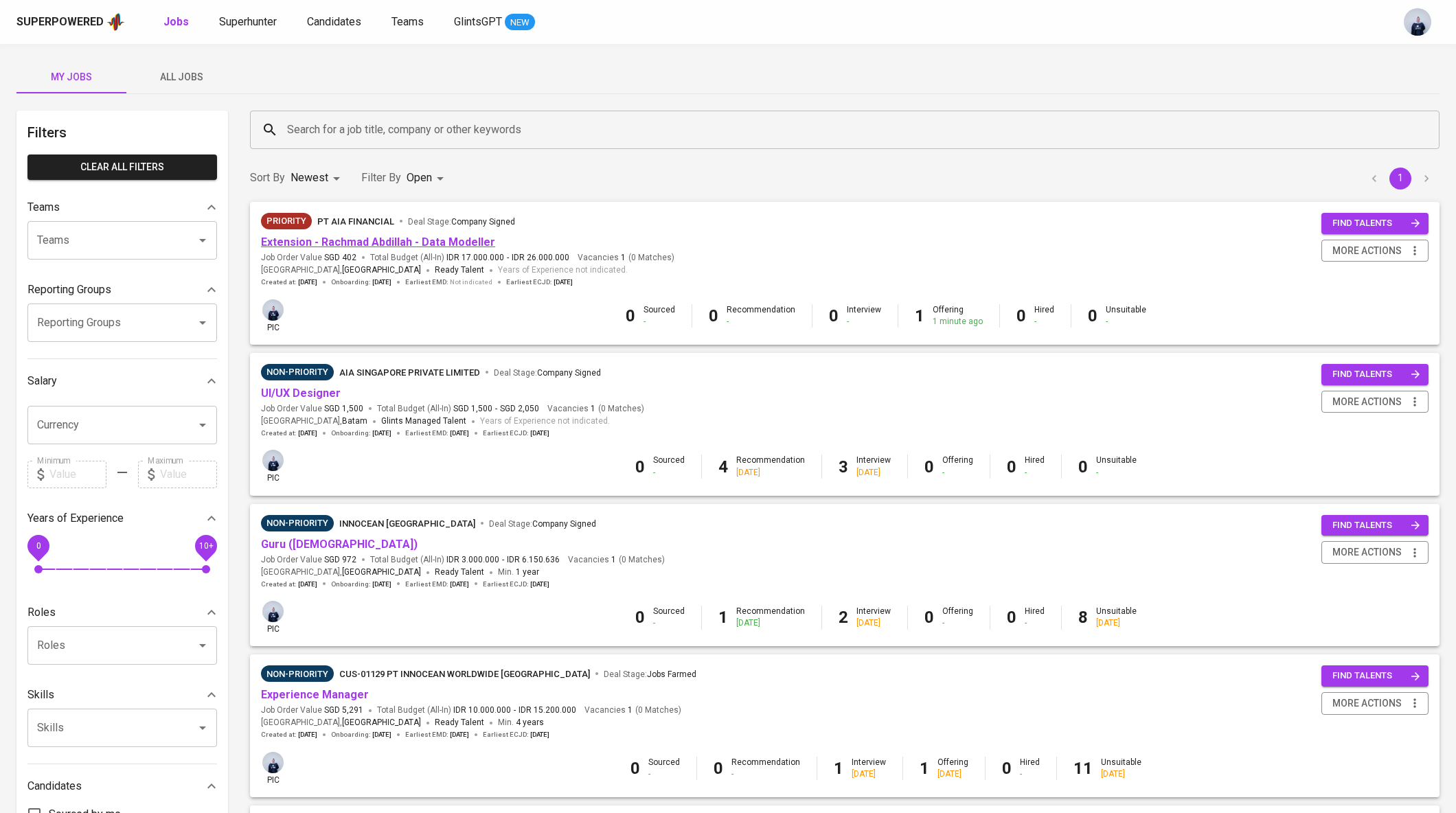
click at [445, 239] on link "Extension - Rachmad Abdillah - Data Modeller" at bounding box center [377, 243] width 234 height 13
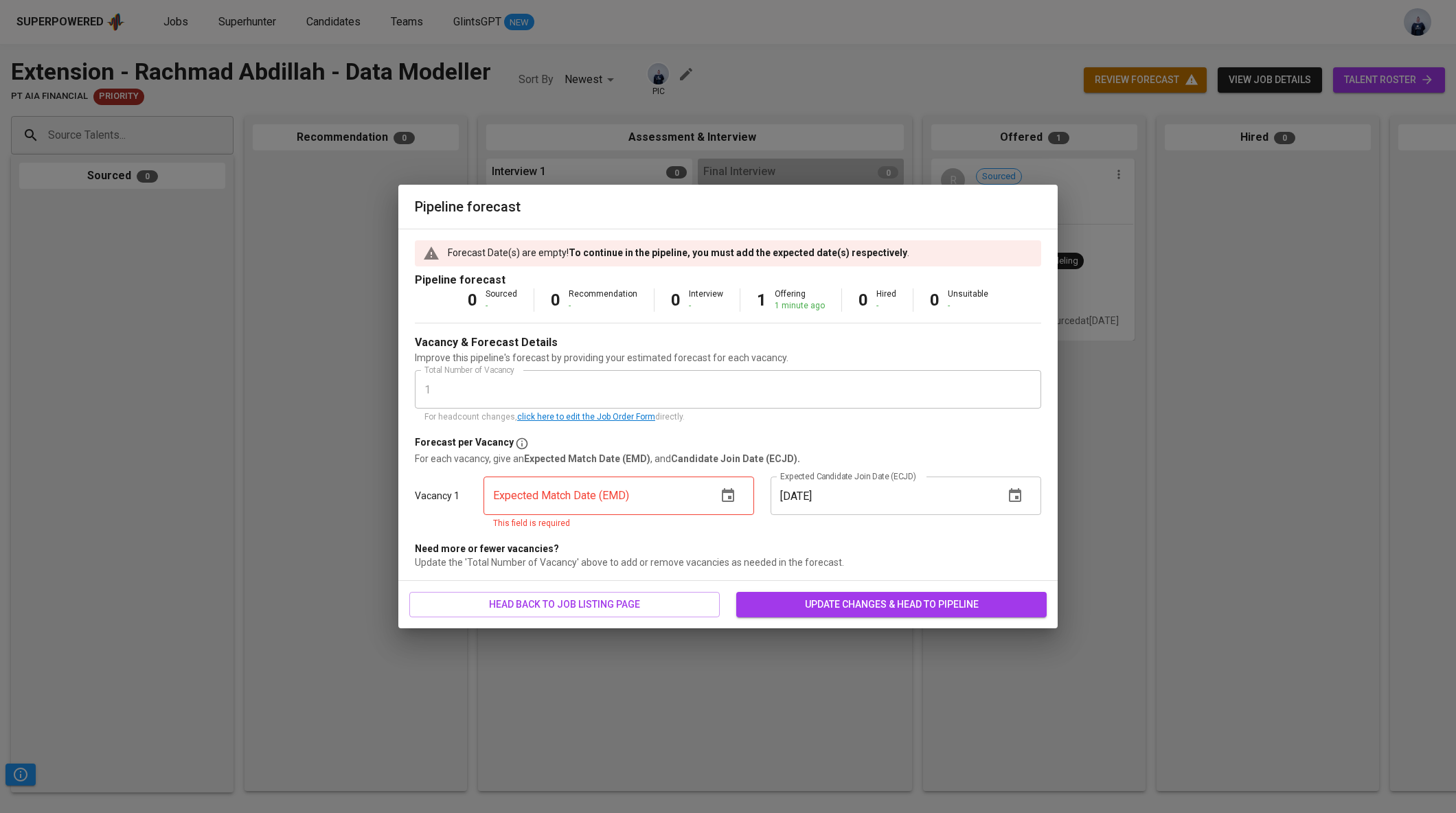
click at [724, 502] on icon "button" at bounding box center [728, 496] width 16 height 16
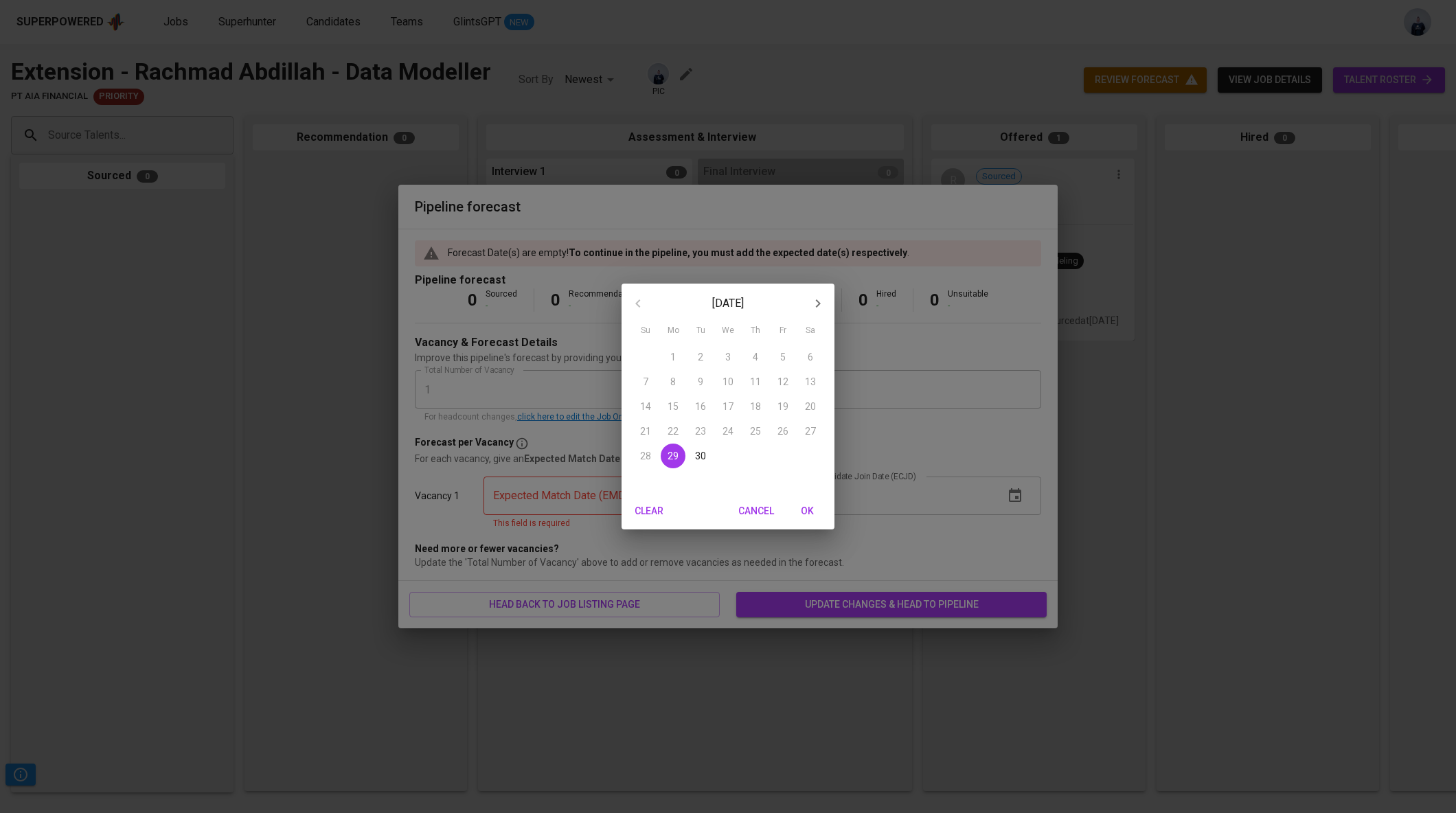
click at [673, 456] on p "29" at bounding box center [674, 456] width 11 height 13
type input "09/29/2025"
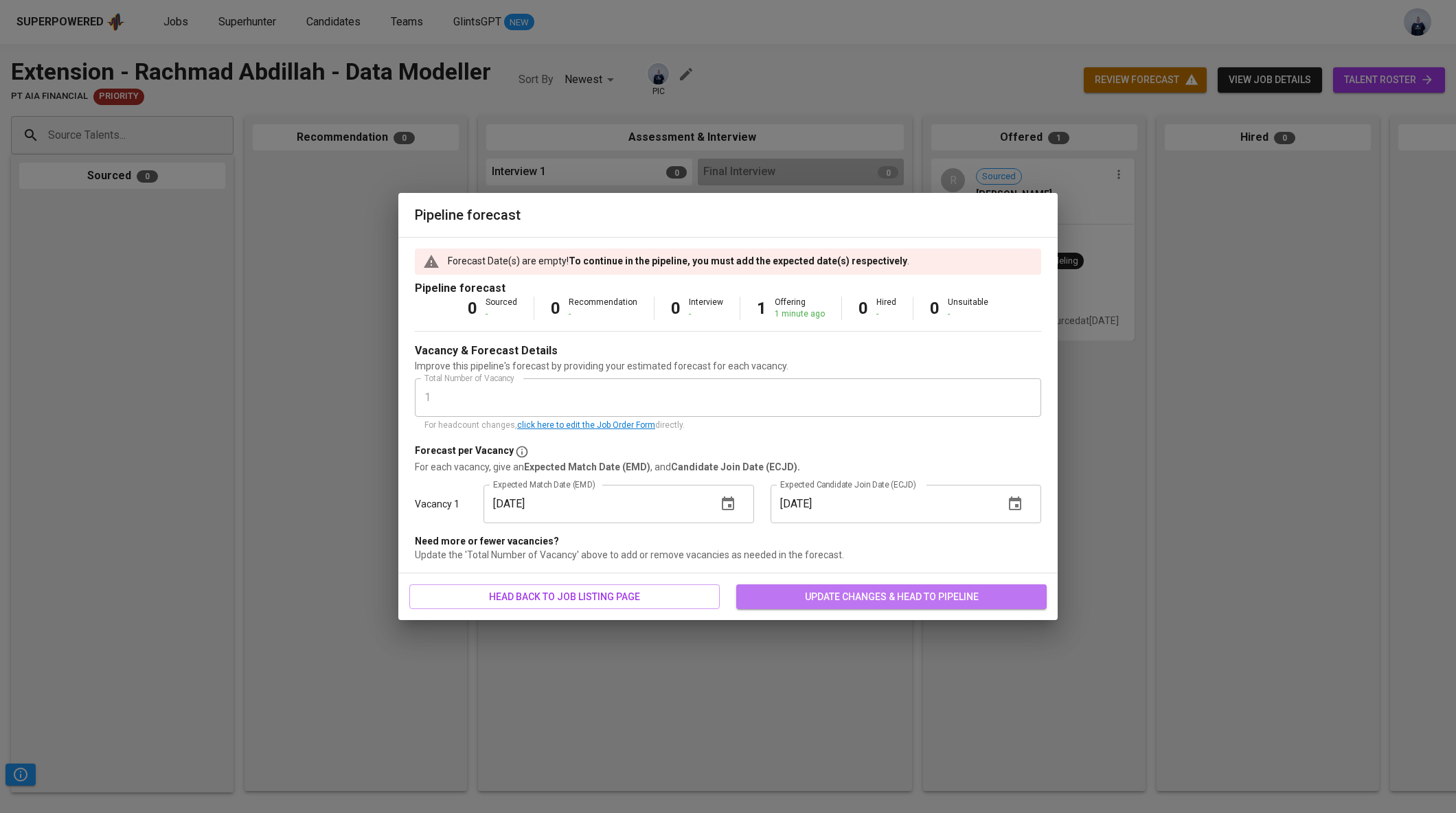
click at [818, 593] on span "update changes & head to pipeline" at bounding box center [891, 597] width 288 height 17
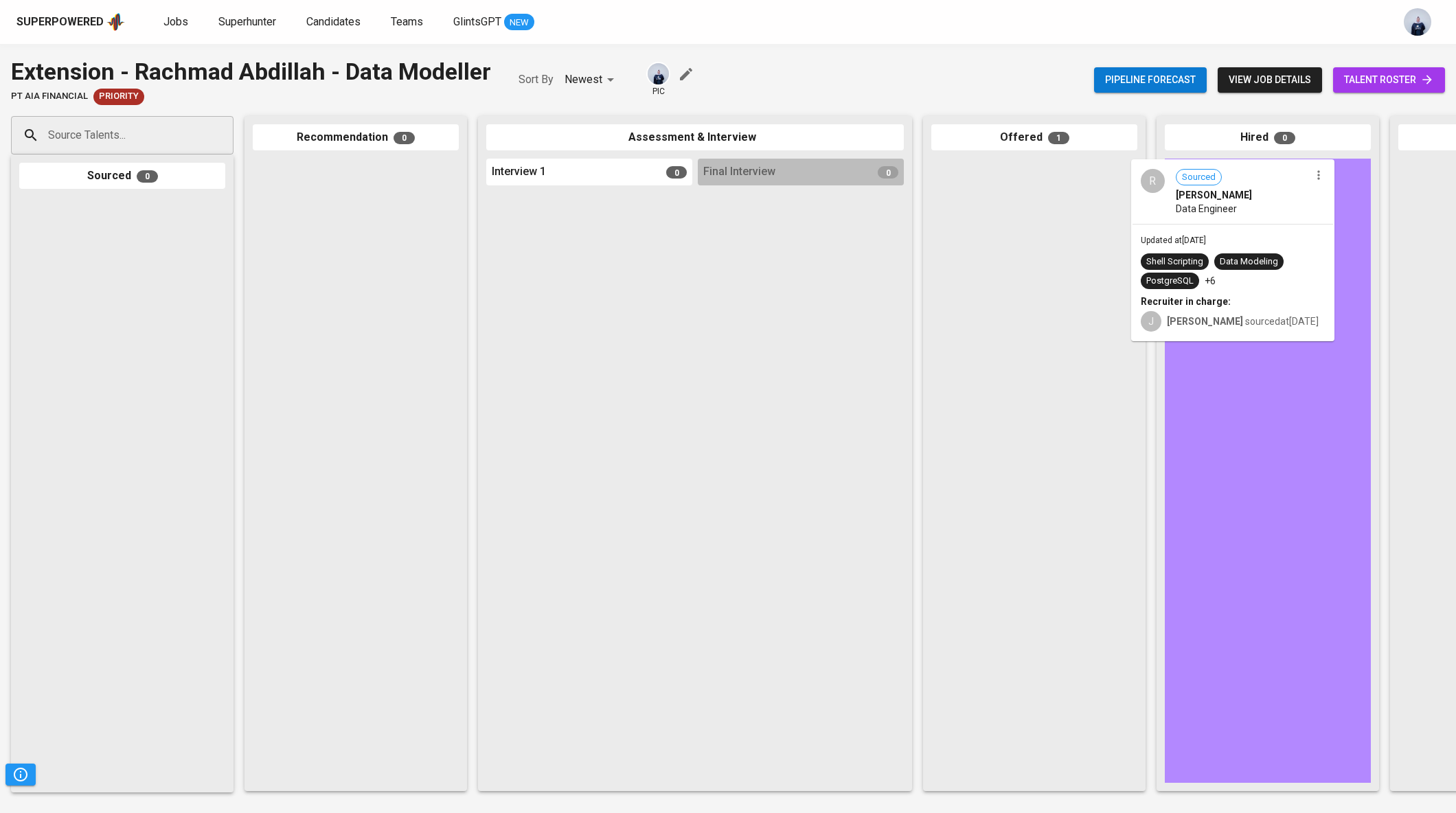
drag, startPoint x: 990, startPoint y: 207, endPoint x: 1211, endPoint y: 208, distance: 221.0
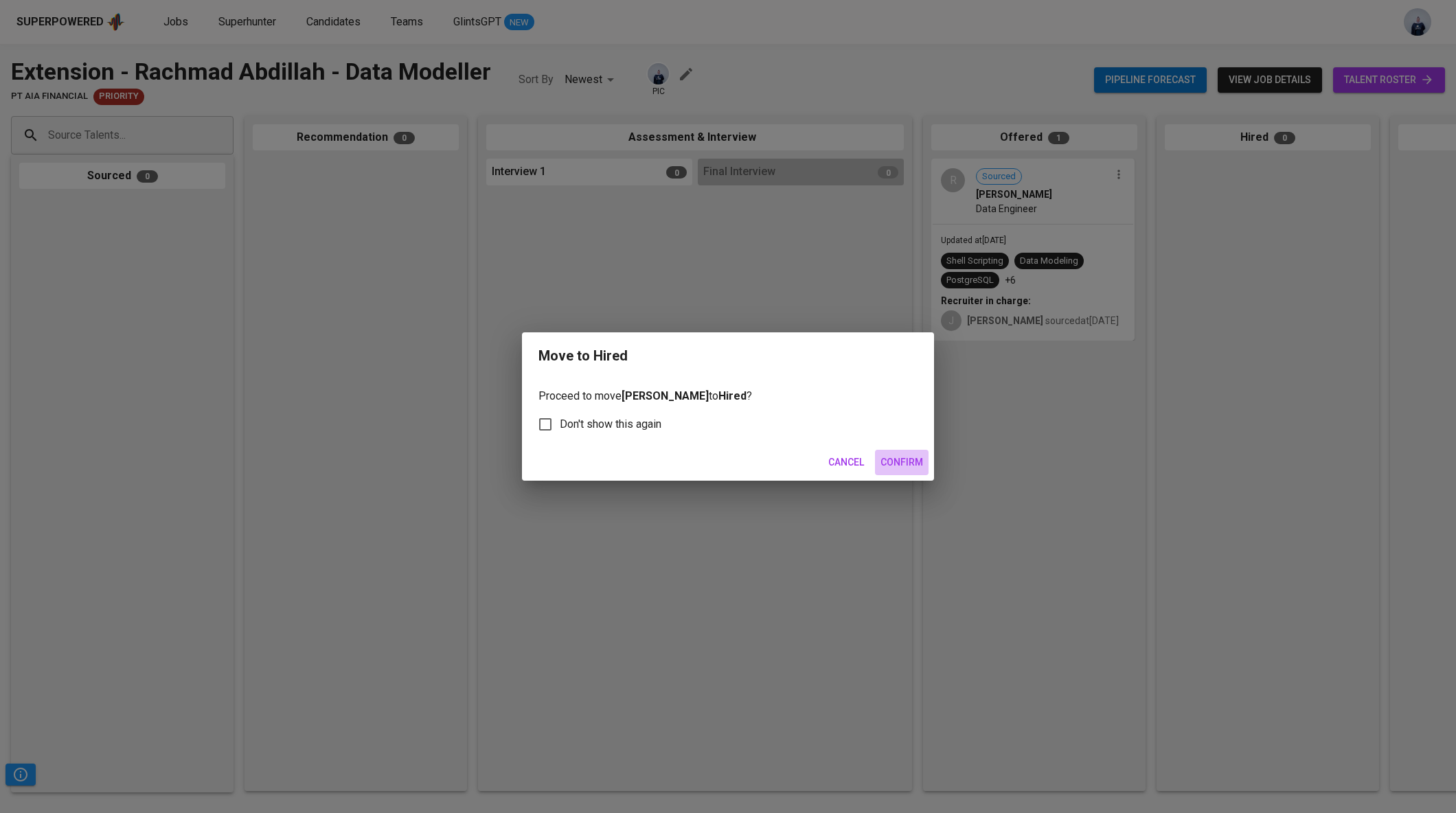
click at [892, 461] on span "Confirm" at bounding box center [901, 462] width 43 height 17
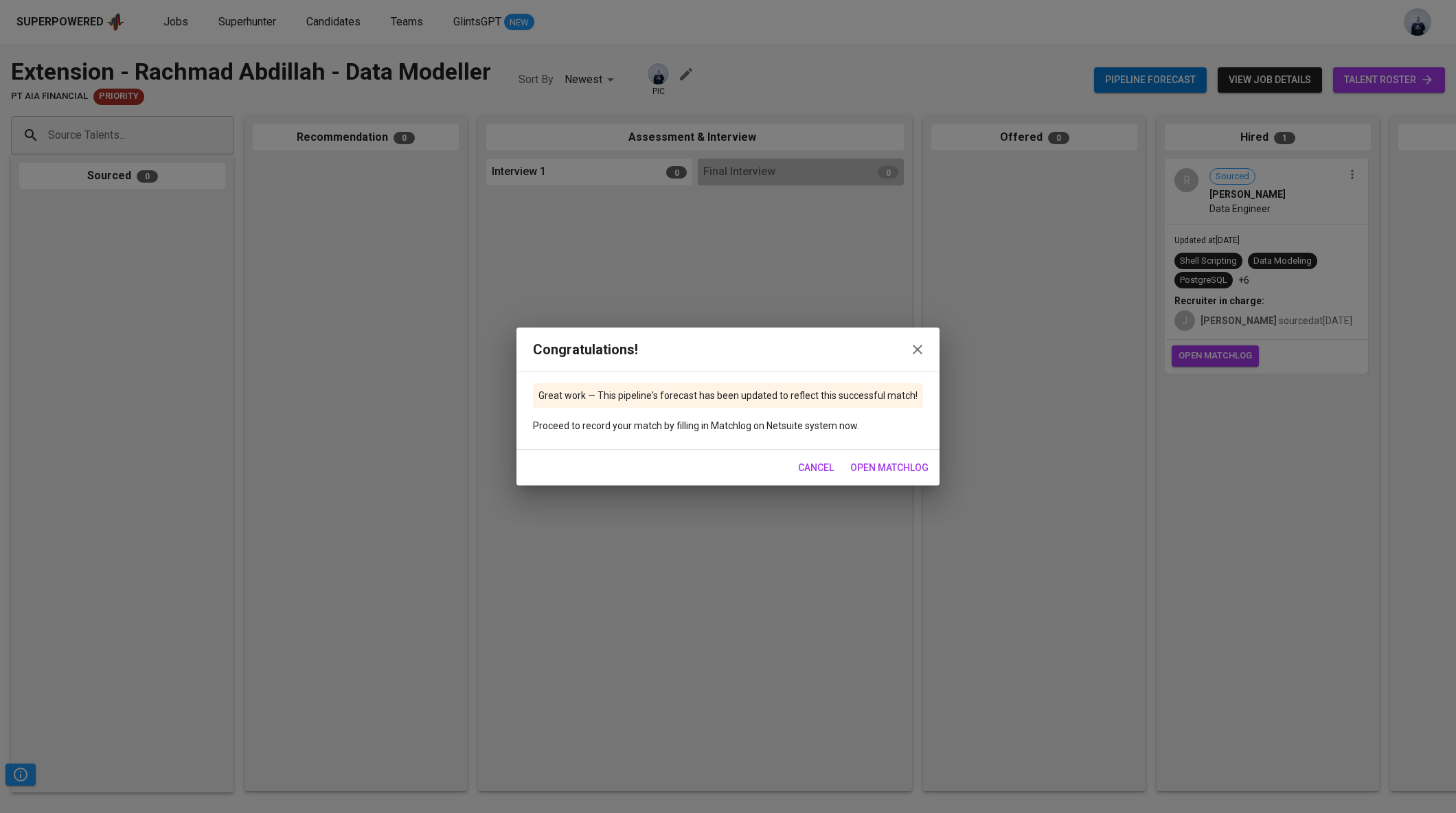
click at [605, 309] on div "Congratulations! Great work — This pipeline's forecast has been updated to refl…" at bounding box center [728, 406] width 1456 height 813
click at [920, 349] on icon "button" at bounding box center [917, 349] width 16 height 16
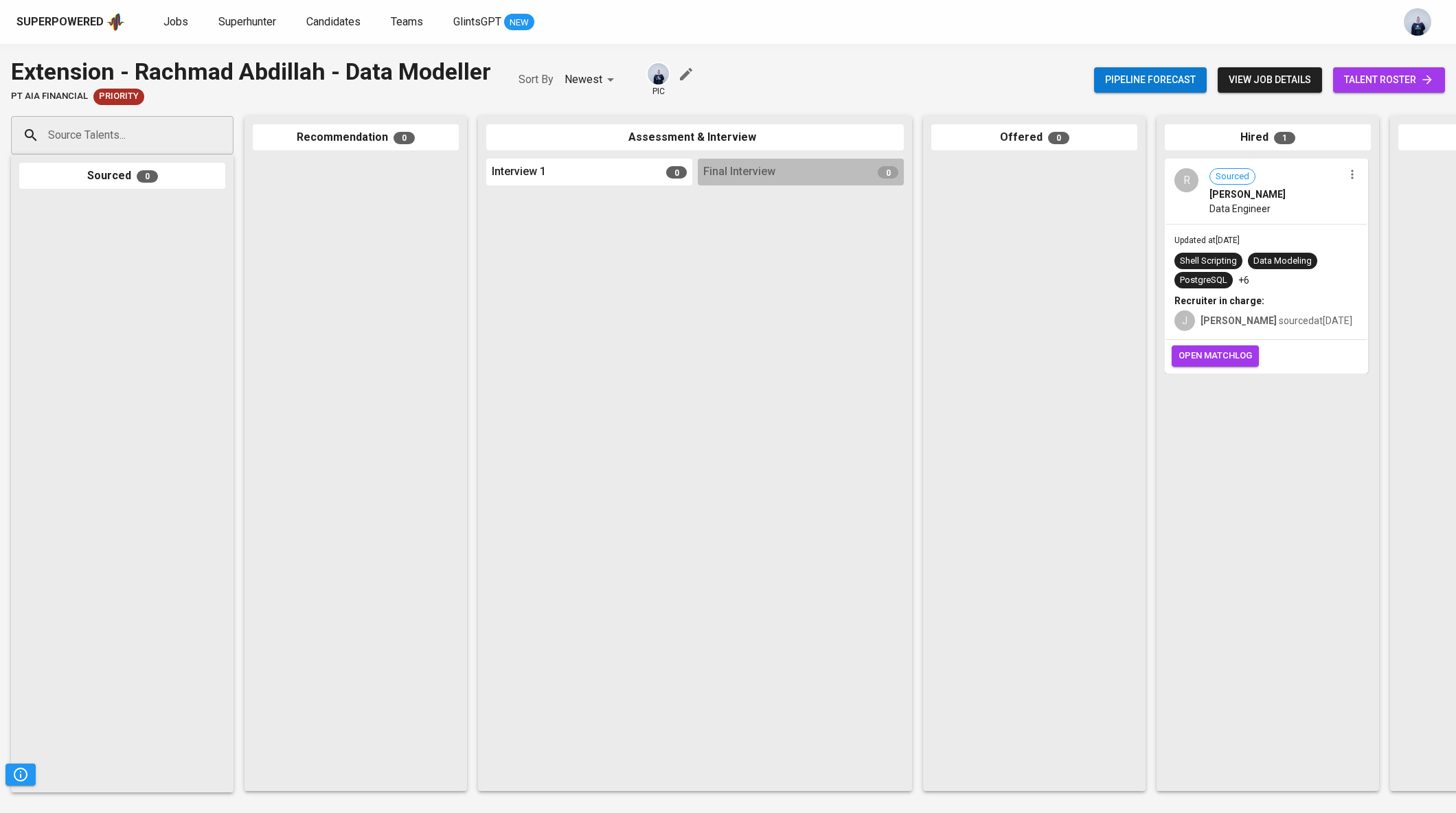
click at [175, 33] on div "Superpowered Jobs Superhunter Candidates Teams GlintsGPT NEW" at bounding box center [728, 22] width 1456 height 44
click at [175, 28] on link "Jobs" at bounding box center [177, 22] width 27 height 17
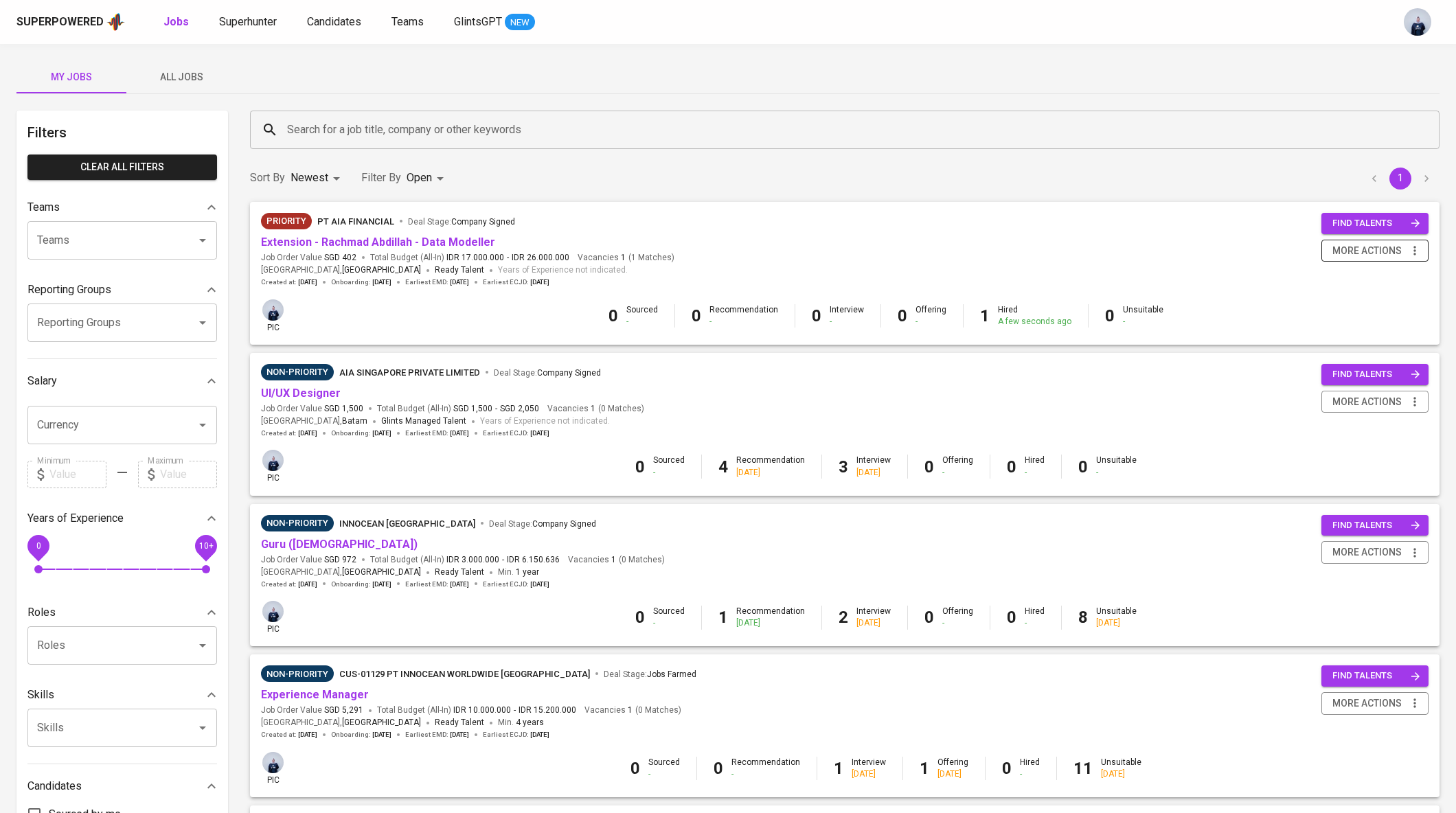
click at [1347, 251] on span "more actions" at bounding box center [1366, 251] width 69 height 17
click at [1321, 353] on div "Close Job" at bounding box center [1357, 348] width 121 height 14
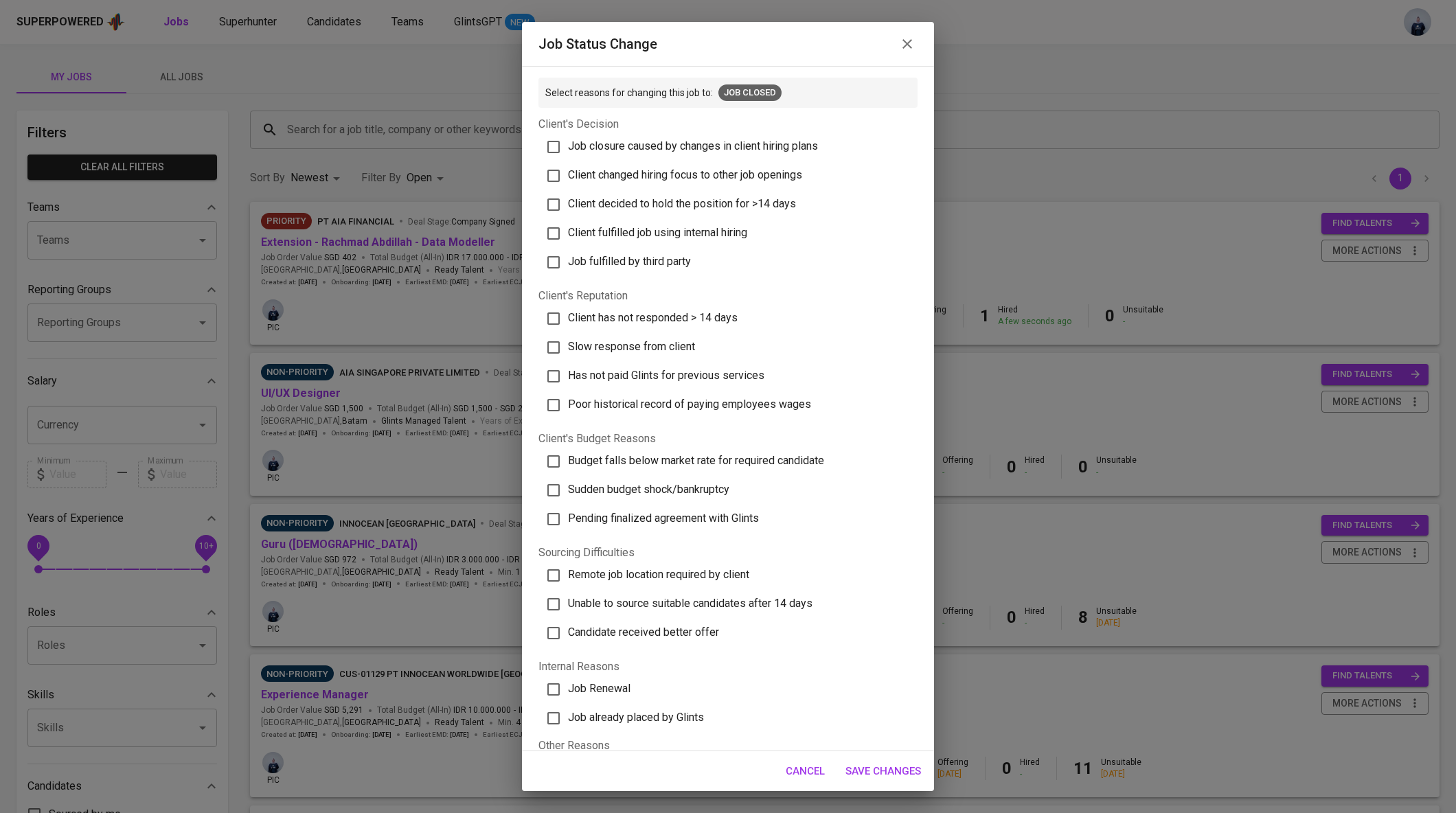
scroll to position [97, 0]
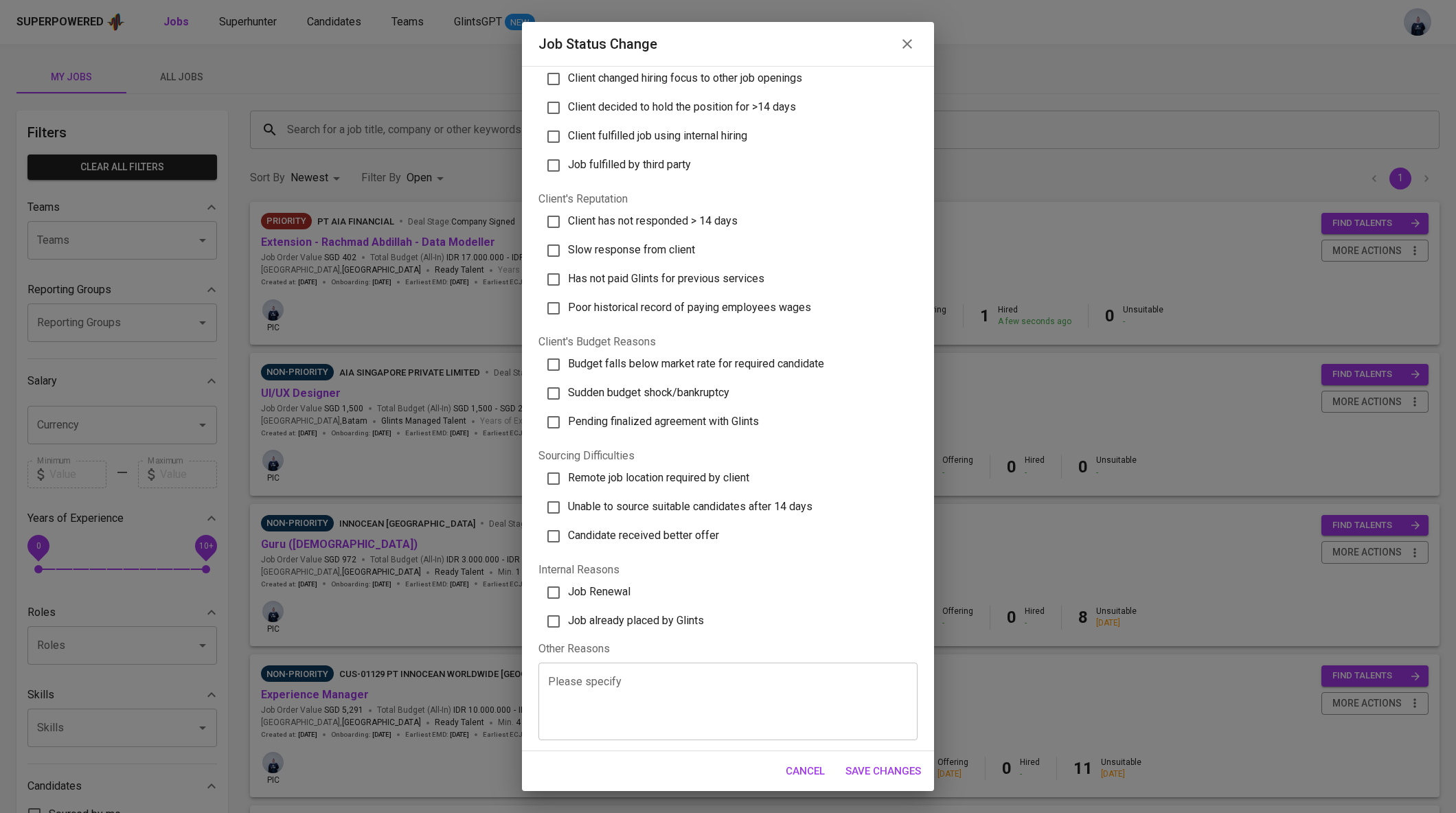
click at [695, 623] on span "Job already placed by Glints" at bounding box center [637, 621] width 136 height 13
click at [568, 623] on input "Job already placed by Glints" at bounding box center [553, 622] width 28 height 28
checkbox input "true"
click at [908, 771] on span "Save Changes" at bounding box center [883, 771] width 76 height 18
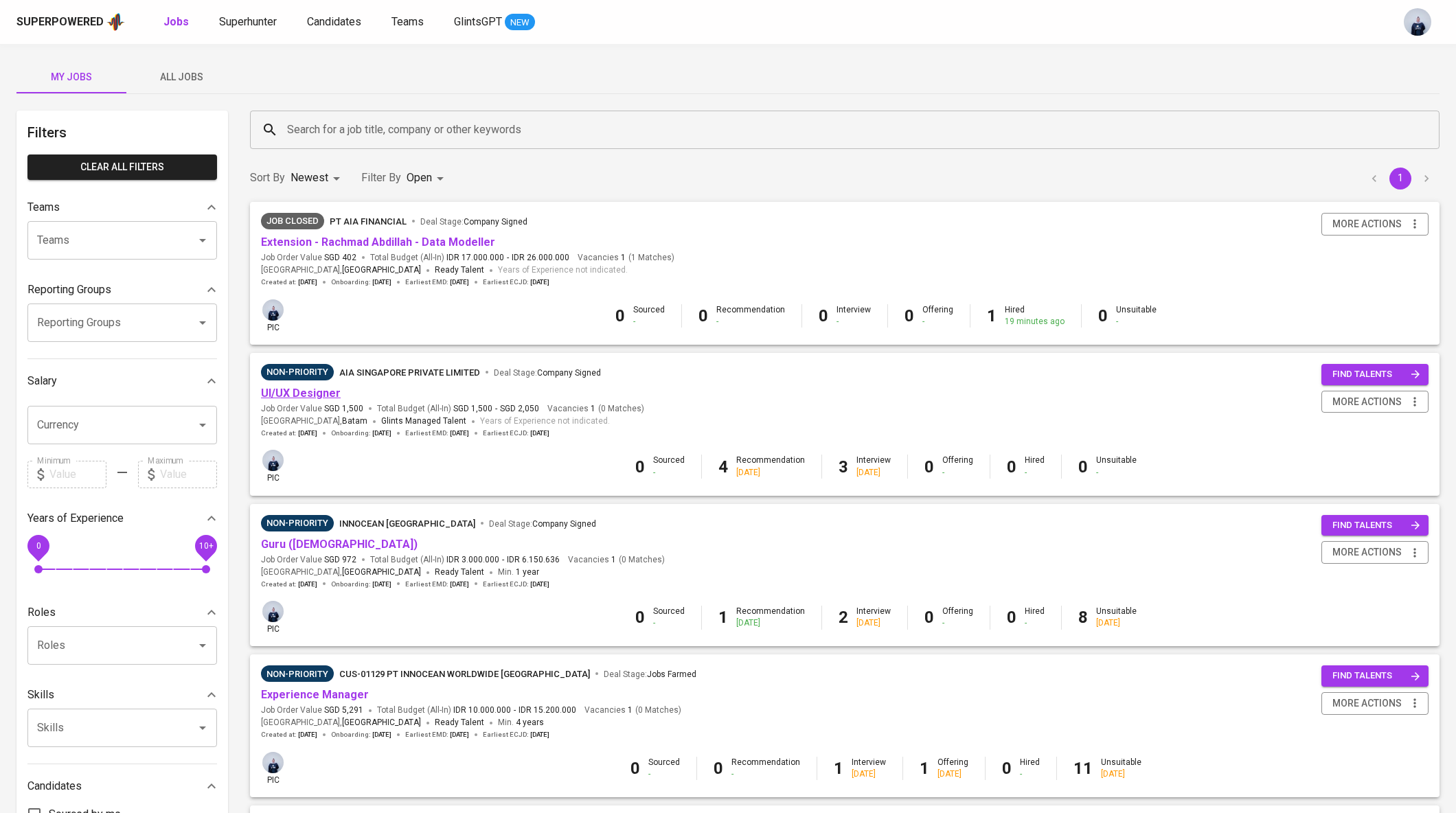
click at [318, 392] on link "UI/UX Designer" at bounding box center [300, 393] width 80 height 13
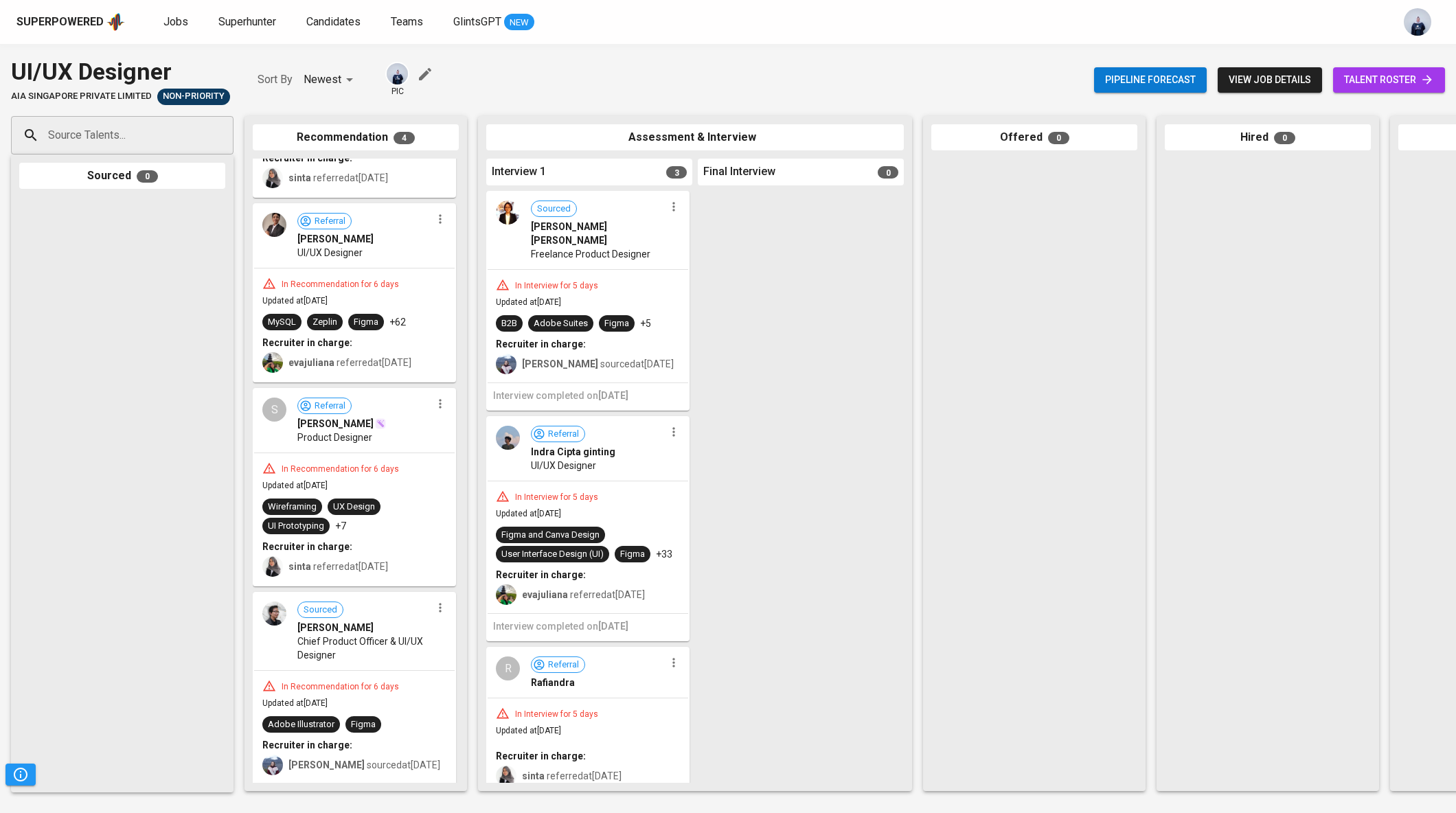
scroll to position [24, 0]
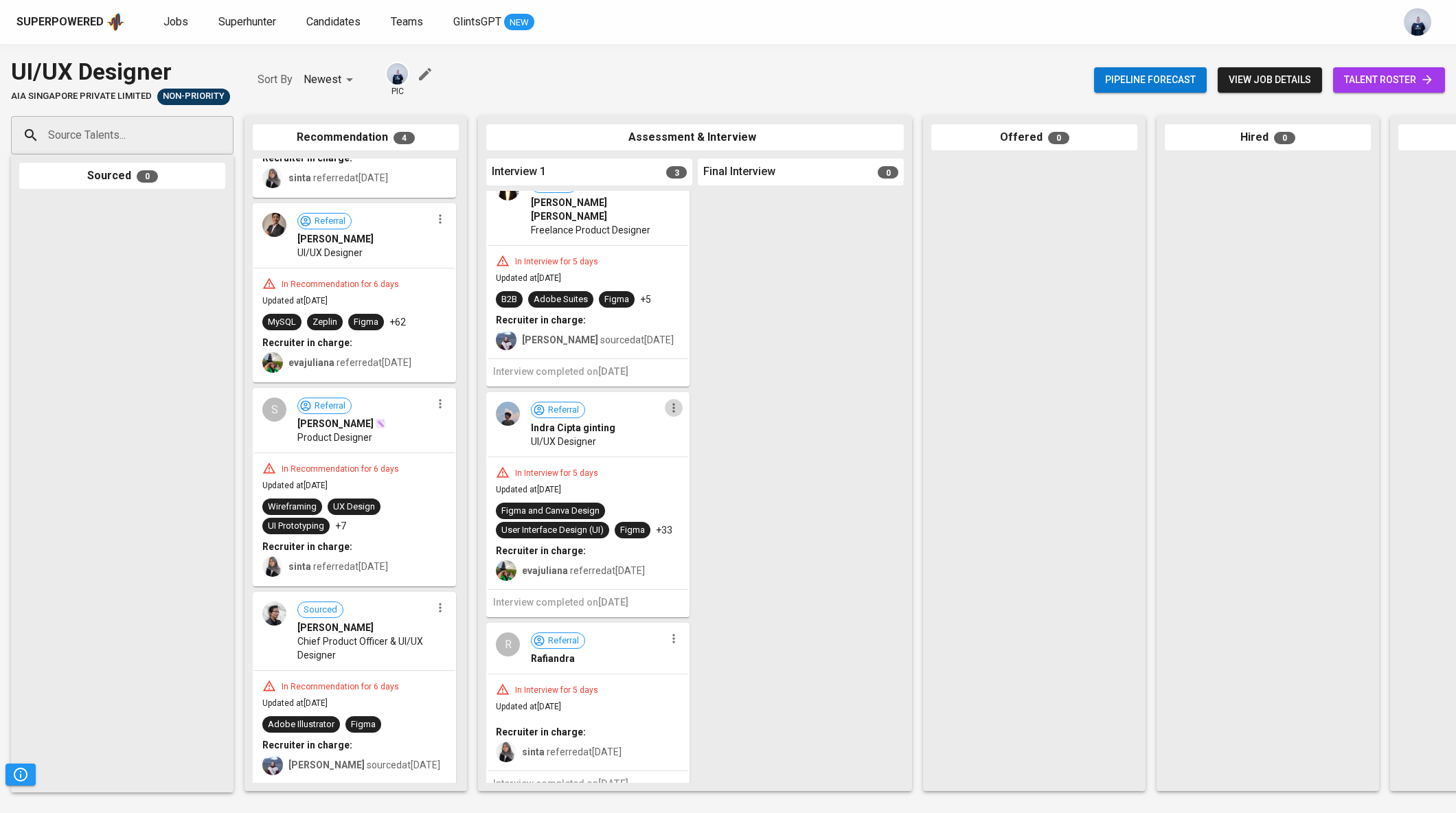
click at [673, 404] on icon "button" at bounding box center [674, 407] width 2 height 9
click at [713, 499] on span "Move to unsuitable" at bounding box center [707, 500] width 72 height 12
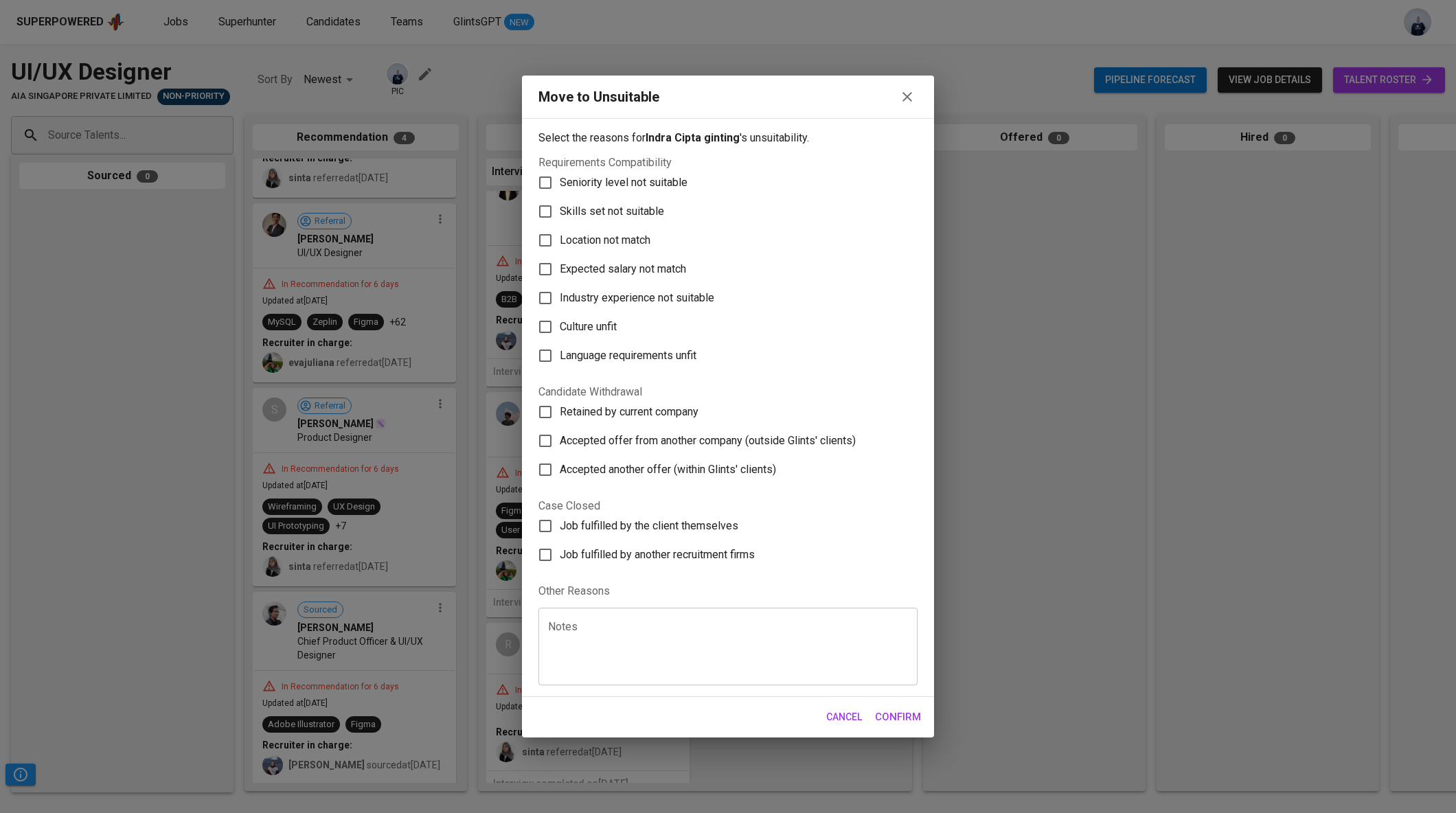
click at [596, 631] on textarea at bounding box center [728, 646] width 360 height 52
paste textarea "Ginting: cant communicate complex information in a clear & structured way. UX s…"
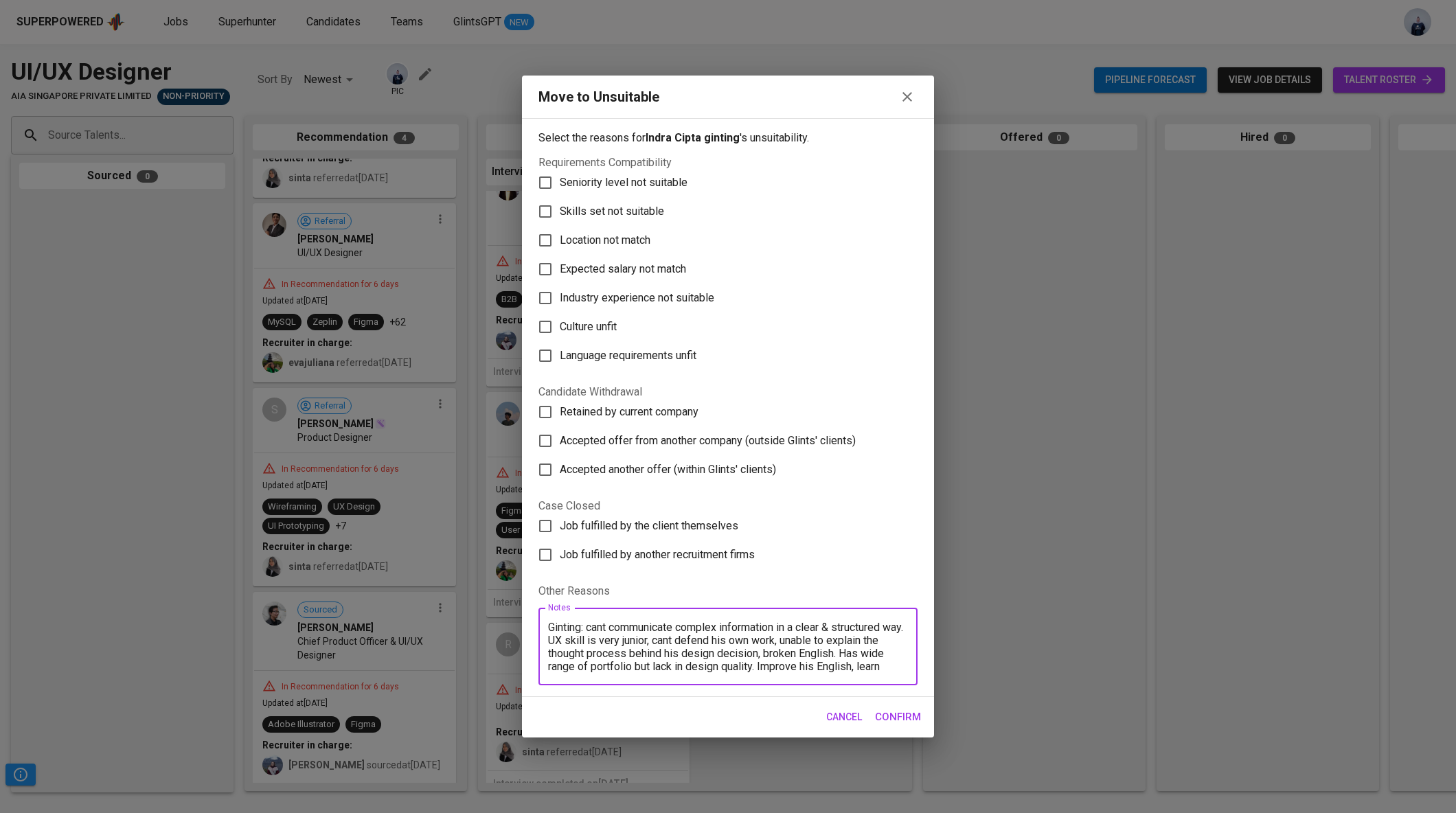
scroll to position [65, 0]
type textarea "Ginting: cant communicate complex information in a clear & structured way. UX s…"
click at [620, 321] on label "Culture unfit" at bounding box center [718, 327] width 376 height 28
click at [560, 321] on input "Culture unfit" at bounding box center [545, 327] width 28 height 28
checkbox input "true"
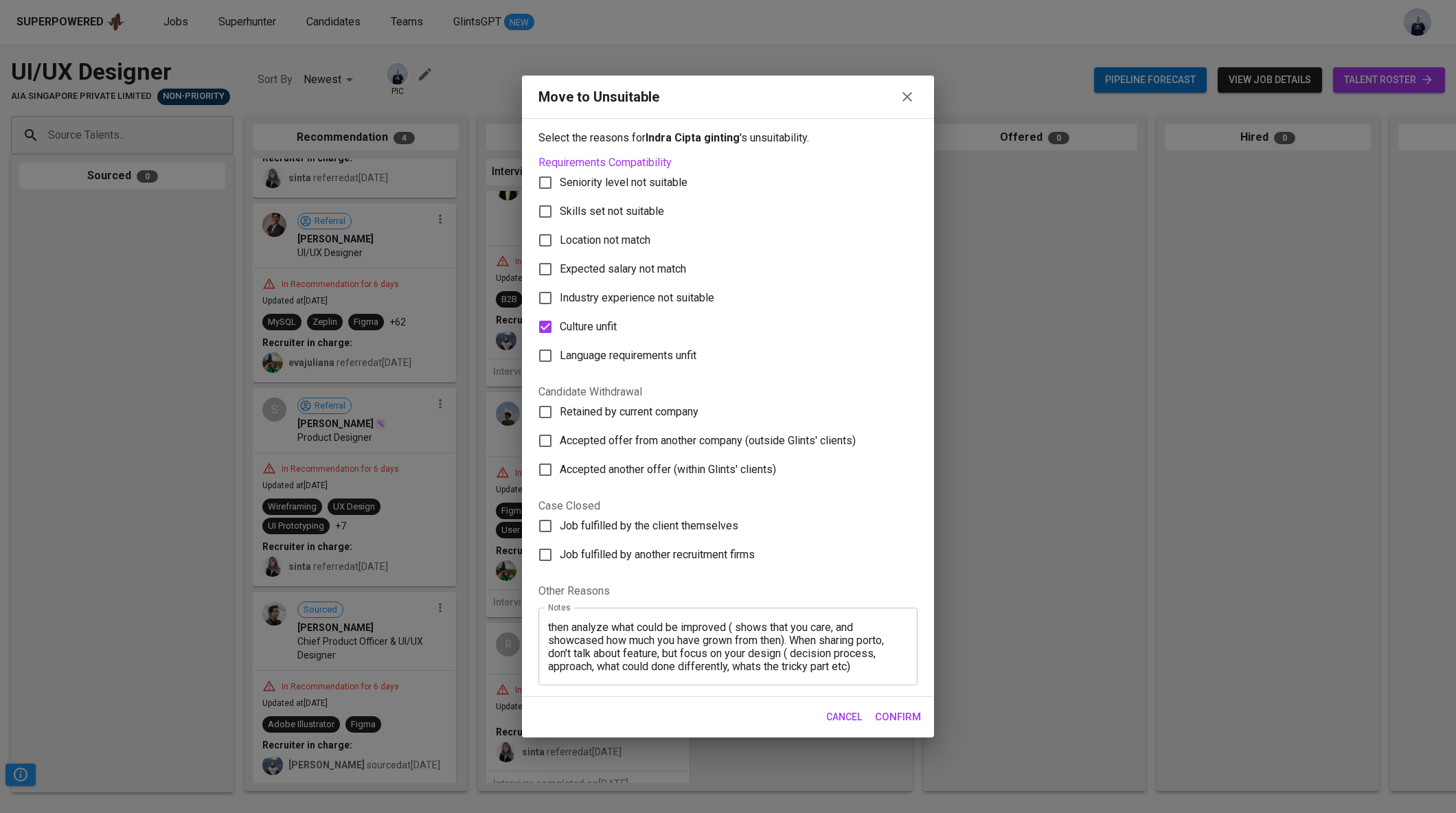
click at [658, 222] on label "Skills set not suitable" at bounding box center [718, 211] width 376 height 28
click at [560, 222] on input "Skills set not suitable" at bounding box center [545, 211] width 28 height 28
checkbox input "true"
click at [908, 714] on span "Confirm" at bounding box center [898, 716] width 46 height 18
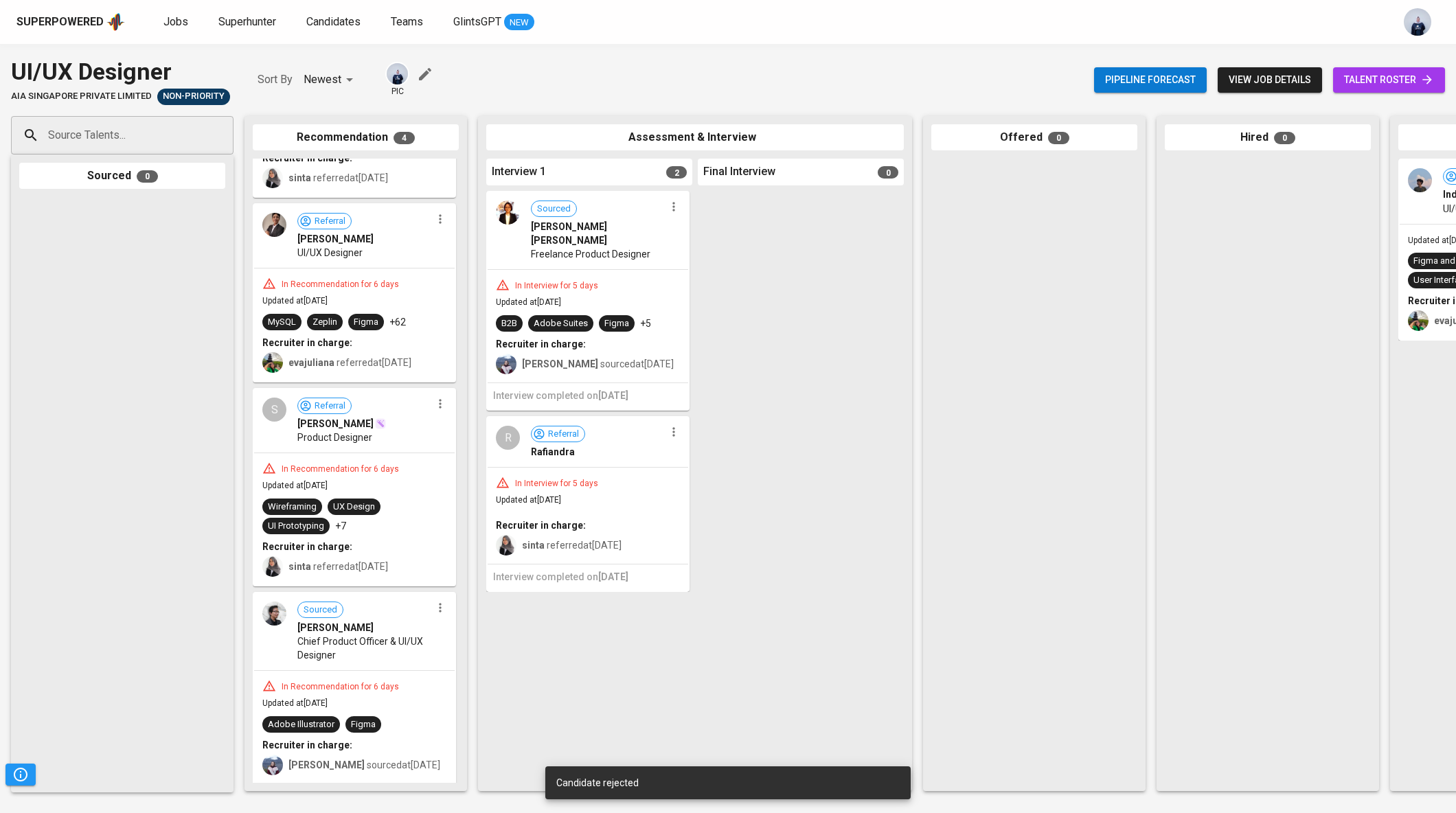
scroll to position [0, 0]
click at [675, 425] on icon "button" at bounding box center [674, 432] width 13 height 13
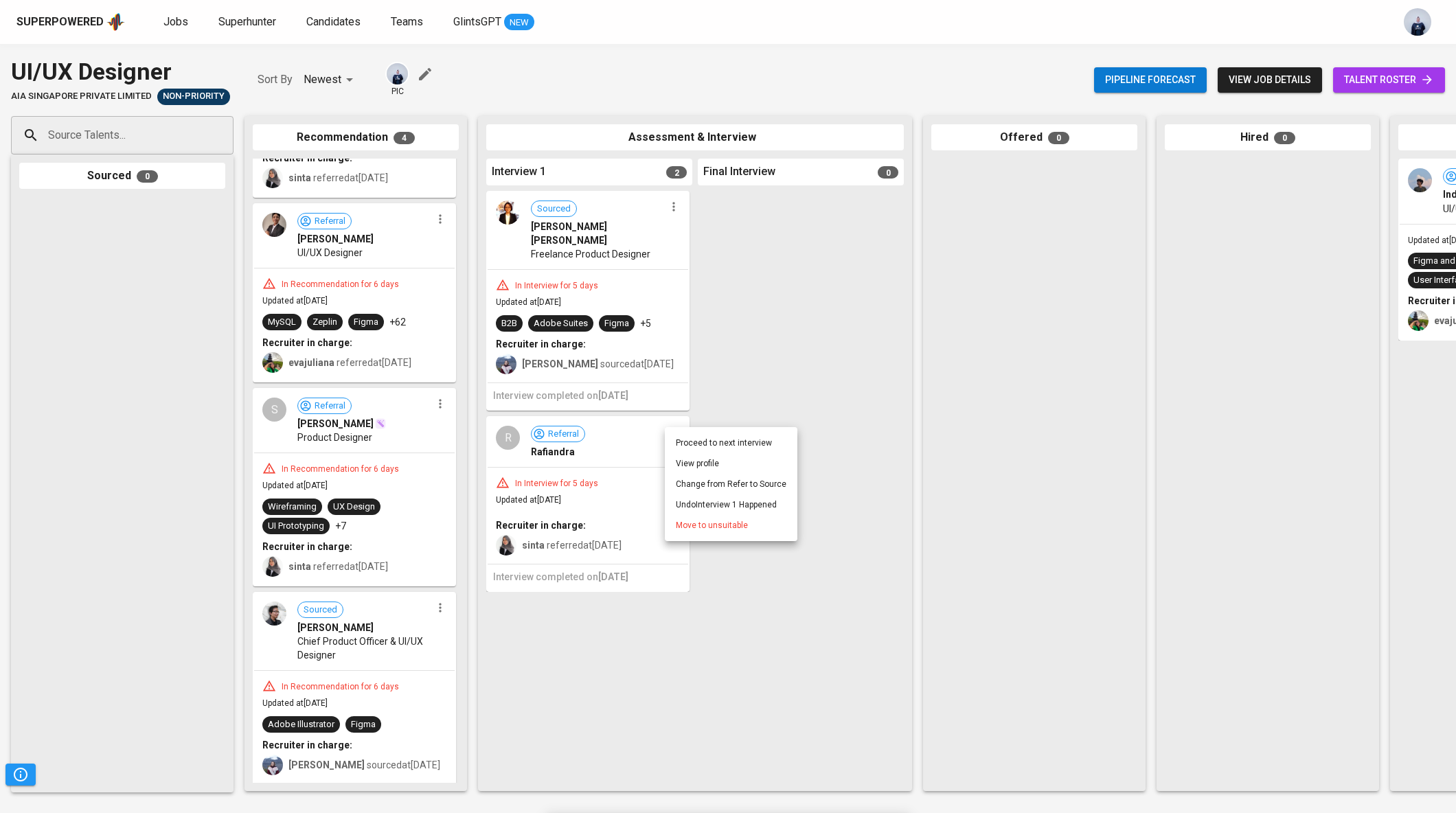
click at [722, 533] on li "Move to unsuitable" at bounding box center [731, 526] width 133 height 21
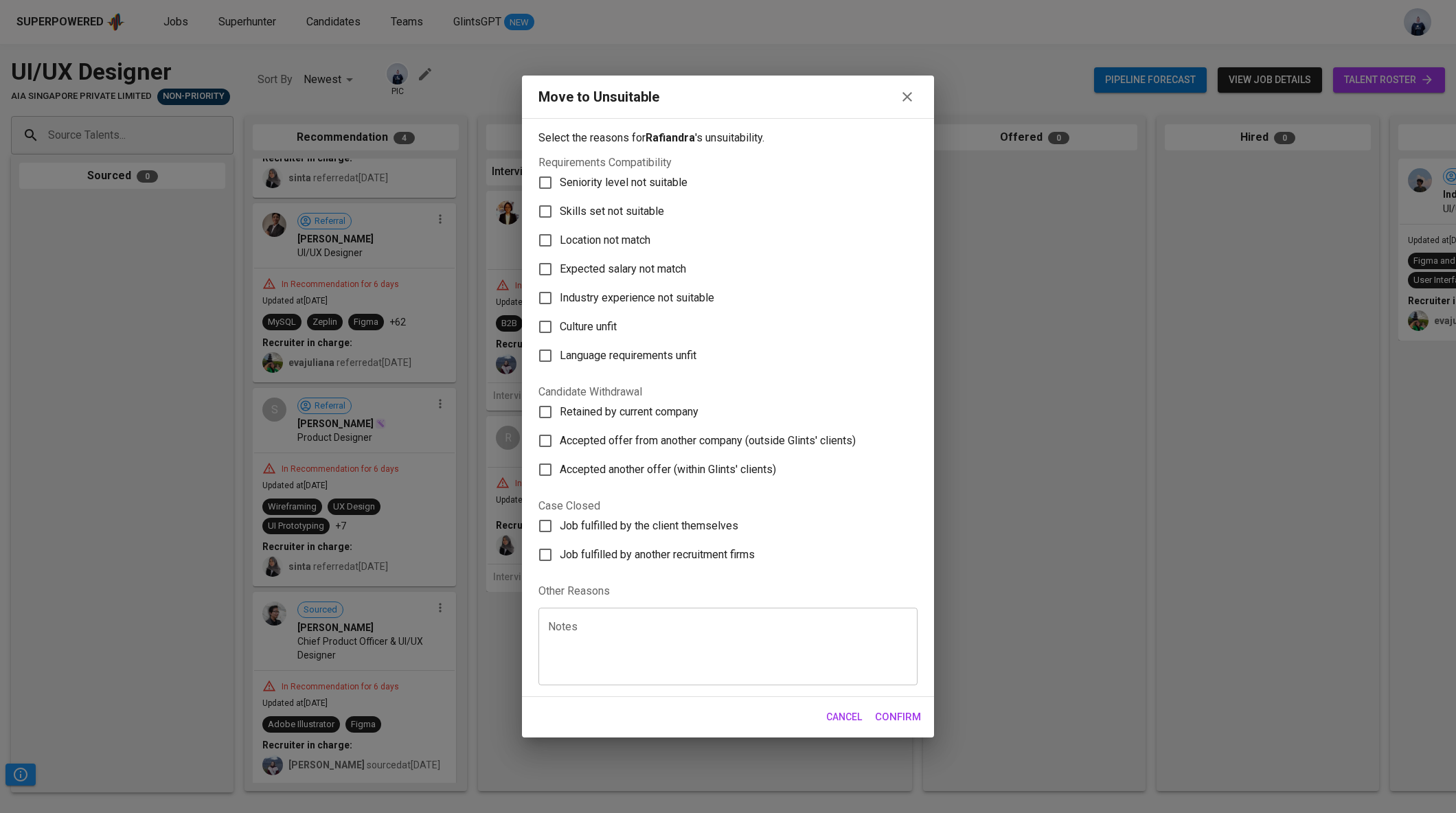
click at [638, 174] on span "Seniority level not suitable" at bounding box center [623, 182] width 128 height 16
click at [560, 174] on input "Seniority level not suitable" at bounding box center [545, 183] width 28 height 28
checkbox input "true"
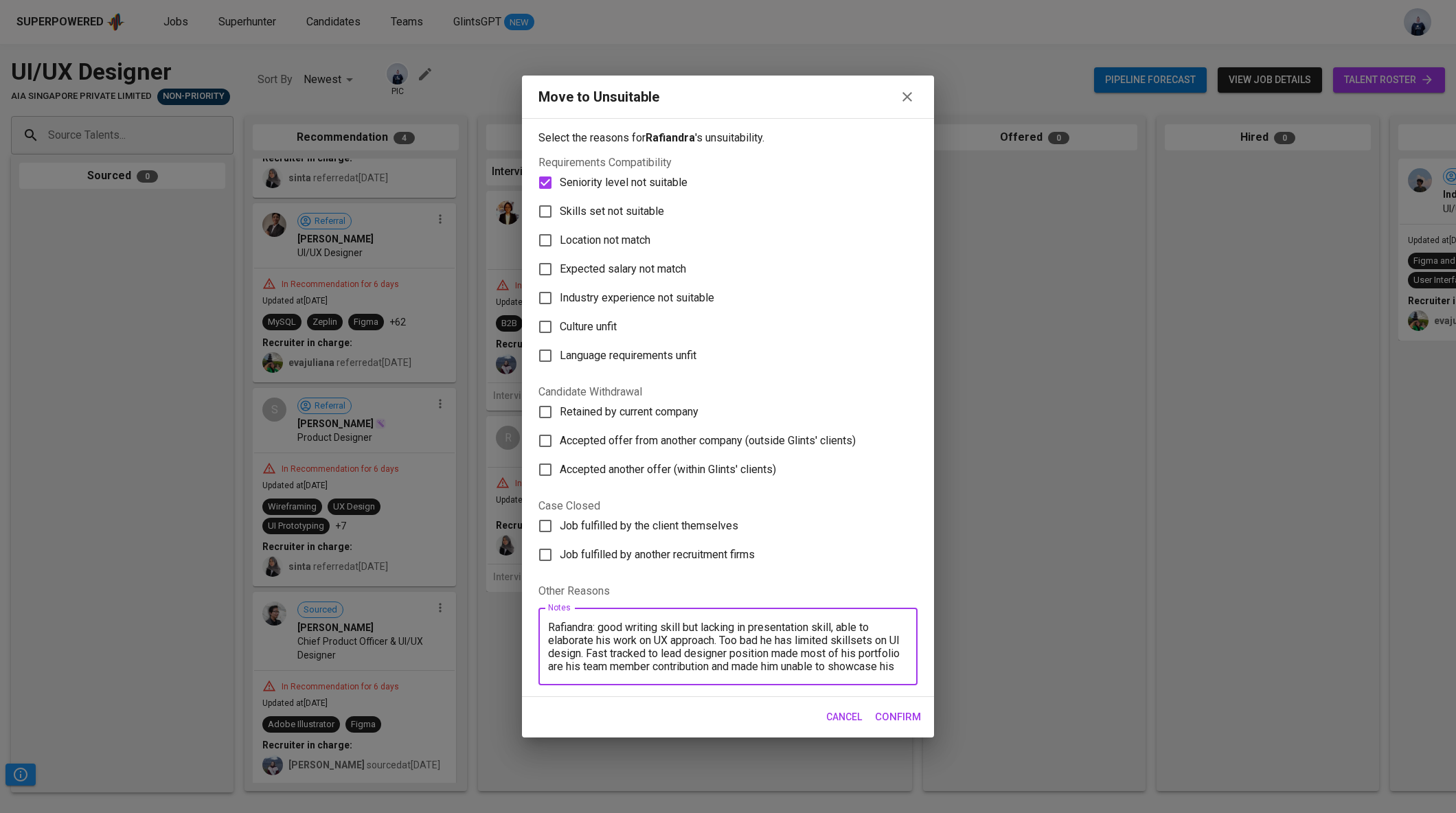
scroll to position [51, 0]
type textarea "Rafiandra: good writing skill but lacking in presentation skill, able to elabor…"
click at [908, 716] on span "Confirm" at bounding box center [898, 716] width 46 height 18
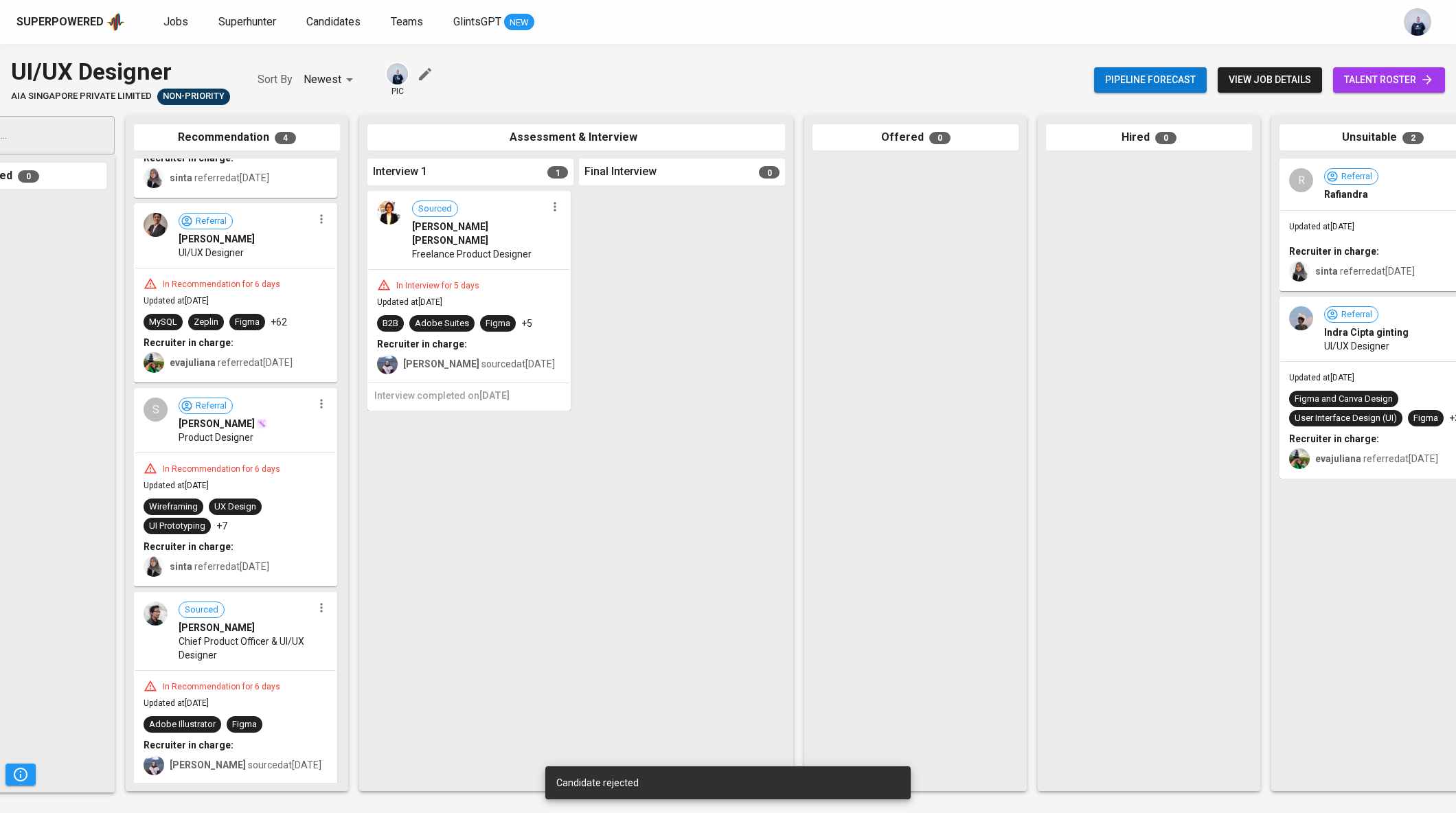
scroll to position [0, 178]
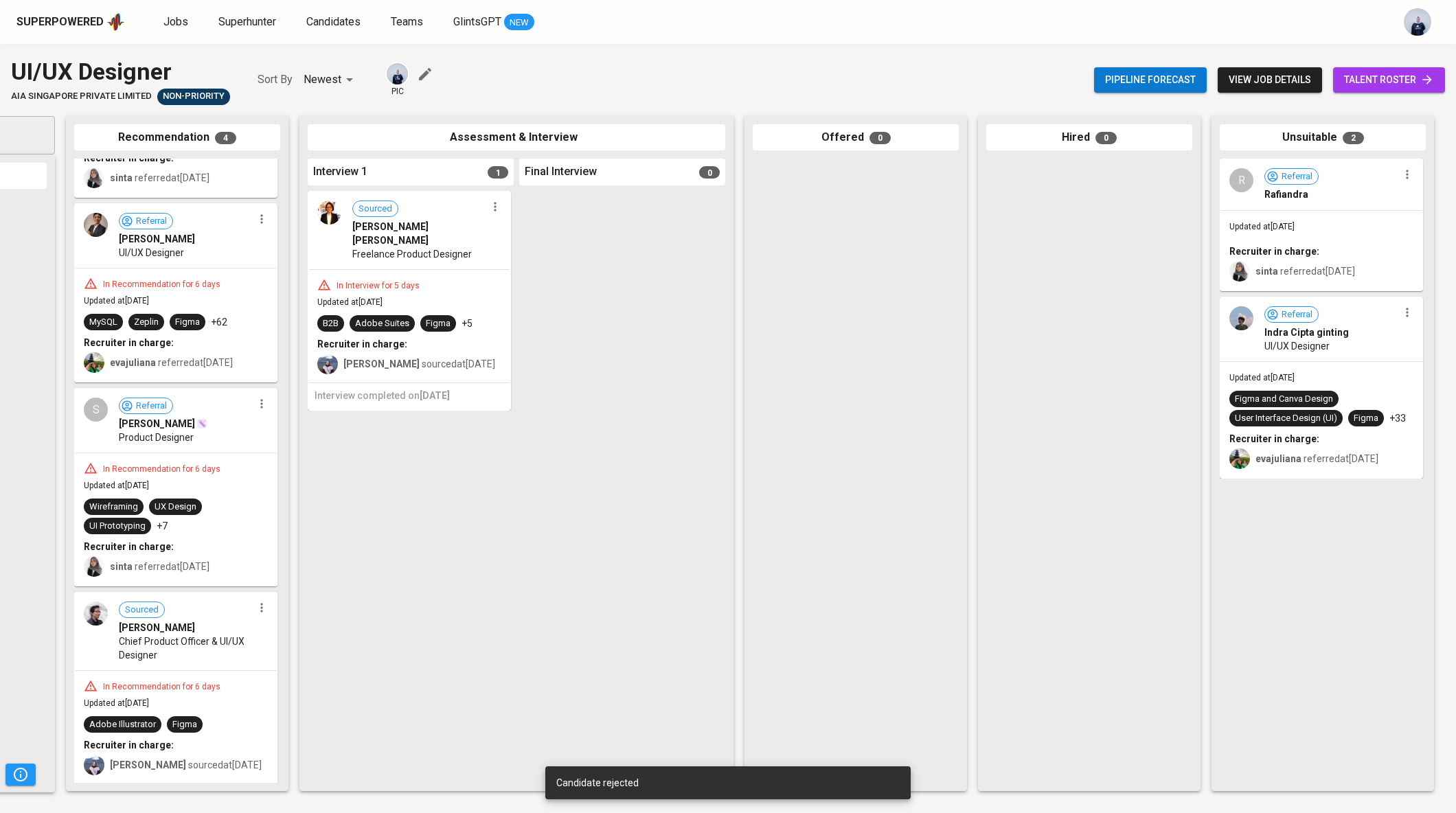
click at [1322, 355] on div "Referral Indra Cipta ginting UI/UX Designer" at bounding box center [1321, 330] width 201 height 63
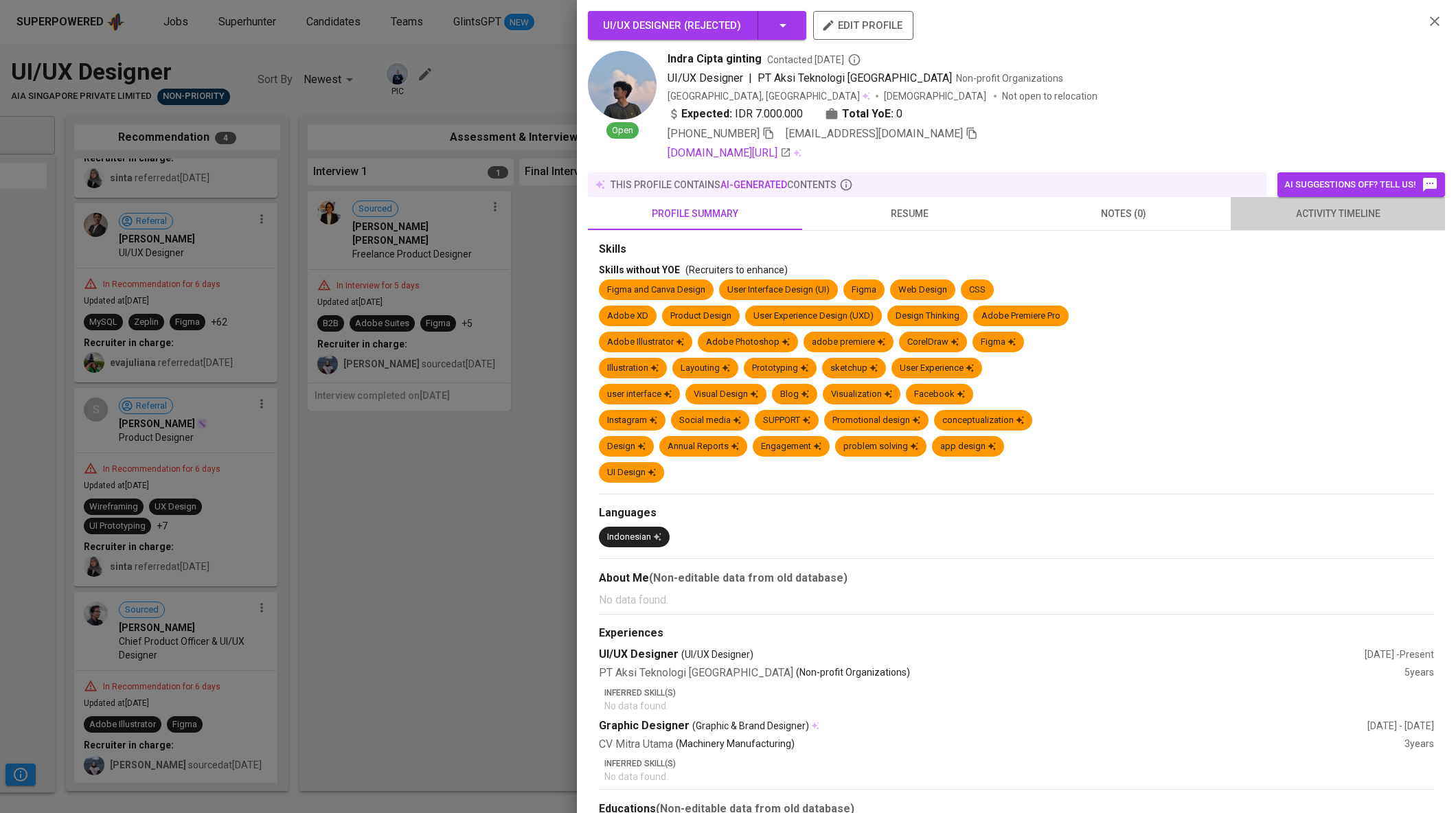
click at [1310, 206] on span "activity timeline" at bounding box center [1338, 214] width 198 height 17
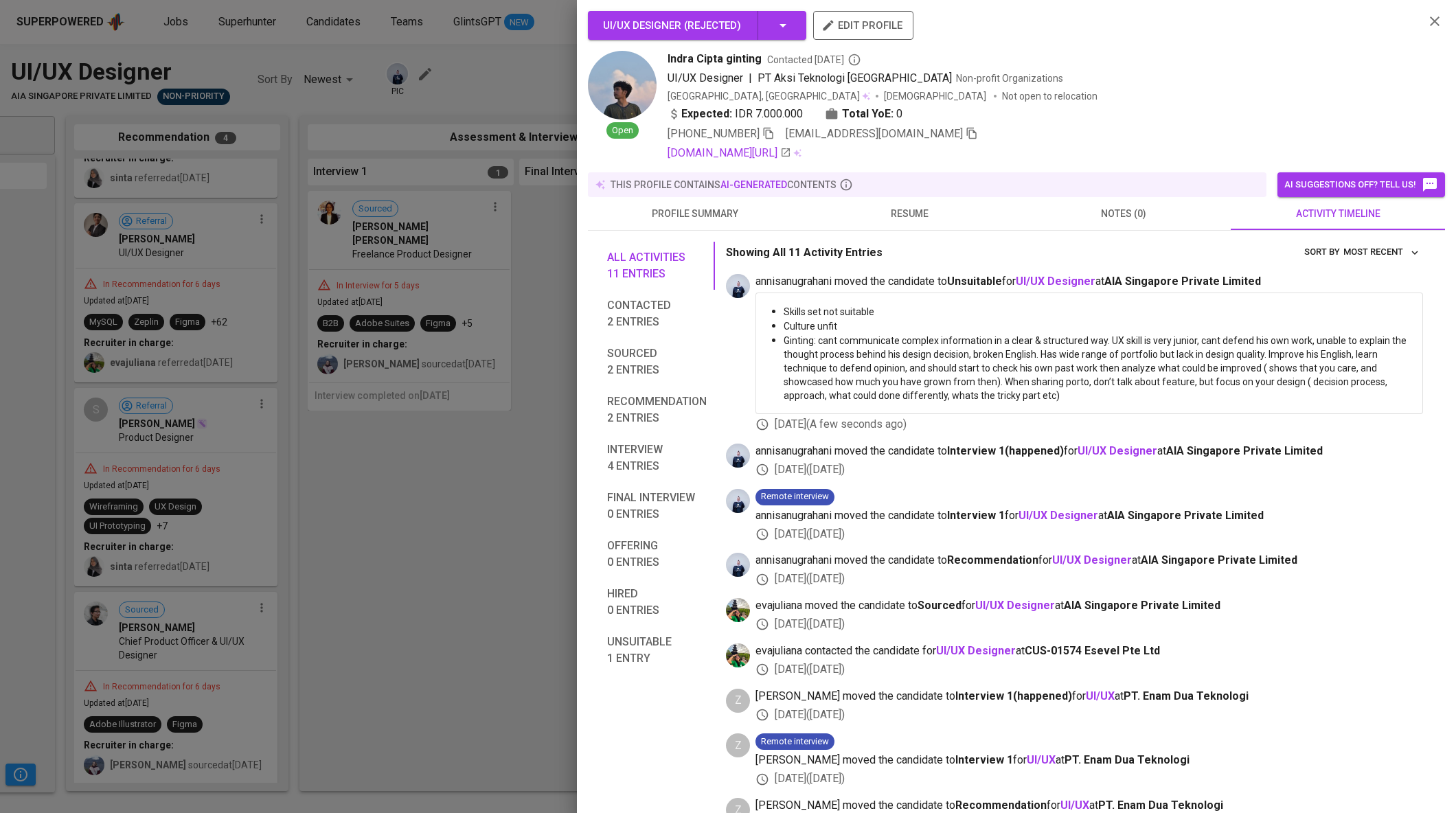
click at [529, 404] on div at bounding box center [728, 406] width 1456 height 813
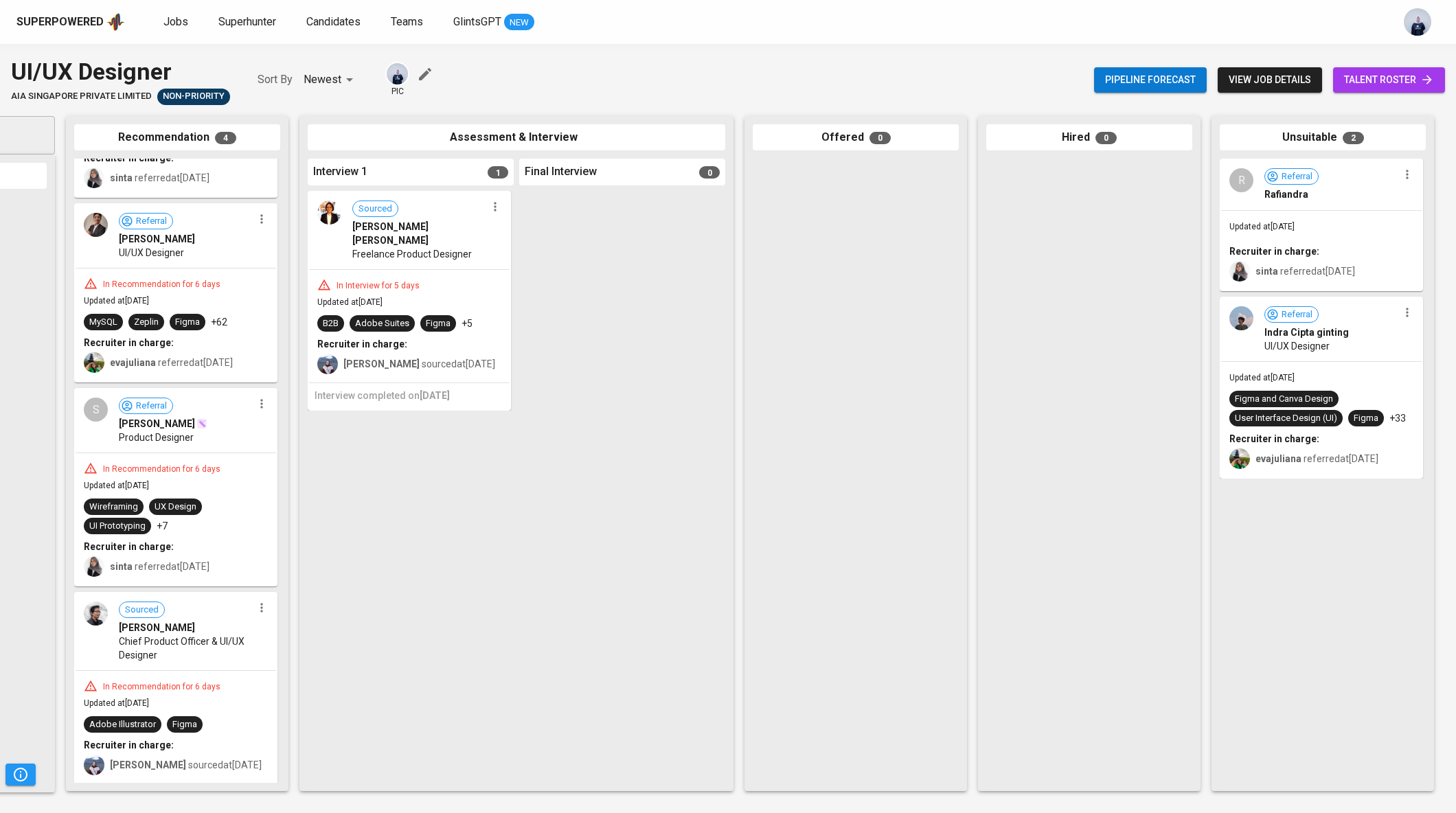
click at [1350, 242] on div "Updated at [DATE] Recruiter in charge: sinta referred at [DATE]" at bounding box center [1321, 251] width 201 height 80
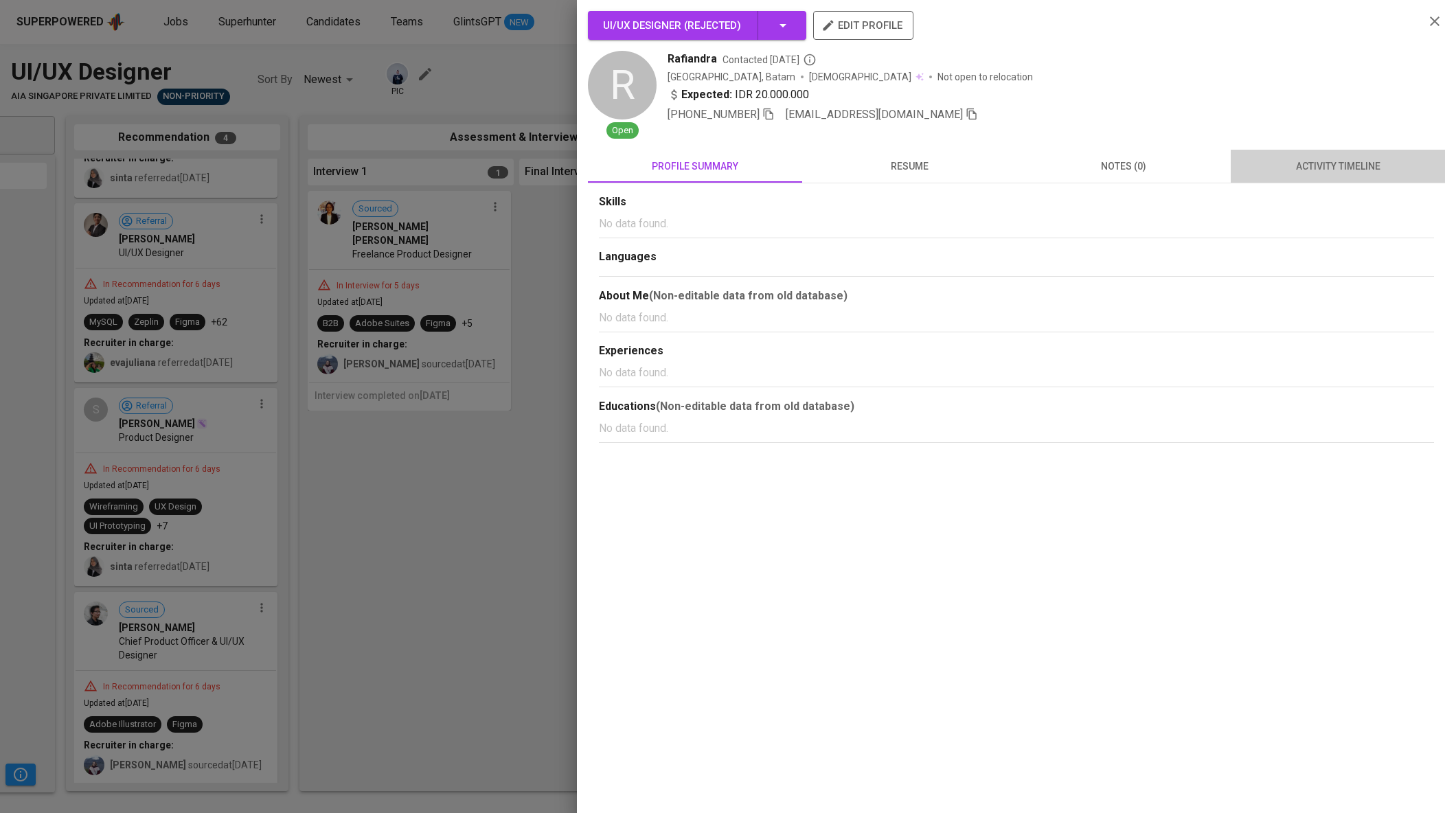
click at [1338, 160] on span "activity timeline" at bounding box center [1338, 167] width 198 height 17
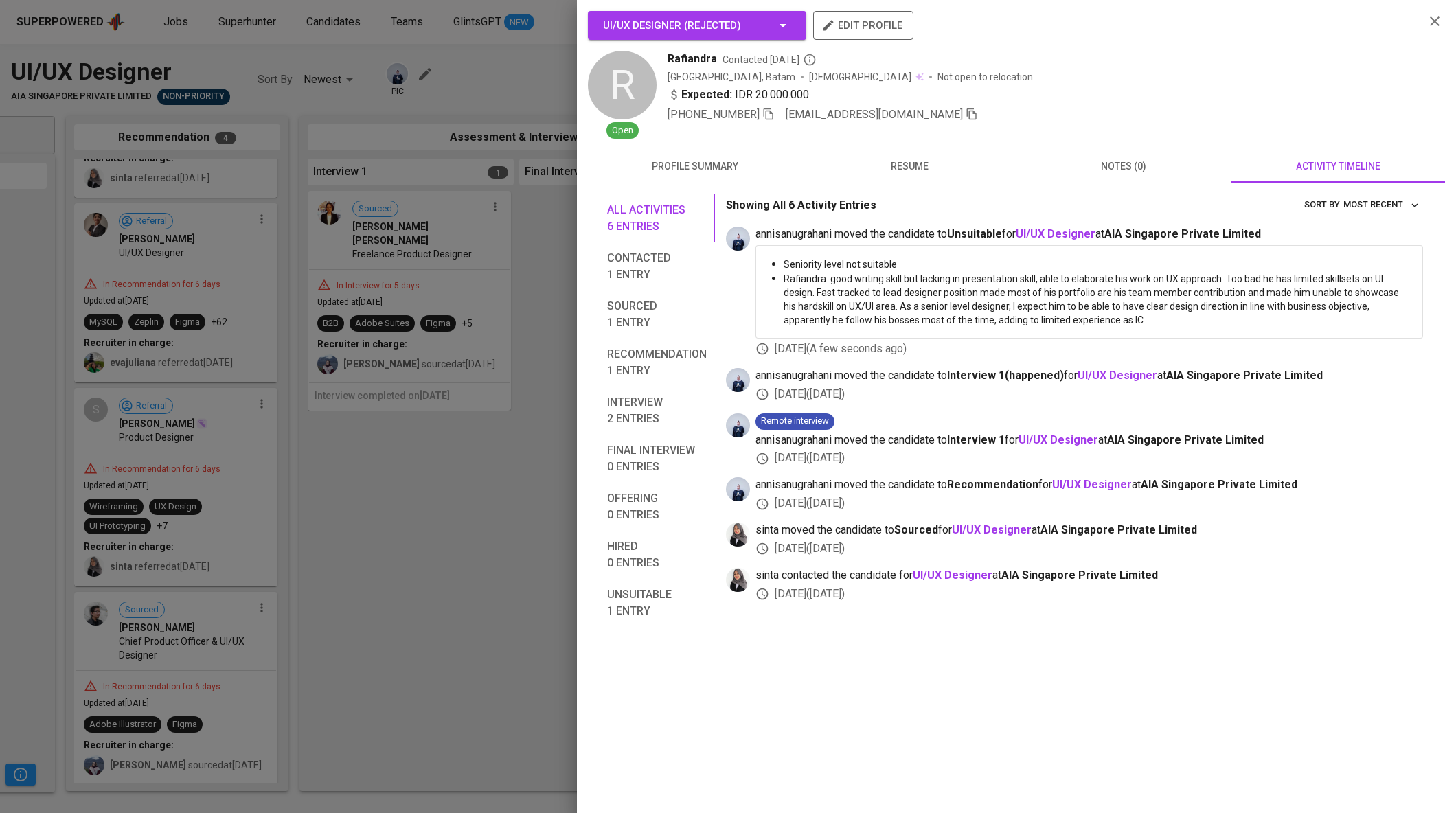
click at [446, 462] on div at bounding box center [728, 406] width 1456 height 813
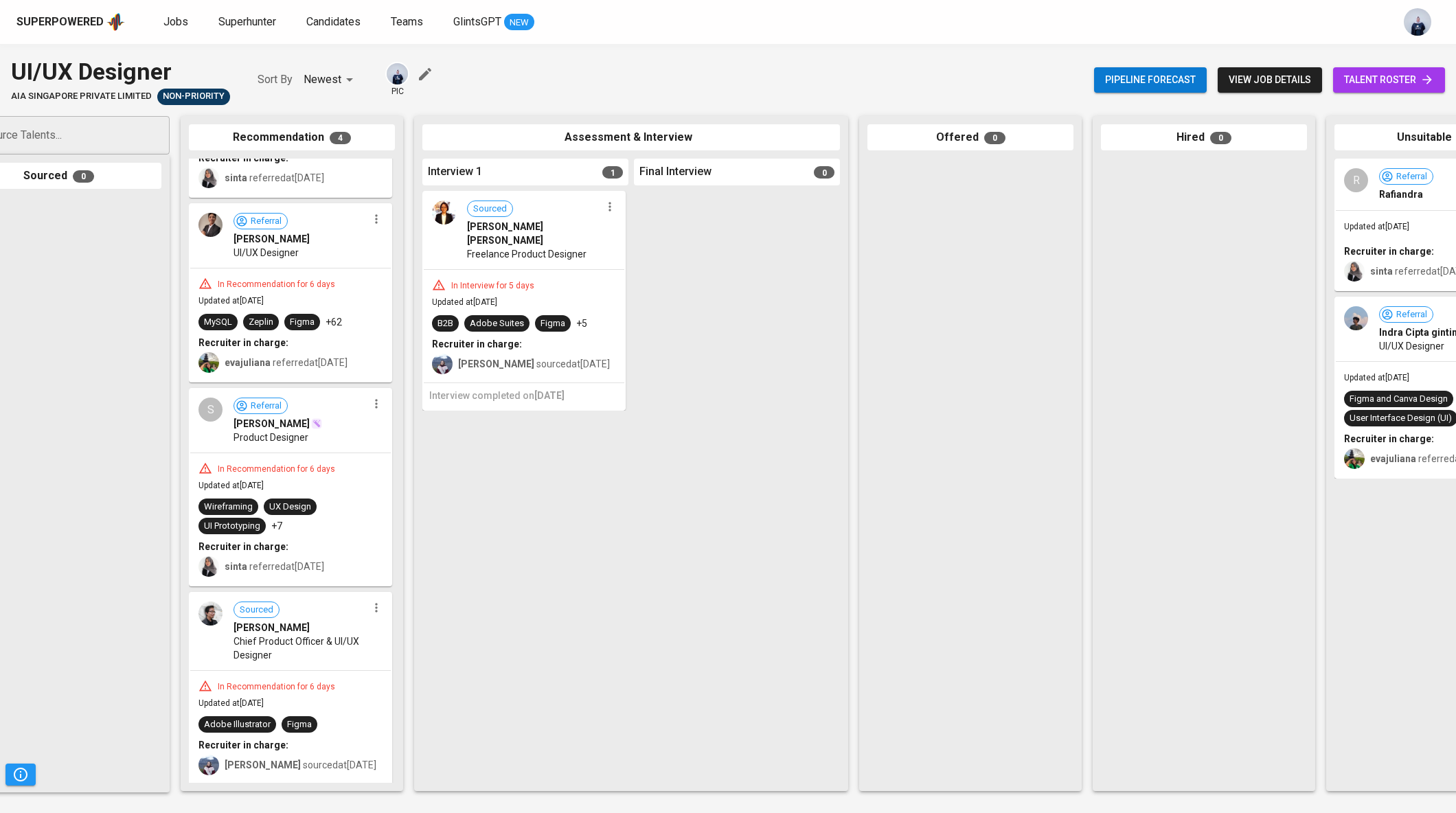
scroll to position [0, 0]
